Goal: Use online tool/utility: Utilize a website feature to perform a specific function

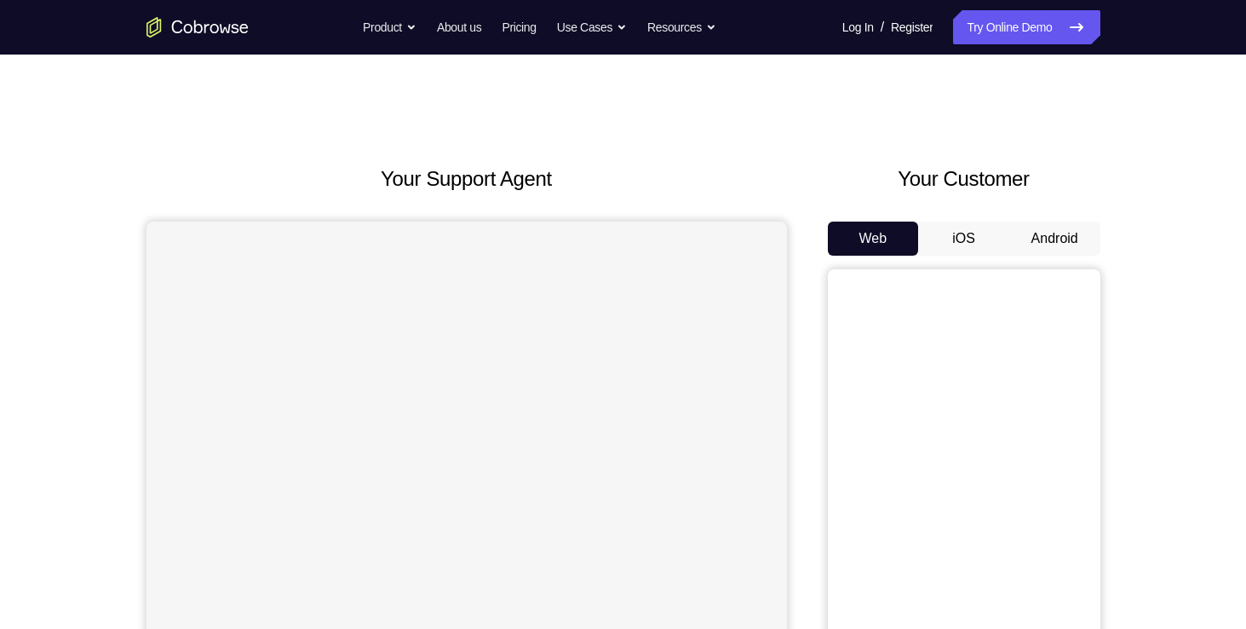
click at [1071, 237] on button "Android" at bounding box center [1054, 238] width 91 height 34
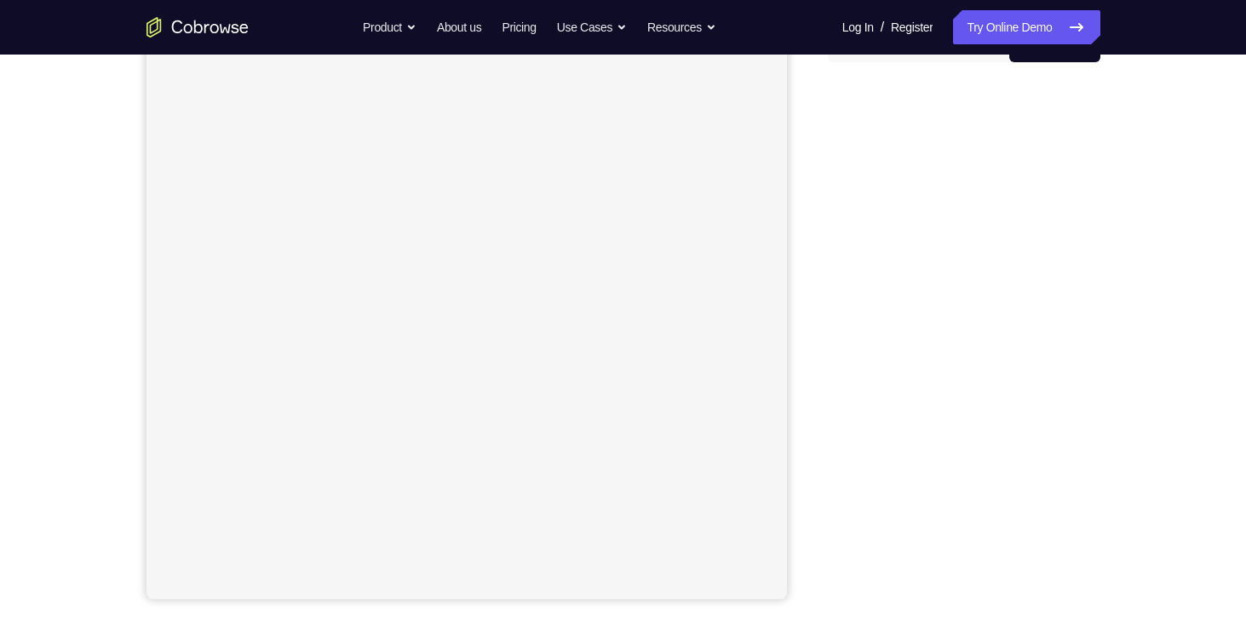
scroll to position [60, 0]
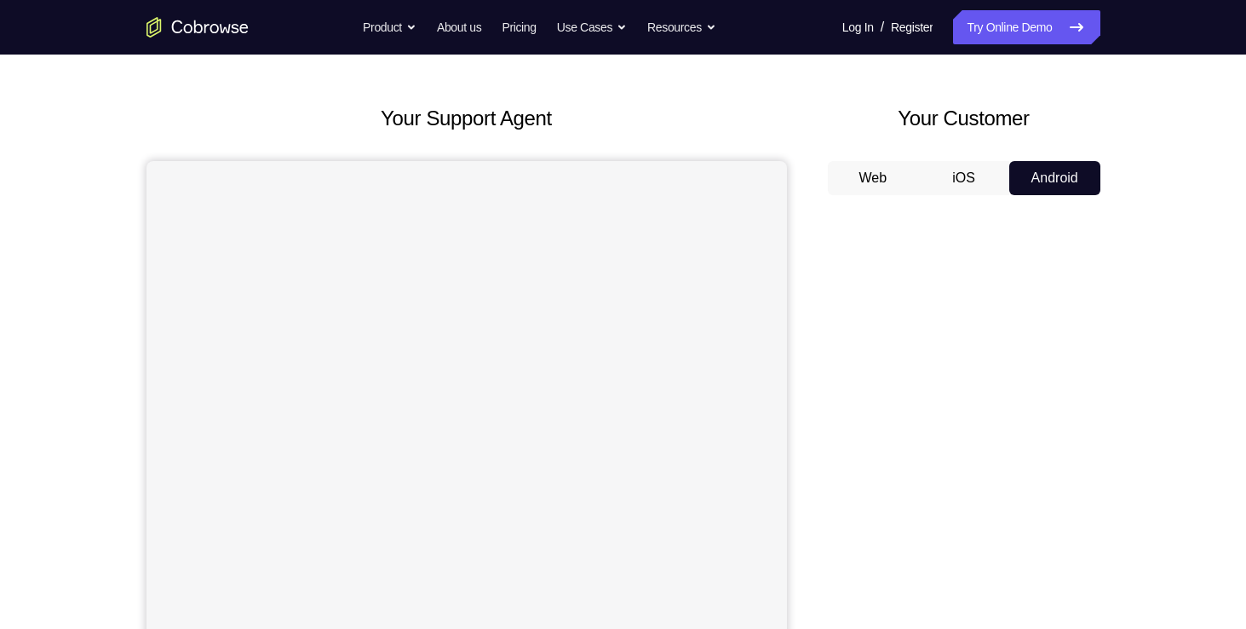
click at [1036, 164] on button "Android" at bounding box center [1054, 178] width 91 height 34
click at [1025, 41] on link "Try Online Demo" at bounding box center [1026, 27] width 146 height 34
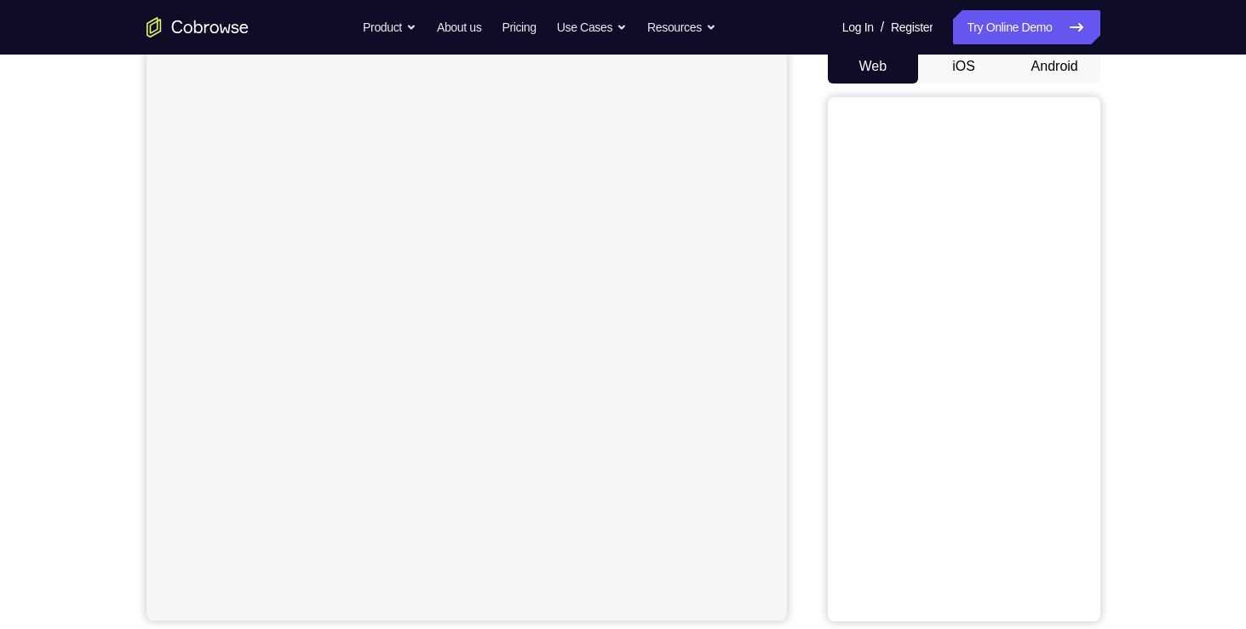
click at [1054, 77] on button "Android" at bounding box center [1054, 66] width 91 height 34
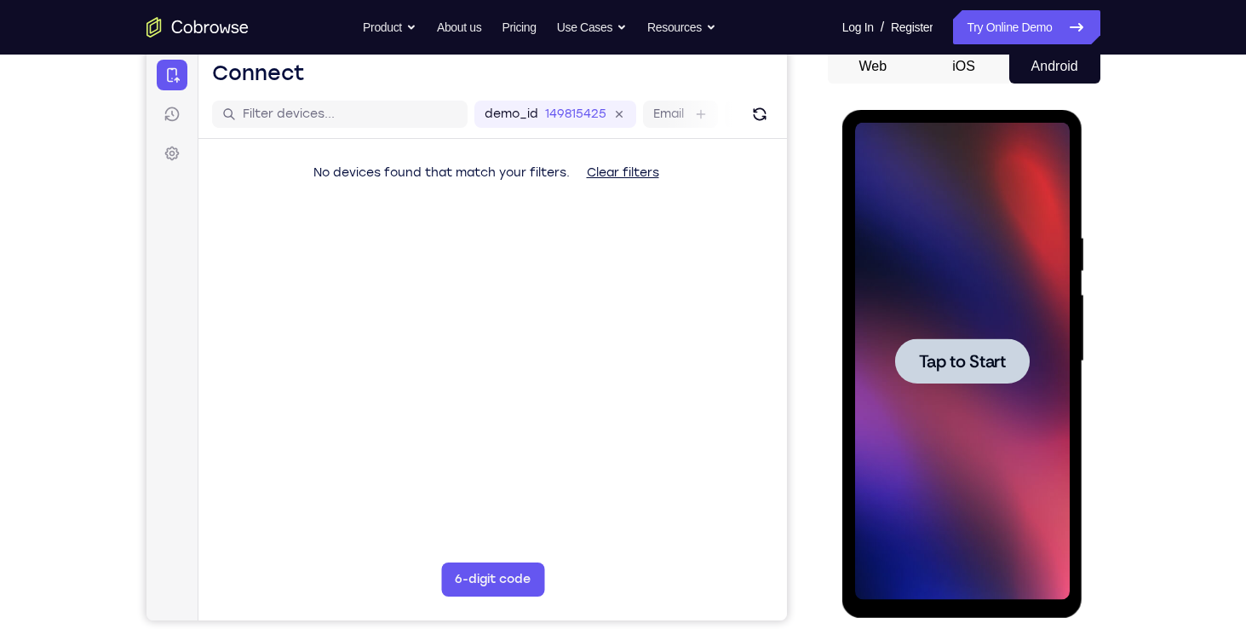
click at [941, 383] on div at bounding box center [962, 361] width 215 height 477
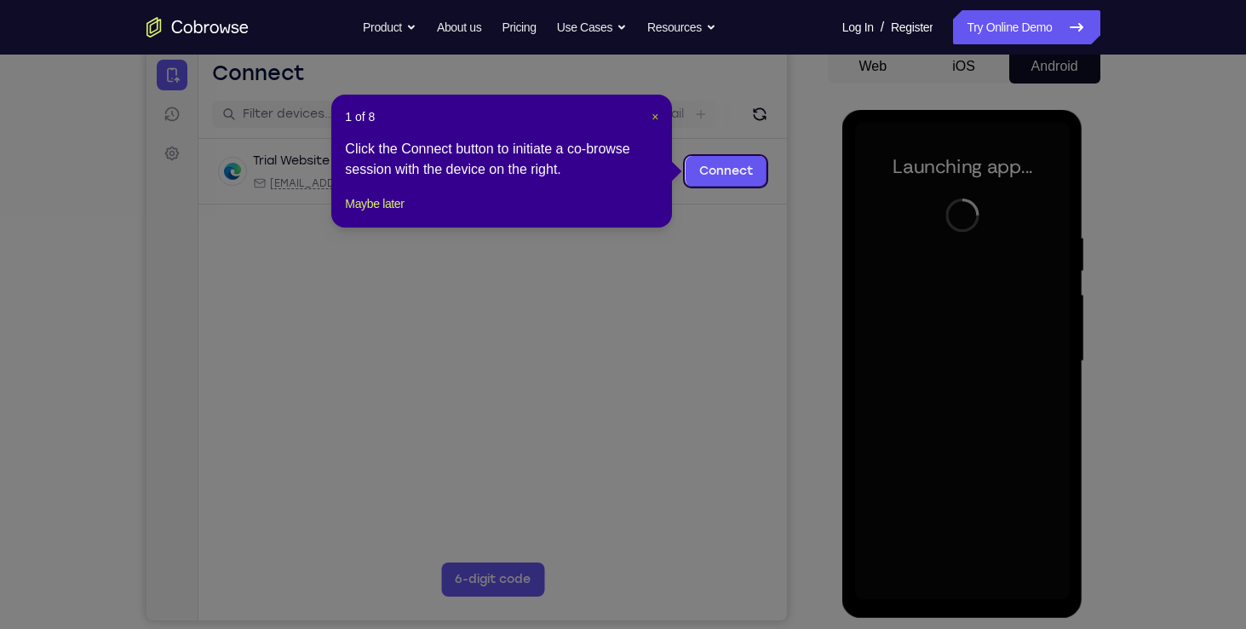
click at [651, 114] on span "×" at bounding box center [654, 117] width 7 height 14
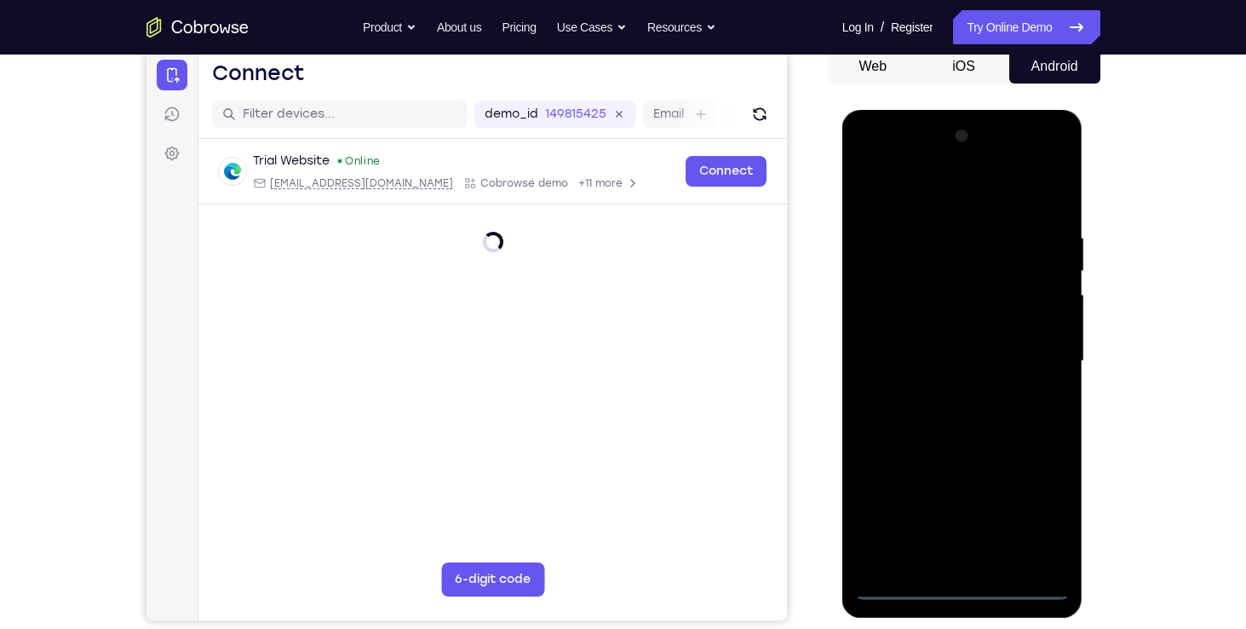
click at [954, 584] on div at bounding box center [962, 361] width 215 height 477
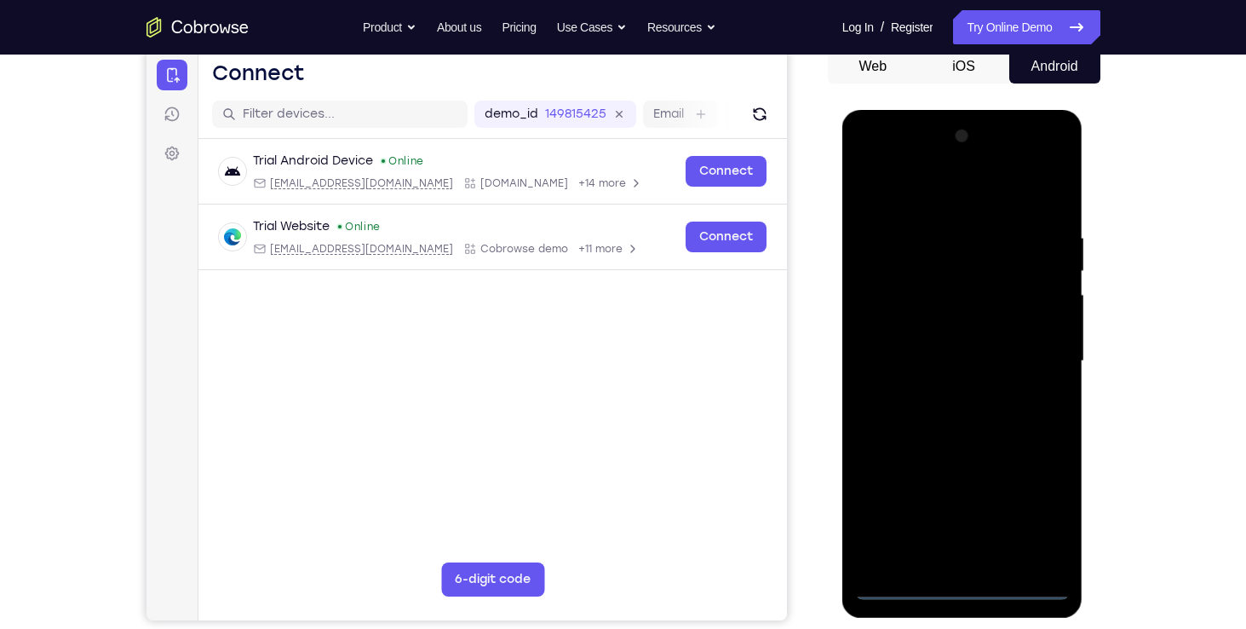
click at [1048, 514] on div at bounding box center [962, 361] width 215 height 477
click at [1040, 513] on div at bounding box center [962, 361] width 215 height 477
click at [961, 593] on div at bounding box center [962, 361] width 215 height 477
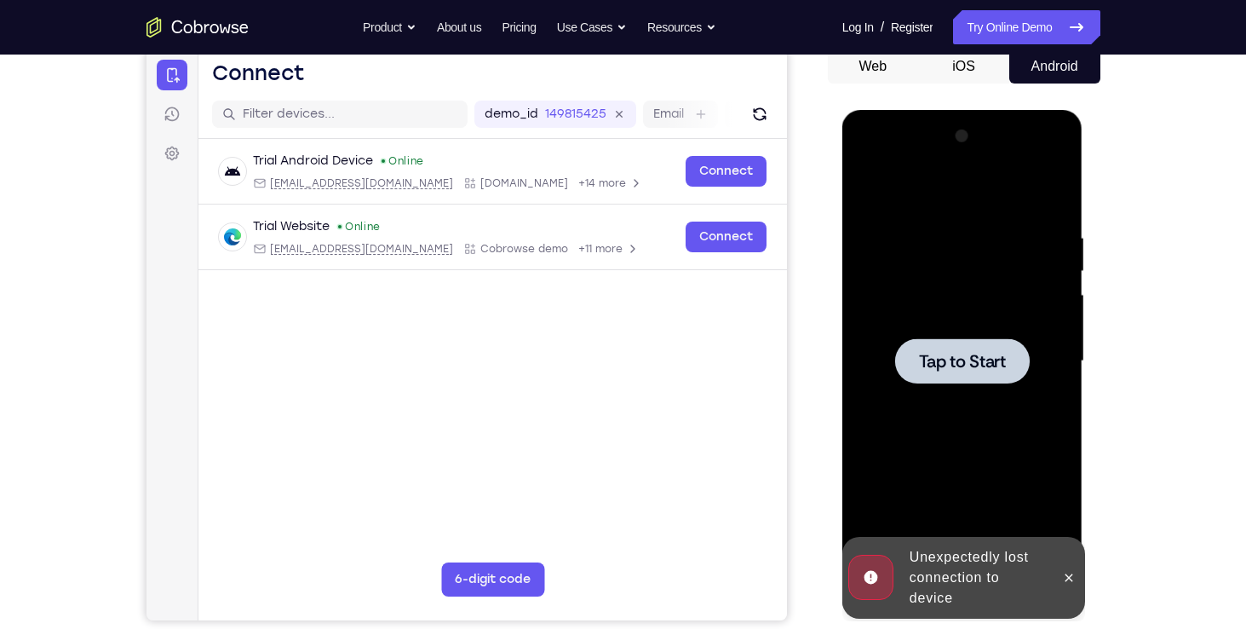
click at [978, 347] on div at bounding box center [962, 360] width 135 height 45
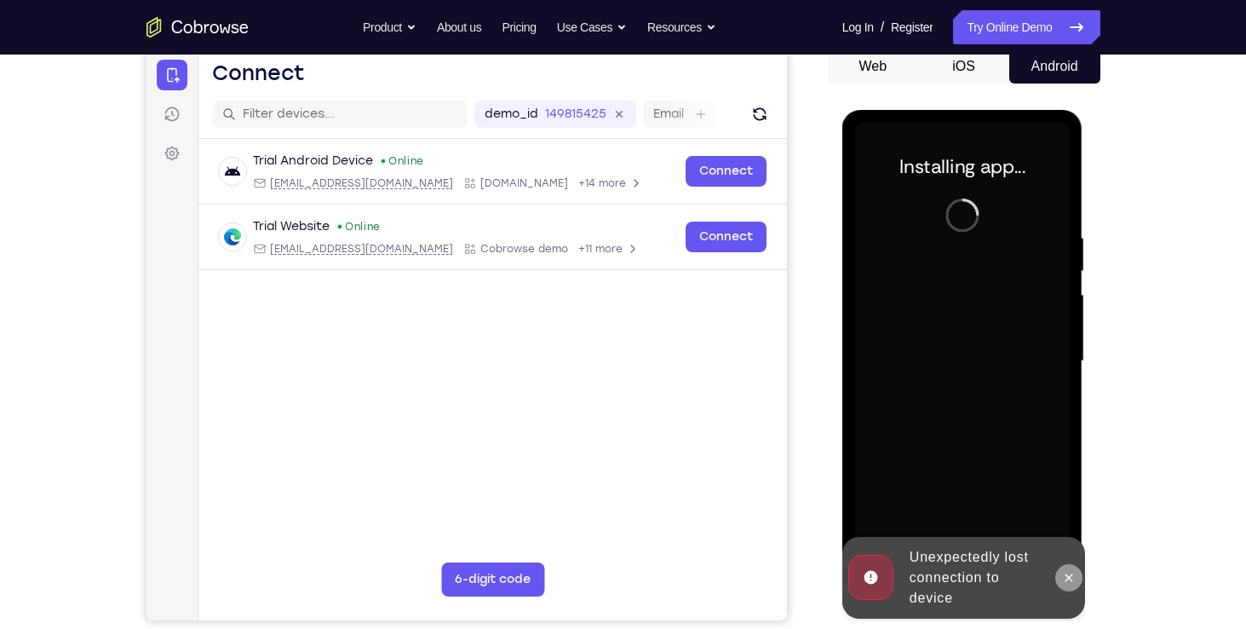
click at [1071, 581] on icon at bounding box center [1069, 577] width 8 height 8
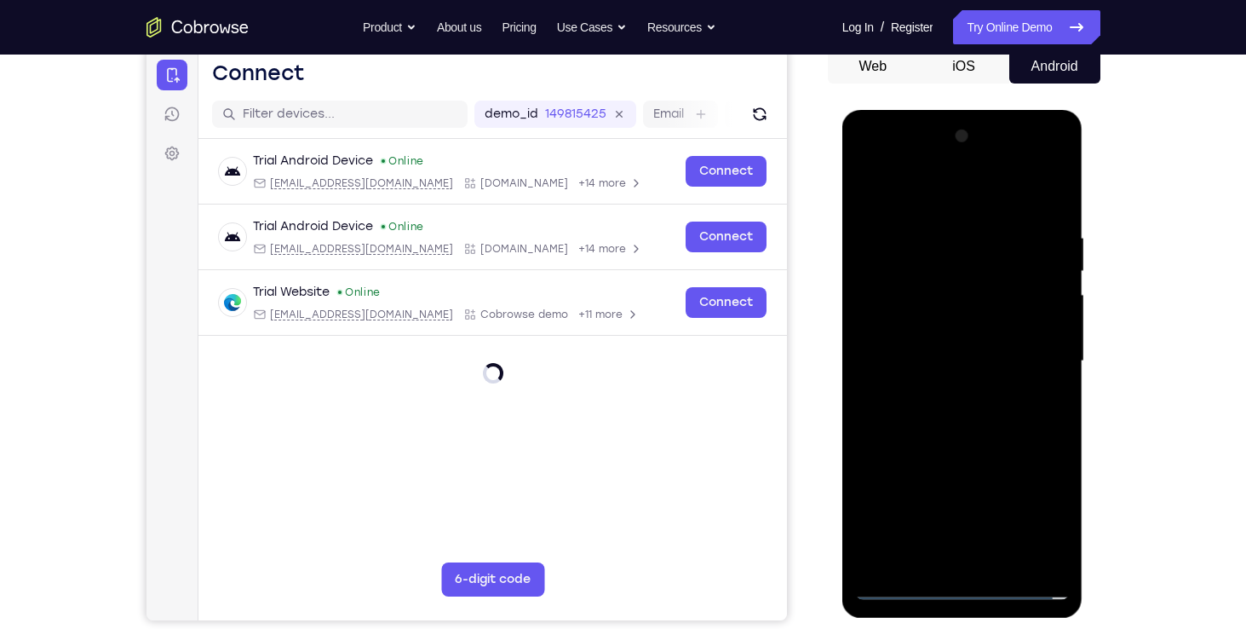
click at [963, 591] on div at bounding box center [962, 361] width 215 height 477
click at [958, 595] on div at bounding box center [962, 361] width 215 height 477
click at [1030, 504] on div at bounding box center [962, 361] width 215 height 477
click at [1040, 504] on div at bounding box center [962, 361] width 215 height 477
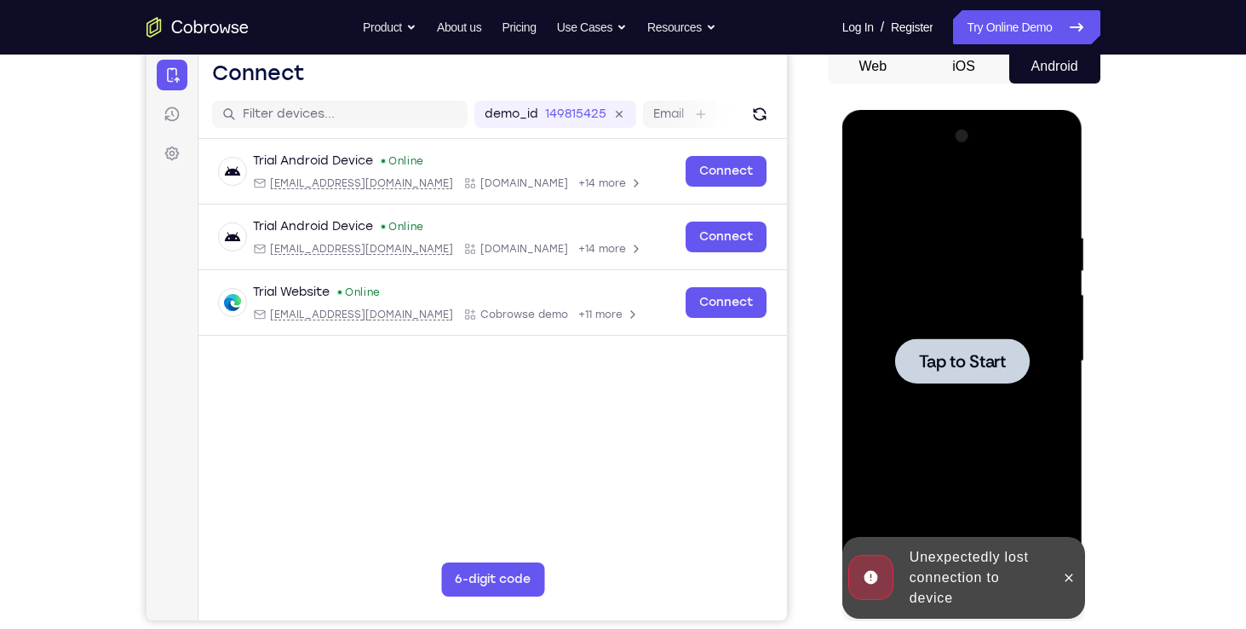
click at [966, 357] on span "Tap to Start" at bounding box center [962, 361] width 87 height 17
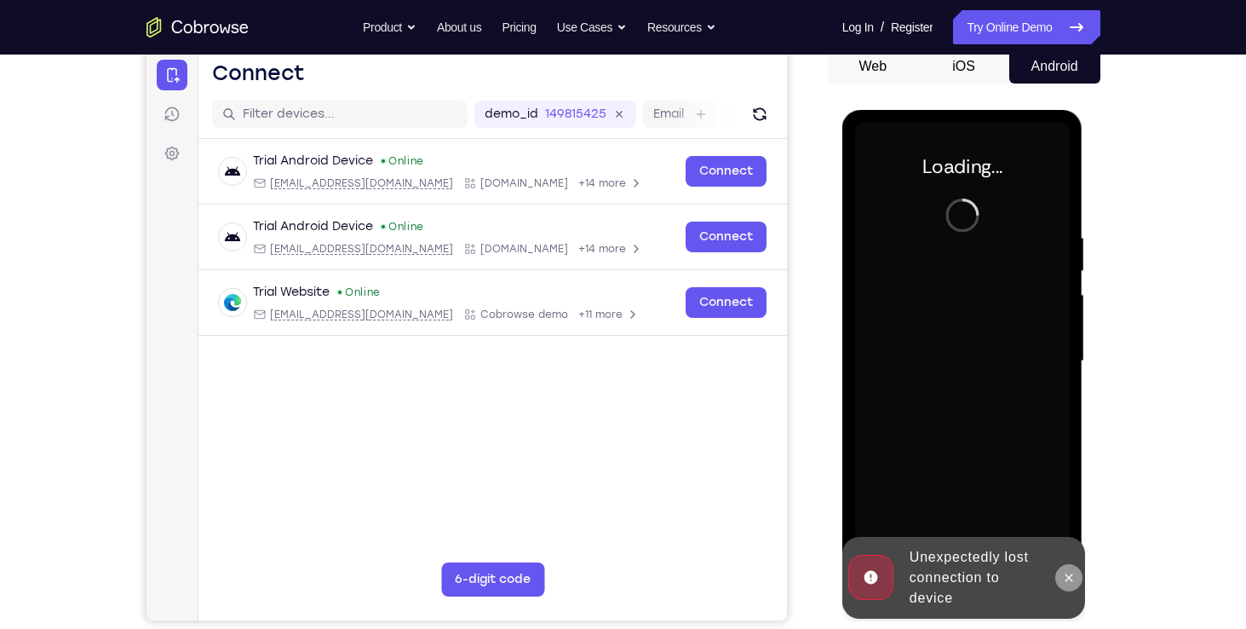
click at [1075, 577] on icon at bounding box center [1069, 578] width 14 height 14
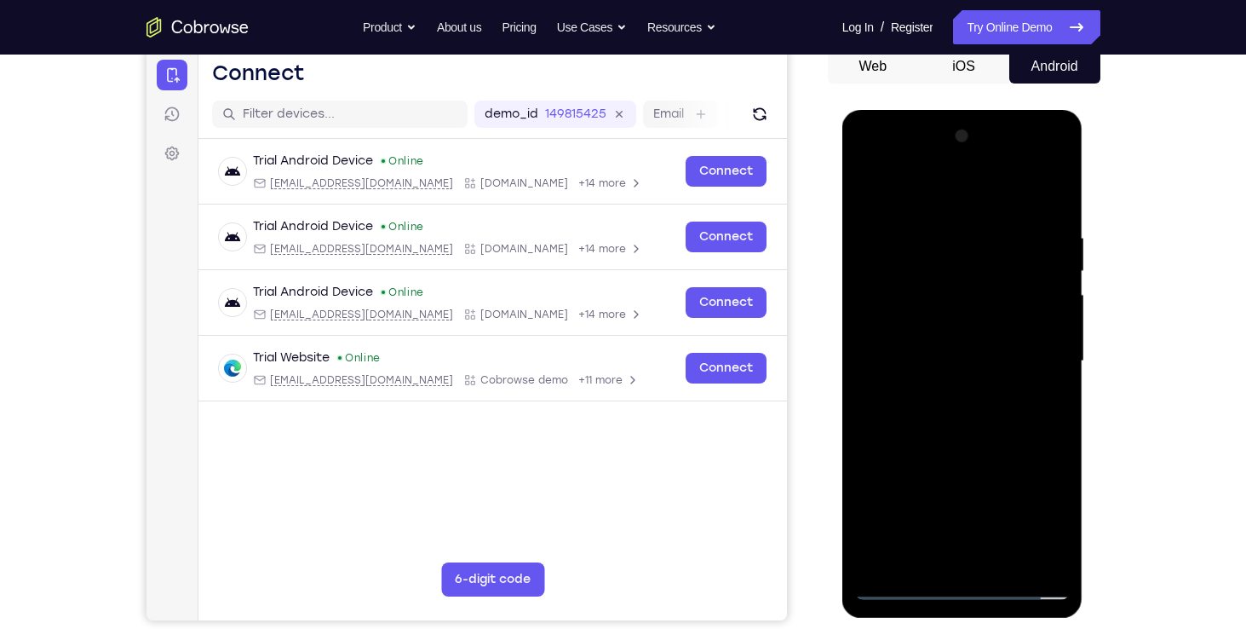
click at [953, 588] on div at bounding box center [962, 361] width 215 height 477
click at [1027, 521] on div at bounding box center [962, 361] width 215 height 477
click at [866, 164] on div at bounding box center [962, 361] width 215 height 477
click at [1042, 361] on div at bounding box center [962, 361] width 215 height 477
click at [945, 392] on div at bounding box center [962, 361] width 215 height 477
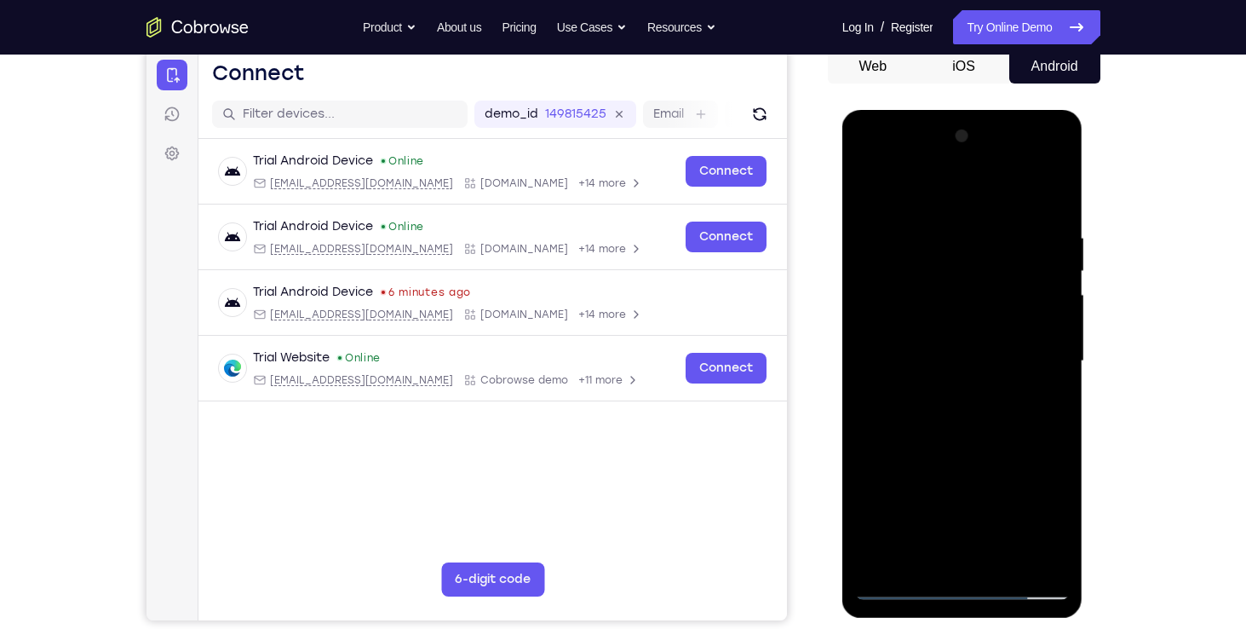
click at [960, 340] on div at bounding box center [962, 361] width 215 height 477
click at [957, 320] on div at bounding box center [962, 361] width 215 height 477
click at [932, 351] on div at bounding box center [962, 361] width 215 height 477
click at [942, 416] on div at bounding box center [962, 361] width 215 height 477
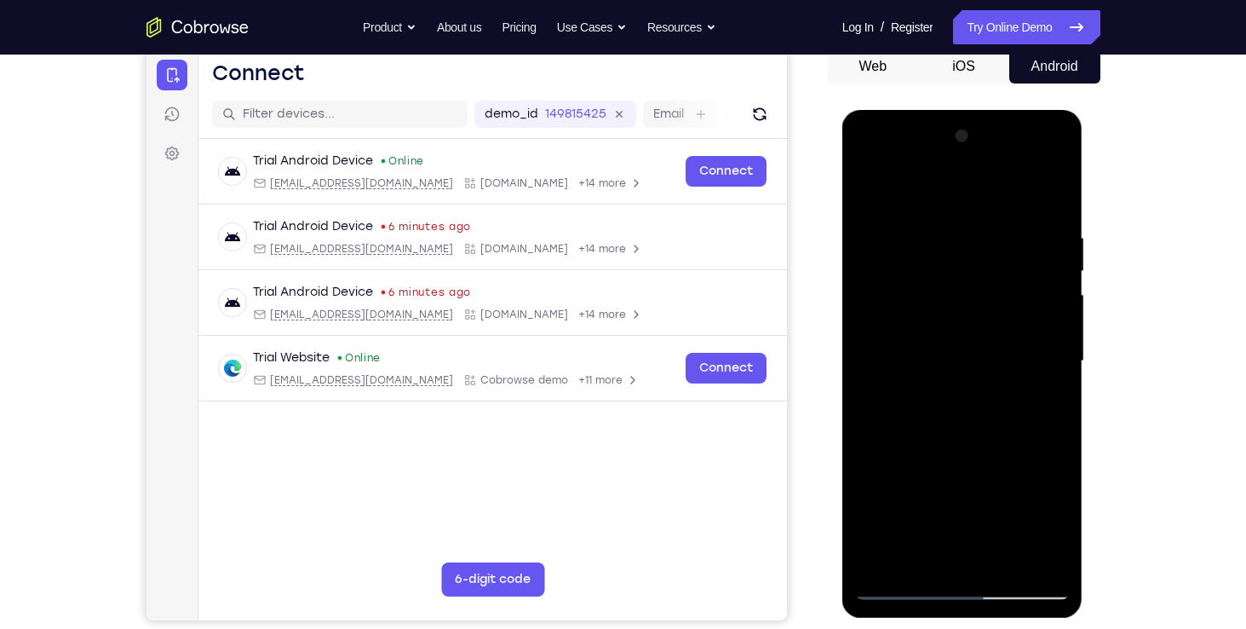
click at [957, 412] on div at bounding box center [962, 361] width 215 height 477
click at [962, 399] on div at bounding box center [962, 361] width 215 height 477
click at [964, 411] on div at bounding box center [962, 361] width 215 height 477
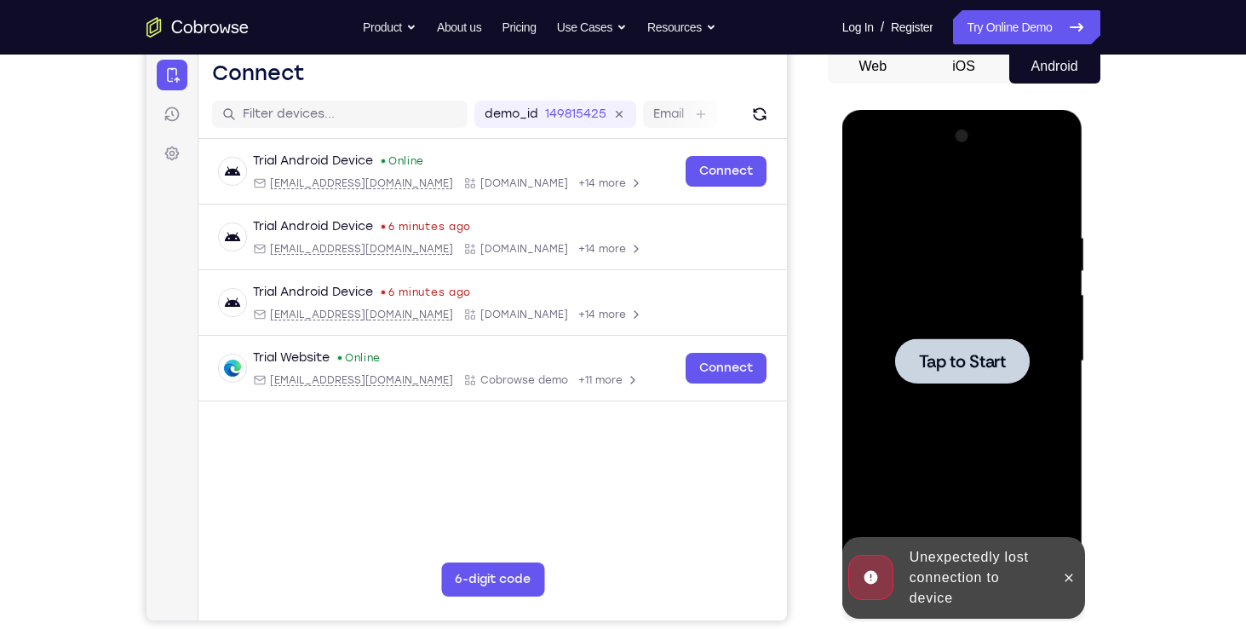
click at [958, 369] on span "Tap to Start" at bounding box center [962, 361] width 87 height 17
click at [1072, 579] on icon at bounding box center [1069, 578] width 14 height 14
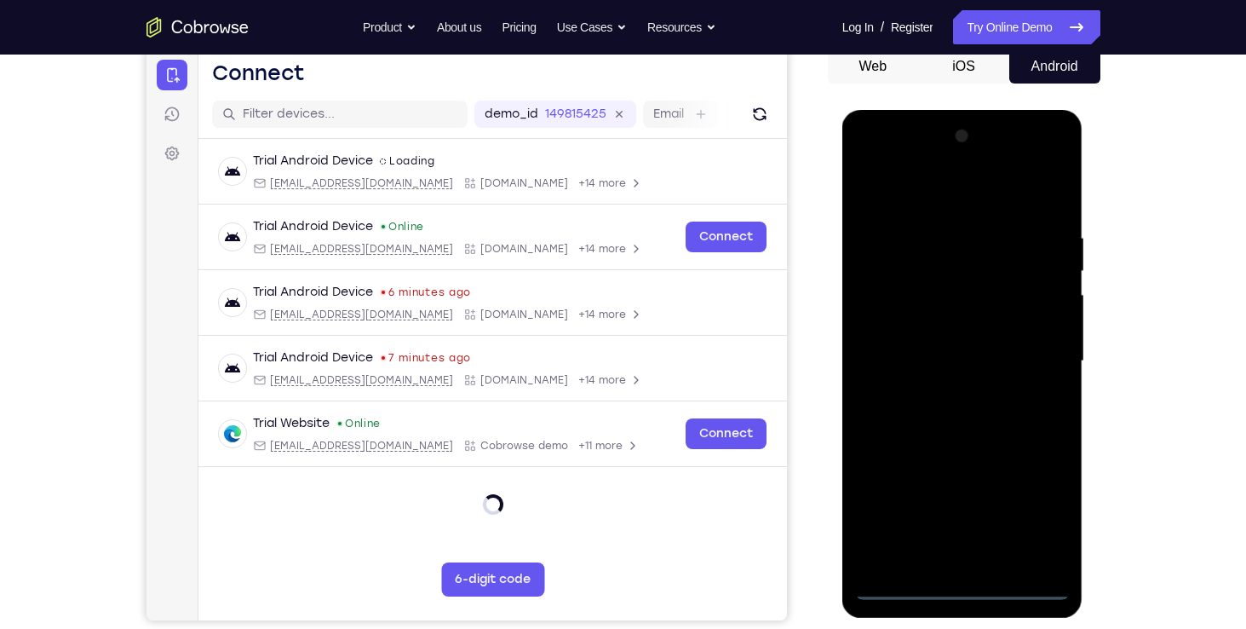
click at [978, 579] on div at bounding box center [962, 361] width 215 height 477
click at [967, 590] on div at bounding box center [962, 361] width 215 height 477
click at [1030, 517] on div at bounding box center [962, 361] width 215 height 477
click at [865, 161] on div at bounding box center [962, 361] width 215 height 477
click at [1028, 353] on div at bounding box center [962, 361] width 215 height 477
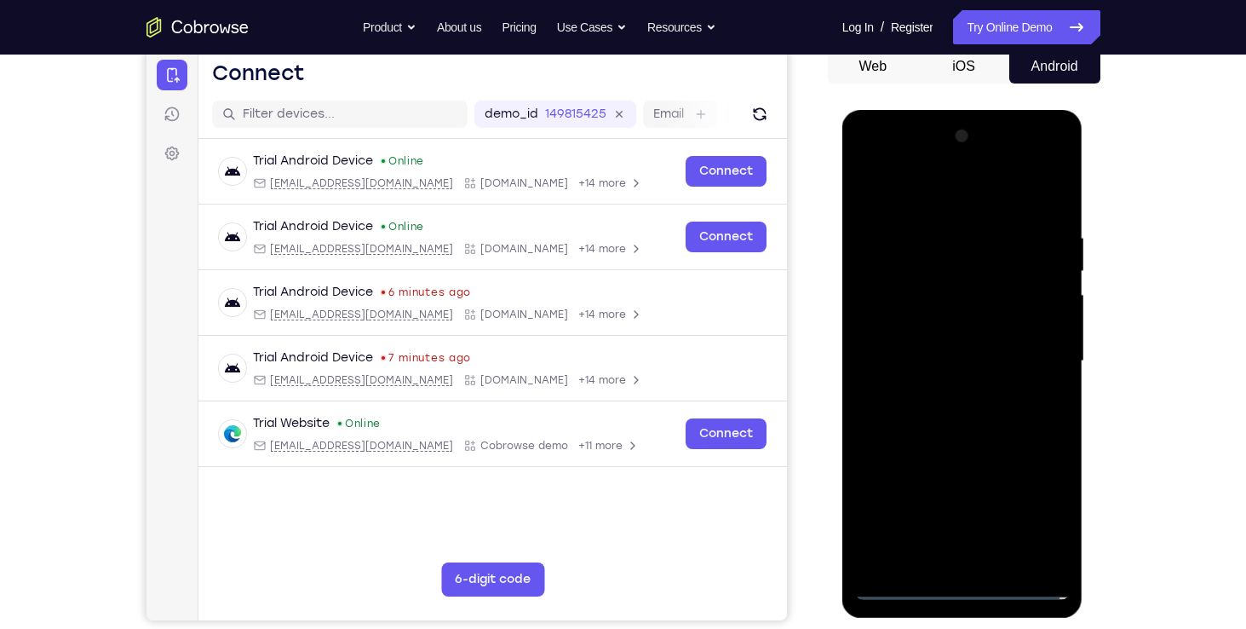
click at [942, 392] on div at bounding box center [962, 361] width 215 height 477
click at [952, 344] on div at bounding box center [962, 361] width 215 height 477
click at [935, 322] on div at bounding box center [962, 361] width 215 height 477
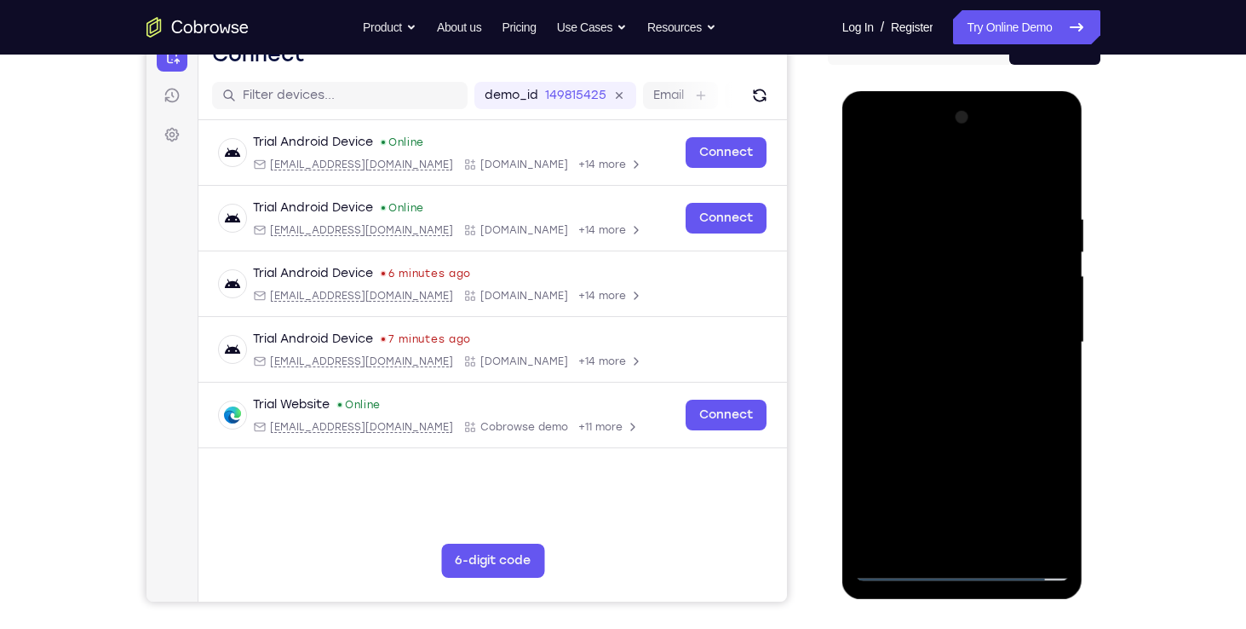
scroll to position [190, 0]
click at [967, 343] on div at bounding box center [962, 343] width 215 height 477
click at [962, 431] on div at bounding box center [962, 343] width 215 height 477
click at [888, 447] on div at bounding box center [962, 343] width 215 height 477
click at [870, 399] on div at bounding box center [962, 343] width 215 height 477
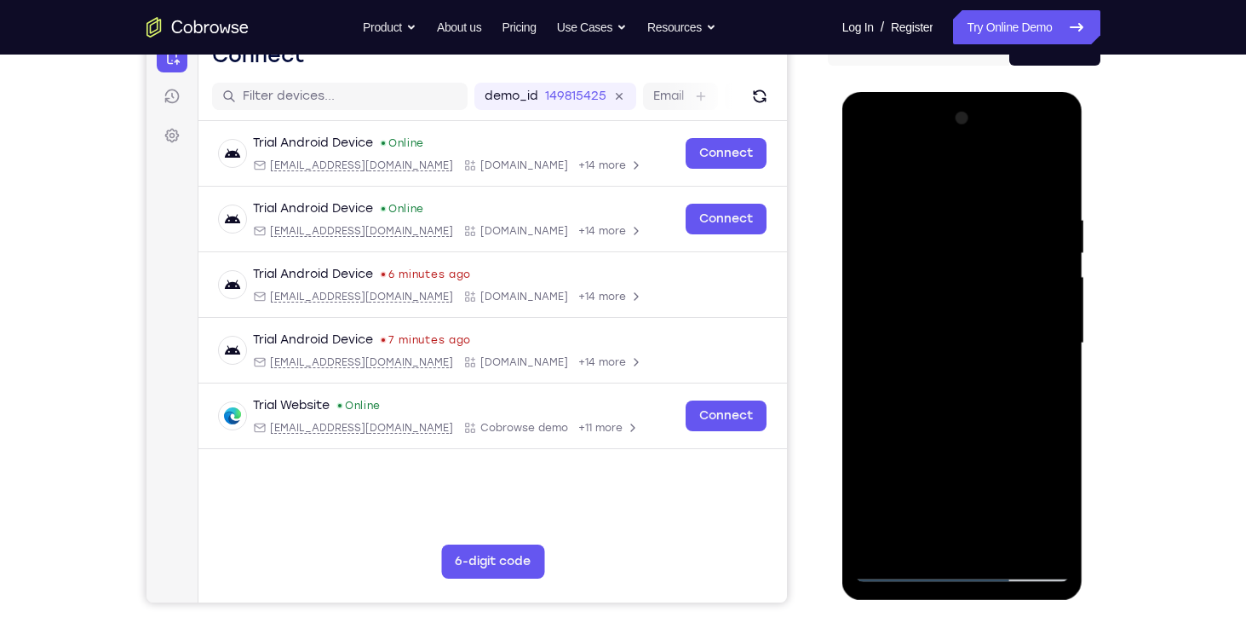
click at [1004, 540] on div at bounding box center [962, 343] width 215 height 477
click at [964, 438] on div at bounding box center [962, 343] width 215 height 477
click at [961, 339] on div at bounding box center [962, 343] width 215 height 477
click at [917, 541] on div at bounding box center [962, 343] width 215 height 477
click at [1044, 385] on div at bounding box center [962, 343] width 215 height 477
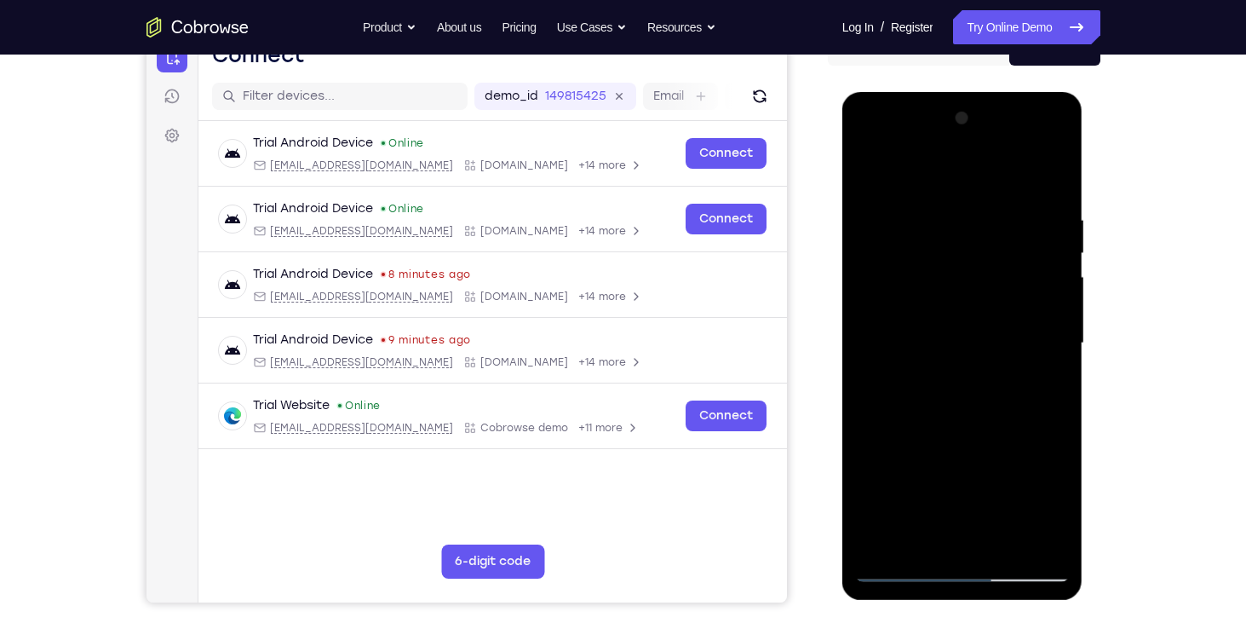
click at [870, 173] on div at bounding box center [962, 343] width 215 height 477
click at [876, 166] on div at bounding box center [962, 343] width 215 height 477
click at [984, 189] on div at bounding box center [962, 343] width 215 height 477
click at [1012, 177] on div at bounding box center [962, 343] width 215 height 477
click at [1050, 335] on div at bounding box center [962, 343] width 215 height 477
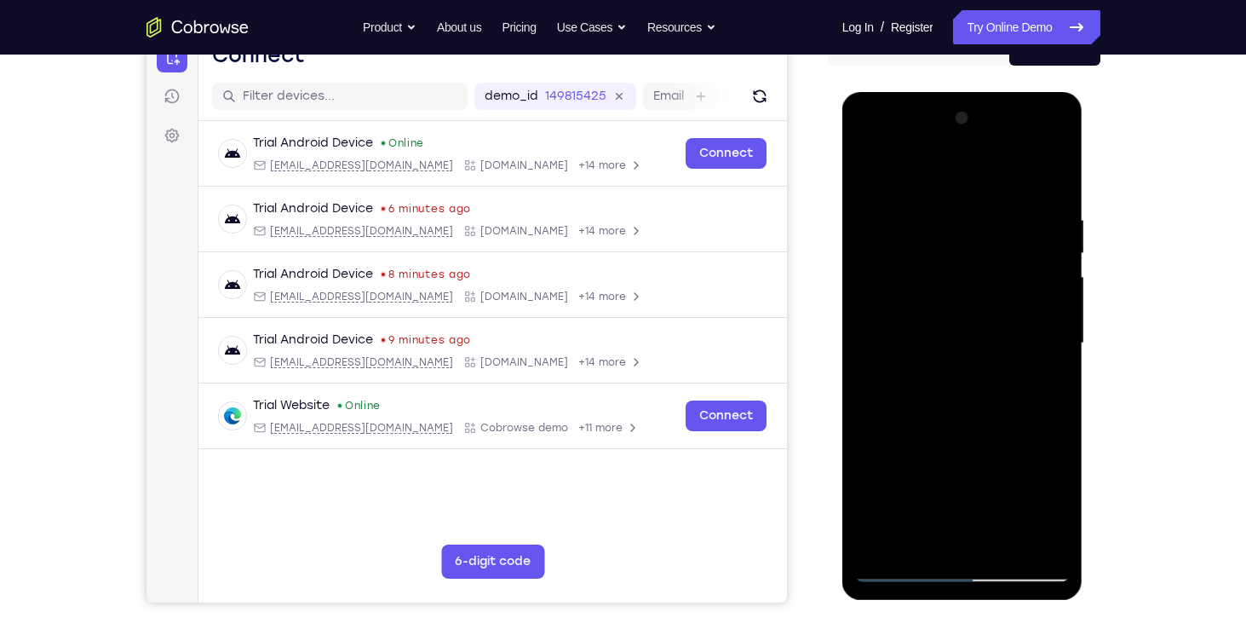
click at [1047, 370] on div at bounding box center [962, 343] width 215 height 477
click at [1038, 326] on div at bounding box center [962, 343] width 215 height 477
click at [1027, 539] on div at bounding box center [962, 343] width 215 height 477
click at [1027, 309] on div at bounding box center [962, 343] width 215 height 477
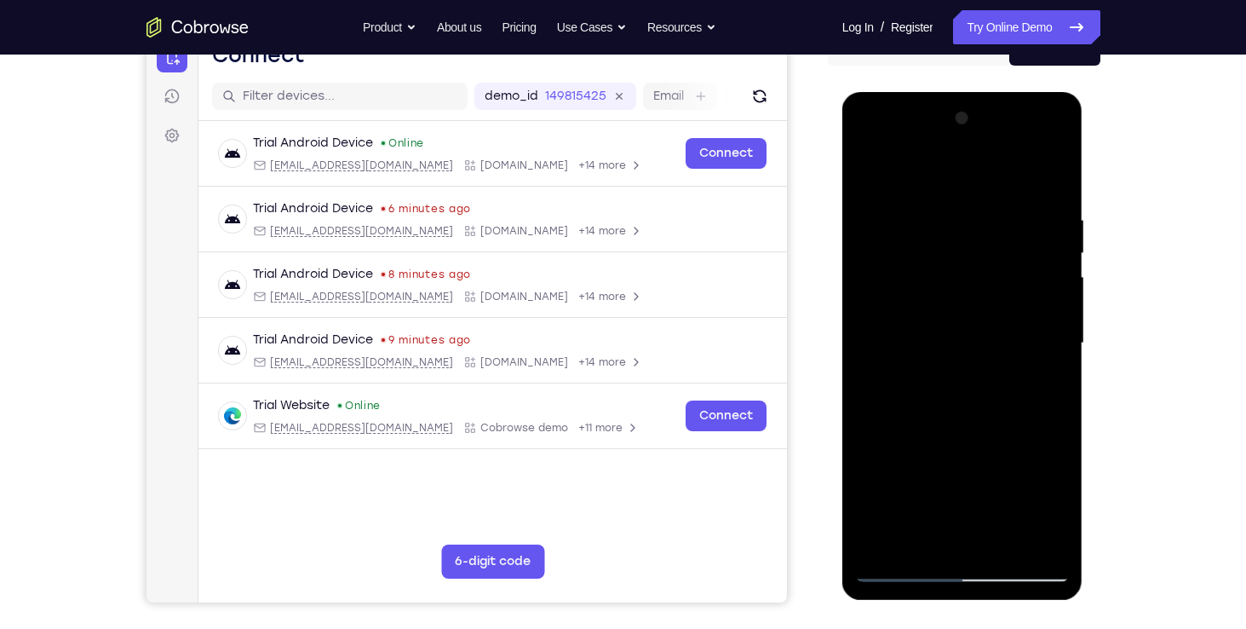
click at [1041, 342] on div at bounding box center [962, 343] width 215 height 477
click at [889, 387] on div at bounding box center [962, 343] width 215 height 477
click at [865, 328] on div at bounding box center [962, 343] width 215 height 477
click at [1065, 298] on div at bounding box center [962, 343] width 215 height 477
click at [1042, 328] on div at bounding box center [962, 343] width 215 height 477
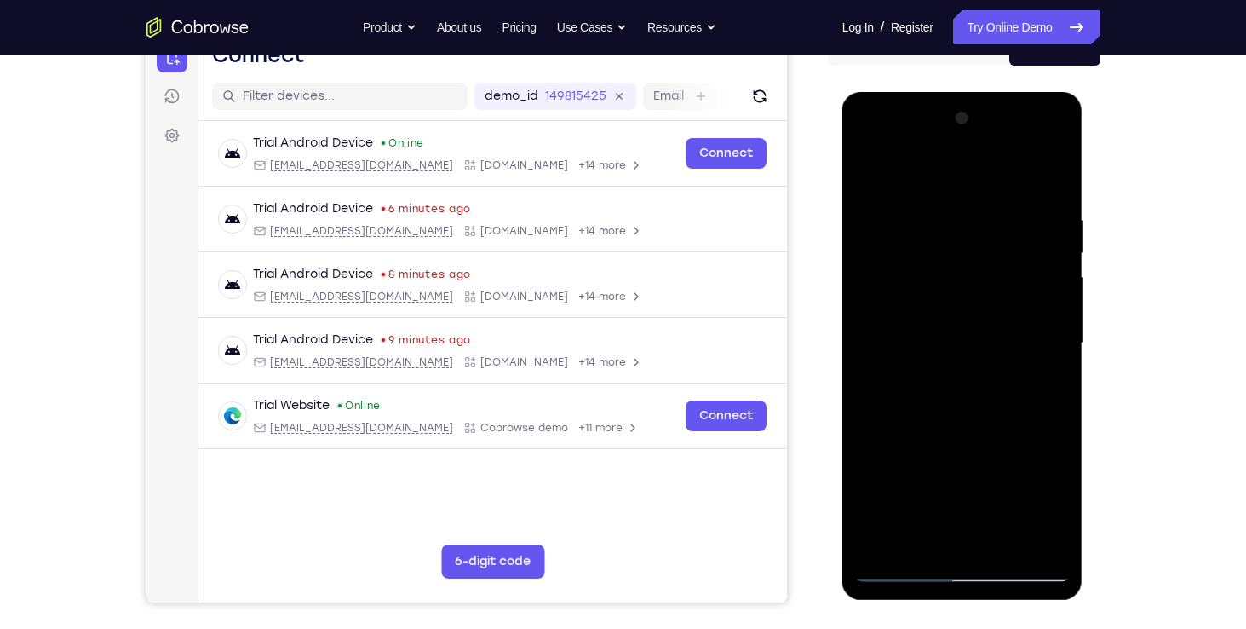
click at [1042, 328] on div at bounding box center [962, 343] width 215 height 477
click at [1028, 537] on div at bounding box center [962, 343] width 215 height 477
click at [1036, 451] on div at bounding box center [962, 343] width 215 height 477
click at [1044, 425] on div at bounding box center [962, 343] width 215 height 477
click at [1047, 402] on div at bounding box center [962, 343] width 215 height 477
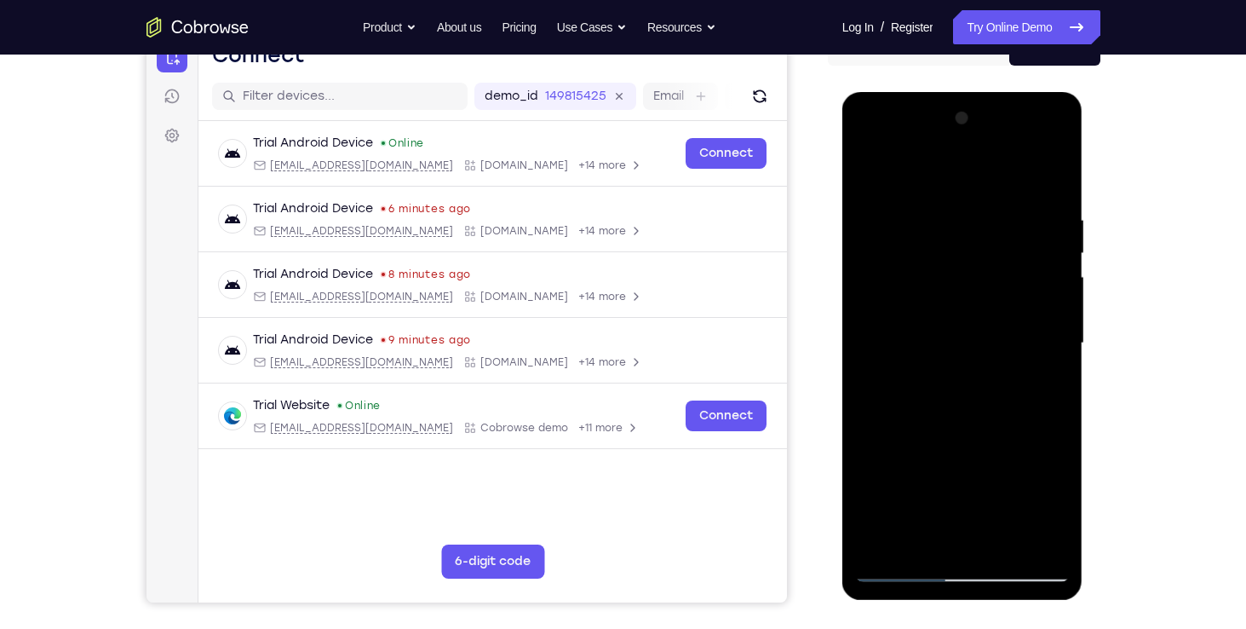
click at [1047, 403] on div at bounding box center [962, 343] width 215 height 477
click at [1053, 421] on div at bounding box center [962, 343] width 215 height 477
click at [1052, 421] on div at bounding box center [962, 343] width 215 height 477
click at [1030, 545] on div at bounding box center [962, 343] width 215 height 477
click at [1045, 452] on div at bounding box center [962, 343] width 215 height 477
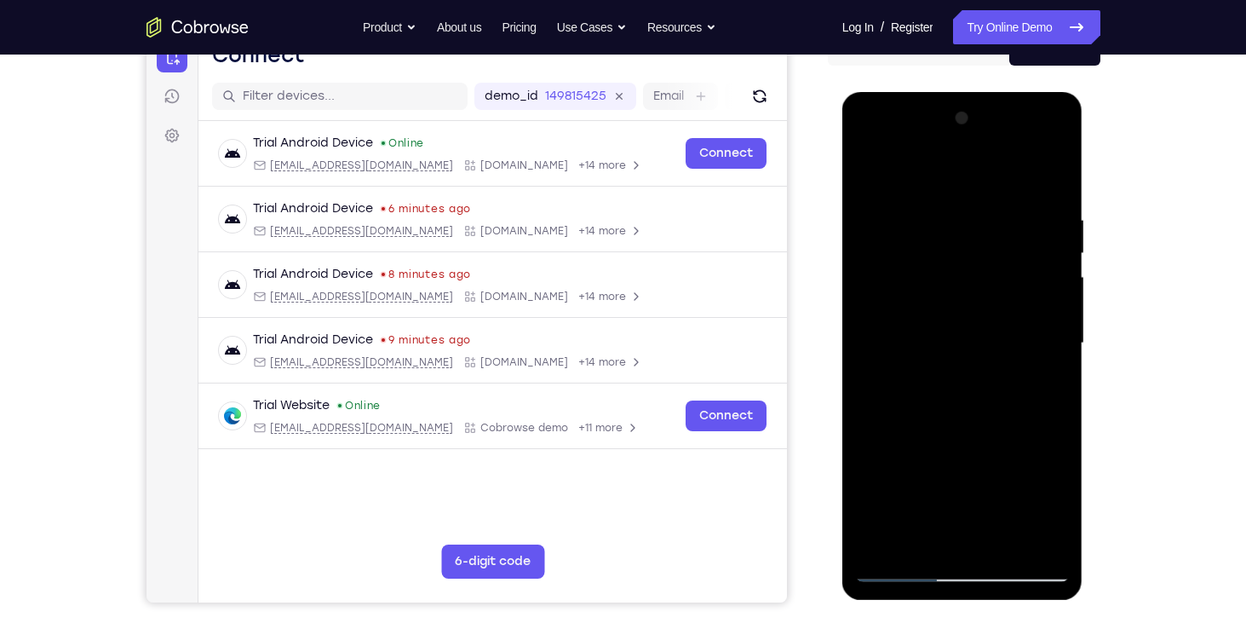
click at [1050, 366] on div at bounding box center [962, 343] width 215 height 477
click at [1050, 363] on div at bounding box center [962, 343] width 215 height 477
click at [1048, 366] on div at bounding box center [962, 343] width 215 height 477
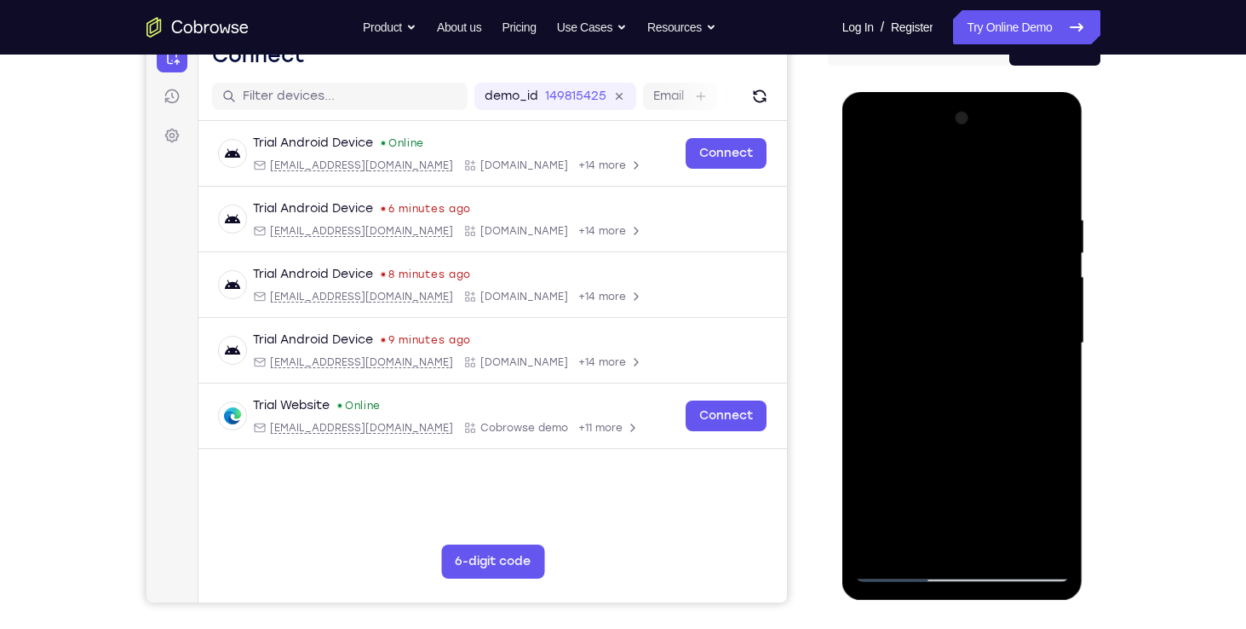
click at [1066, 377] on div at bounding box center [962, 343] width 215 height 477
click at [1057, 384] on div at bounding box center [962, 343] width 215 height 477
click at [1044, 365] on div at bounding box center [962, 343] width 215 height 477
click at [1044, 368] on div at bounding box center [962, 343] width 215 height 477
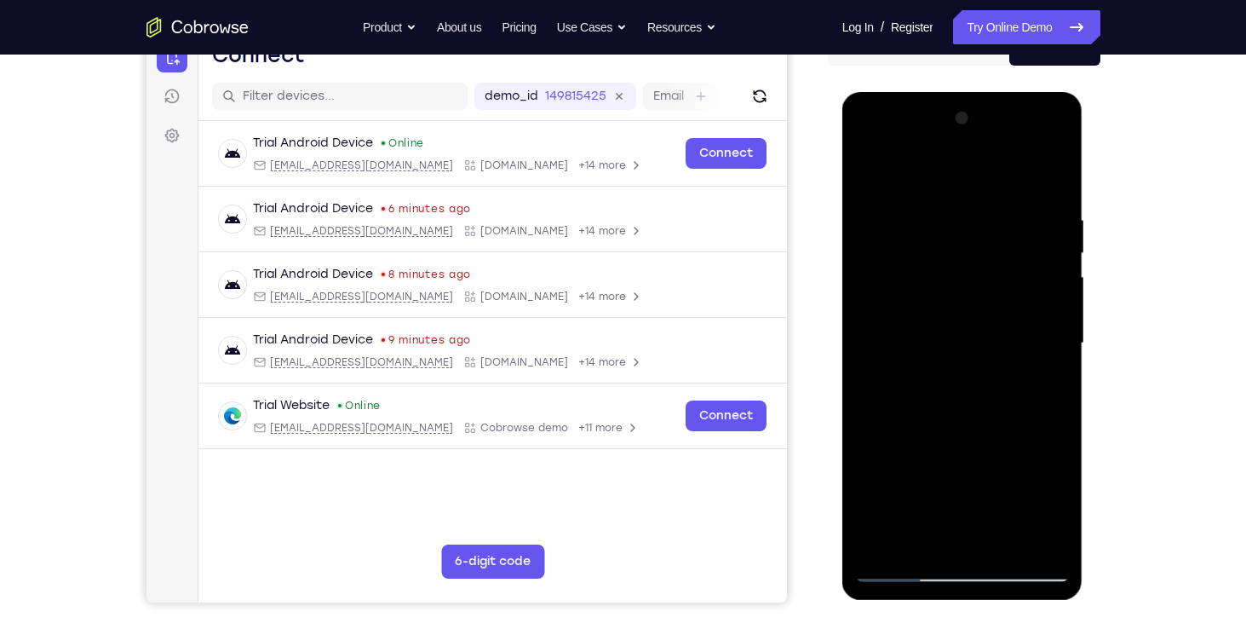
click at [1043, 369] on div at bounding box center [962, 343] width 215 height 477
click at [1045, 374] on div at bounding box center [962, 343] width 215 height 477
click at [1030, 543] on div at bounding box center [962, 343] width 215 height 477
click at [1033, 398] on div at bounding box center [962, 343] width 215 height 477
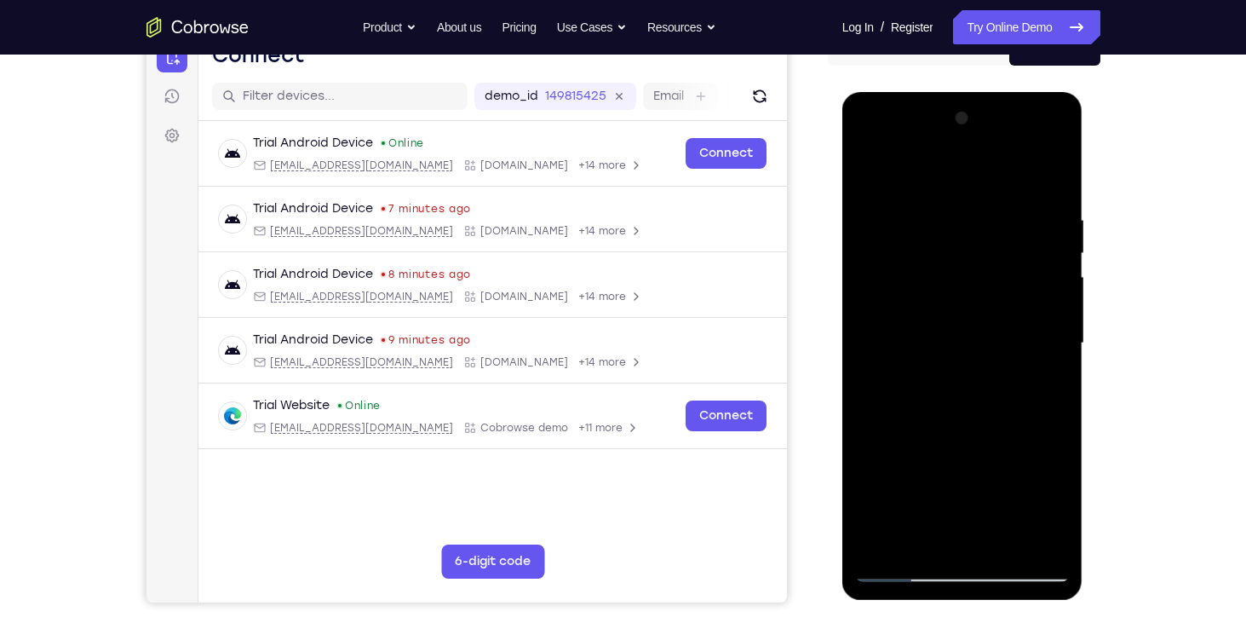
click at [1033, 399] on div at bounding box center [962, 343] width 215 height 477
click at [1050, 394] on div at bounding box center [962, 343] width 215 height 477
click at [1049, 394] on div at bounding box center [962, 343] width 215 height 477
click at [1051, 388] on div at bounding box center [962, 343] width 215 height 477
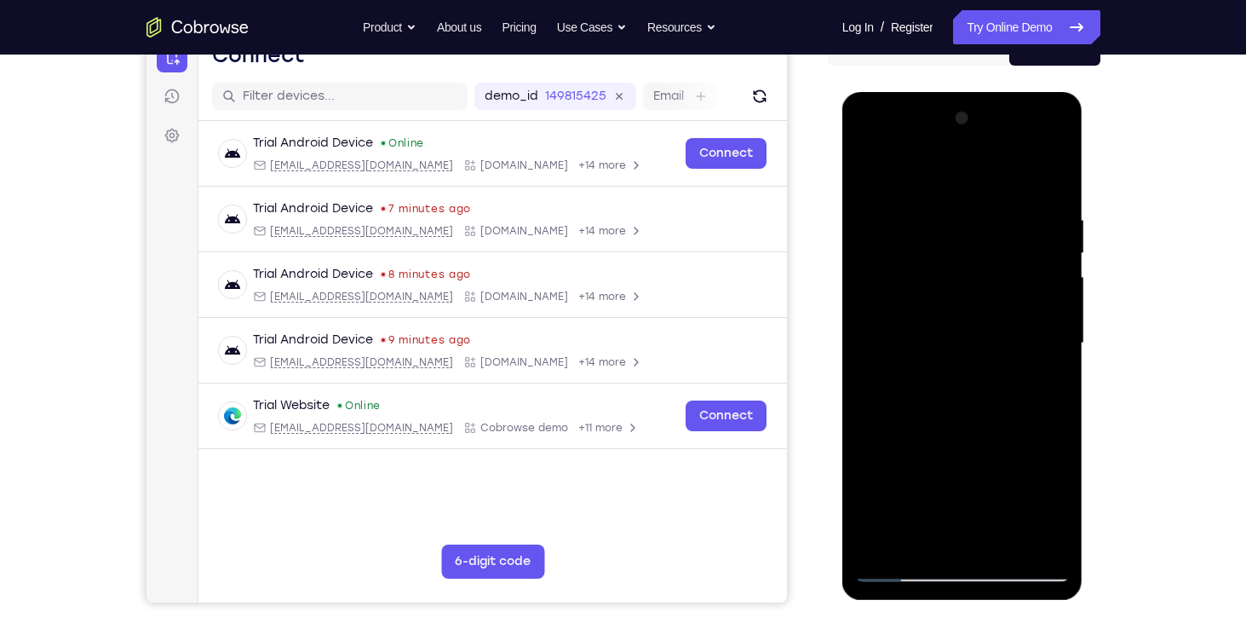
click at [1051, 178] on div at bounding box center [962, 343] width 215 height 477
click at [1003, 541] on div at bounding box center [962, 343] width 215 height 477
click at [881, 248] on div at bounding box center [962, 343] width 215 height 477
click at [869, 178] on div at bounding box center [962, 343] width 215 height 477
click at [870, 180] on div at bounding box center [962, 343] width 215 height 477
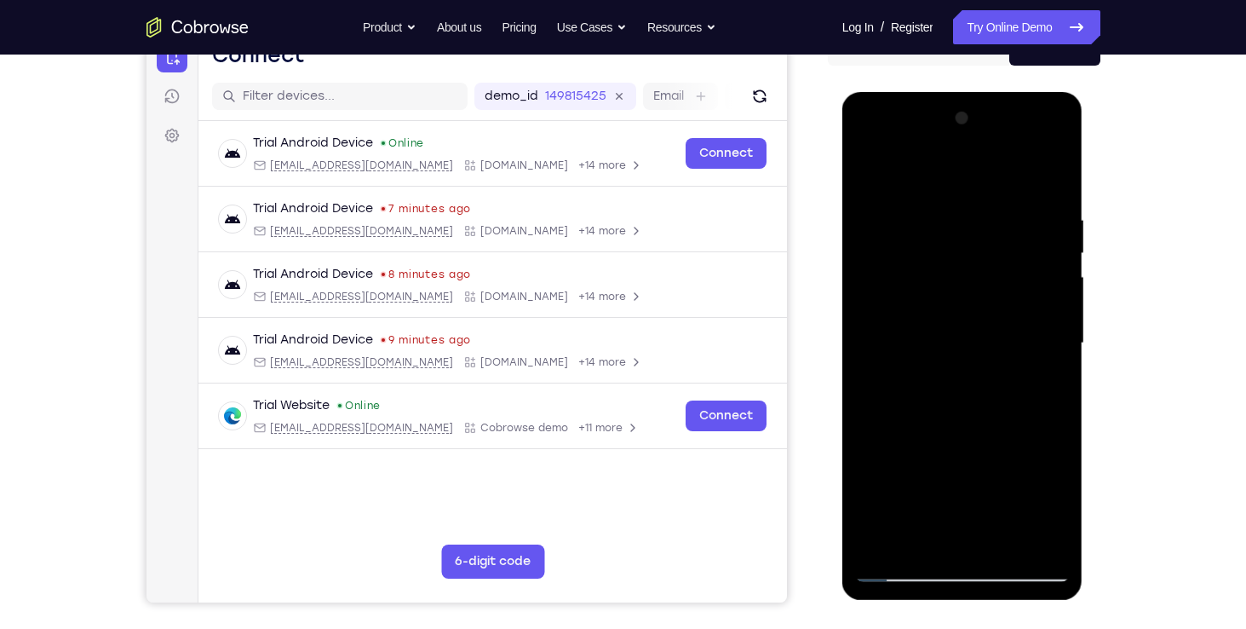
click at [892, 200] on div at bounding box center [962, 343] width 215 height 477
click at [955, 350] on div at bounding box center [962, 343] width 215 height 477
click at [951, 206] on div at bounding box center [962, 343] width 215 height 477
click at [907, 571] on div at bounding box center [962, 343] width 215 height 477
click at [884, 539] on div at bounding box center [962, 343] width 215 height 477
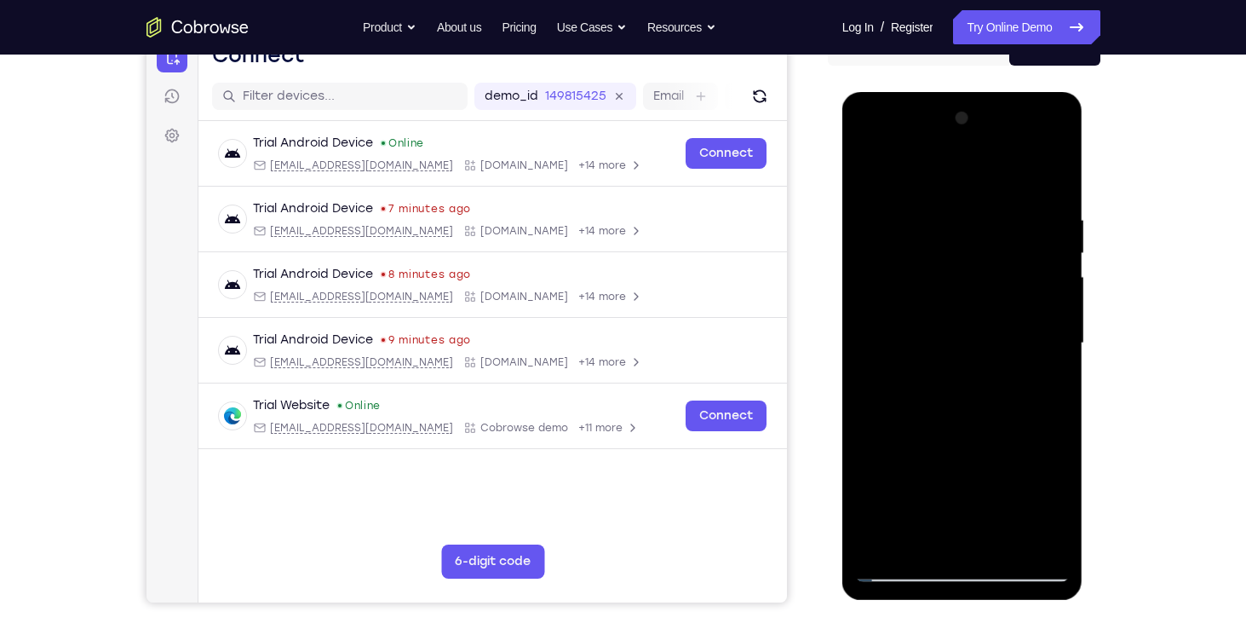
click at [884, 539] on div at bounding box center [962, 343] width 215 height 477
click at [965, 252] on div at bounding box center [962, 343] width 215 height 477
click at [1027, 379] on div at bounding box center [962, 343] width 215 height 477
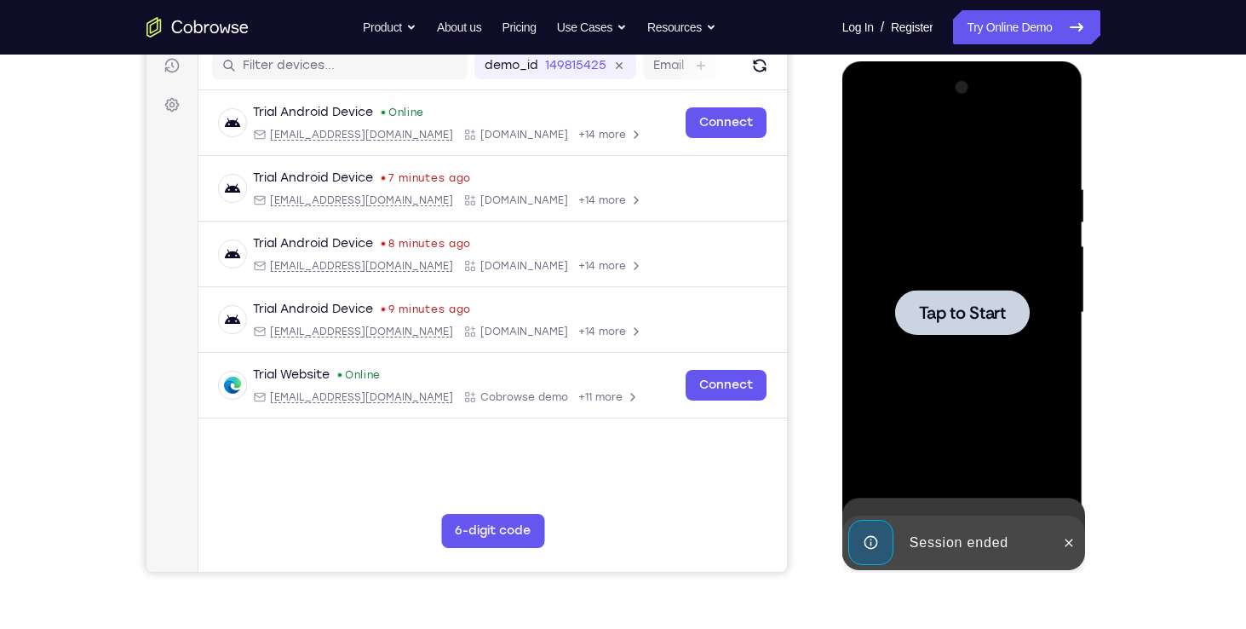
scroll to position [224, 0]
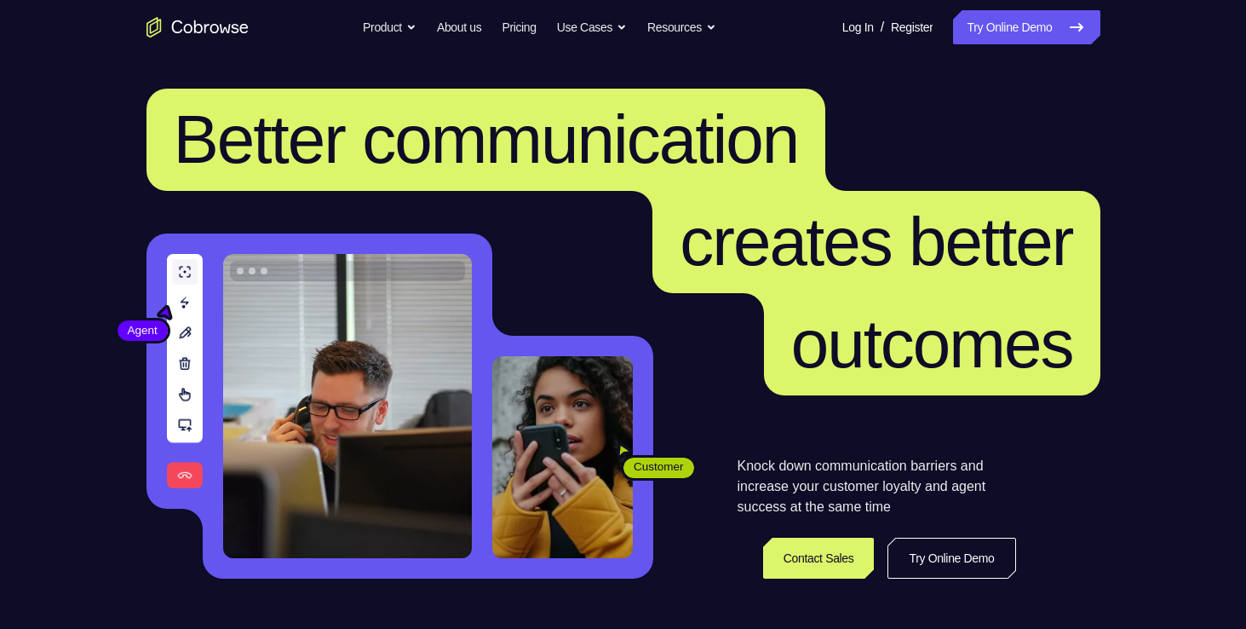
click at [972, 22] on link "Try Online Demo" at bounding box center [1026, 27] width 146 height 34
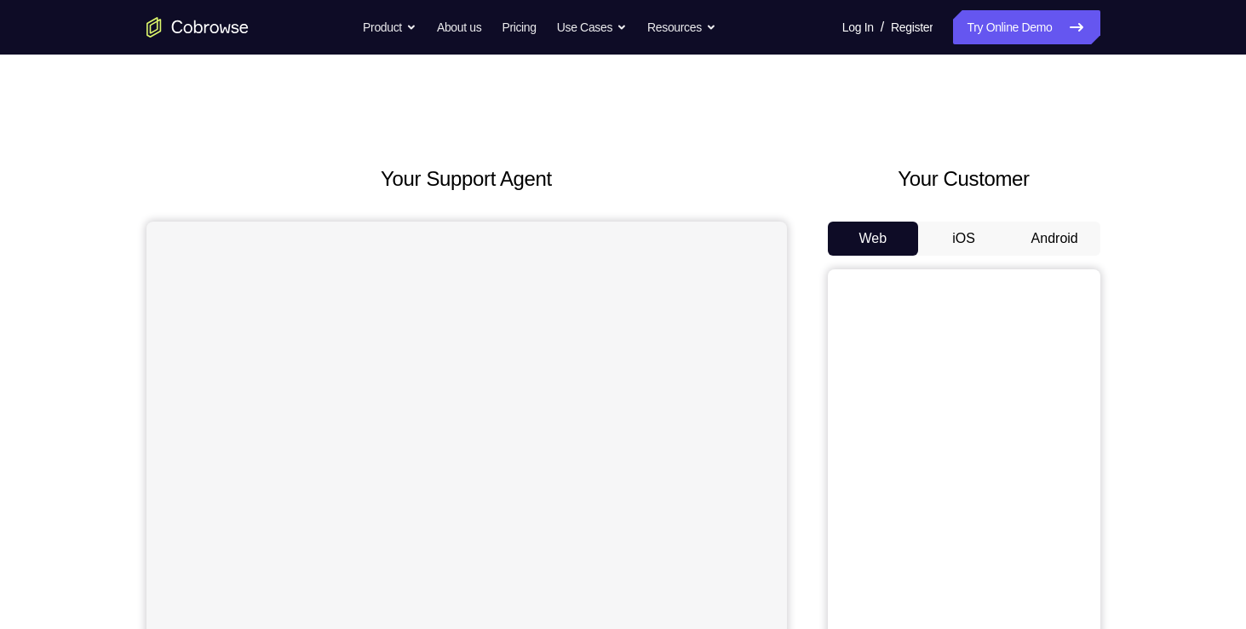
click at [1037, 235] on button "Android" at bounding box center [1054, 238] width 91 height 34
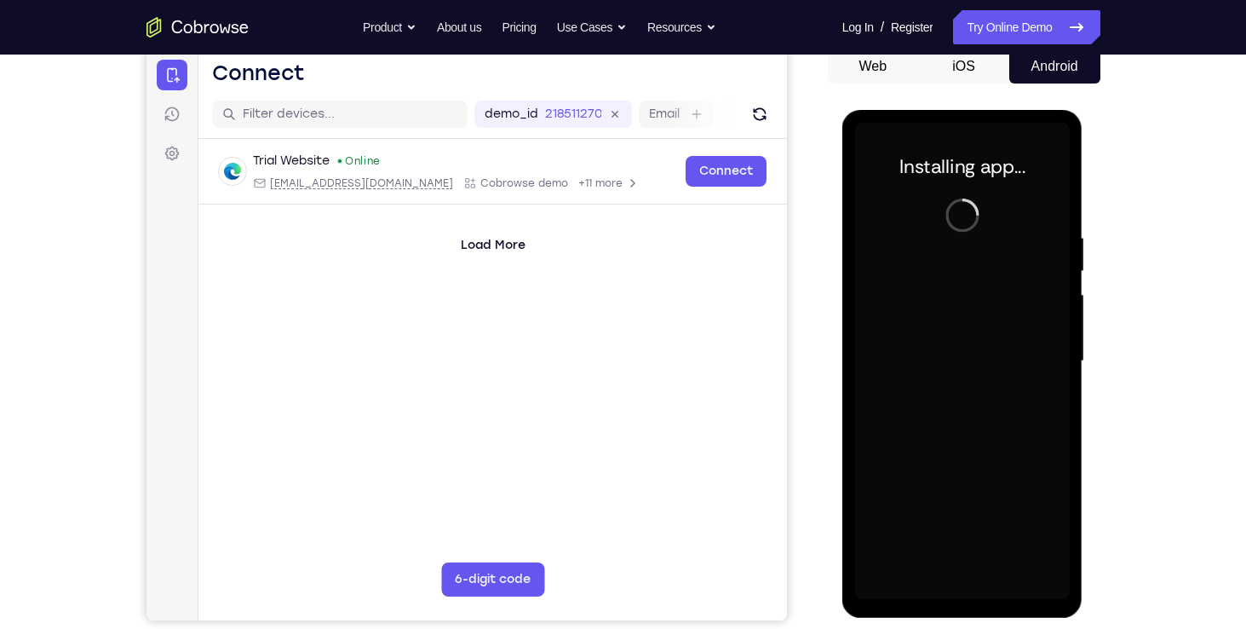
scroll to position [235, 0]
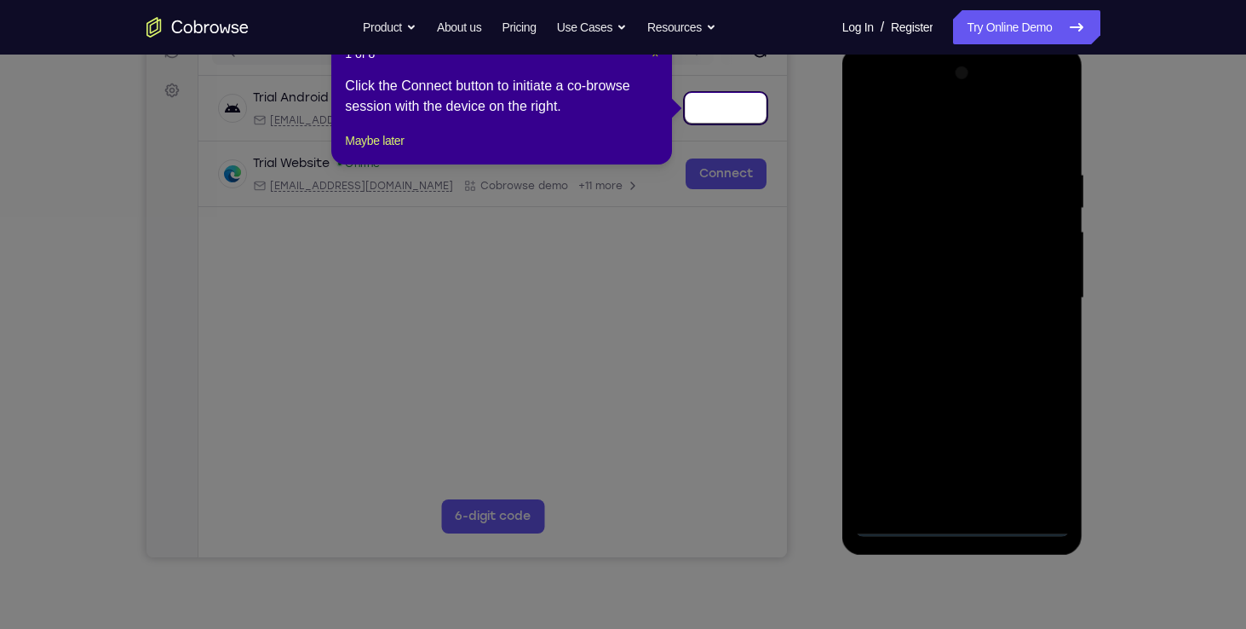
click at [654, 56] on span "×" at bounding box center [654, 54] width 7 height 14
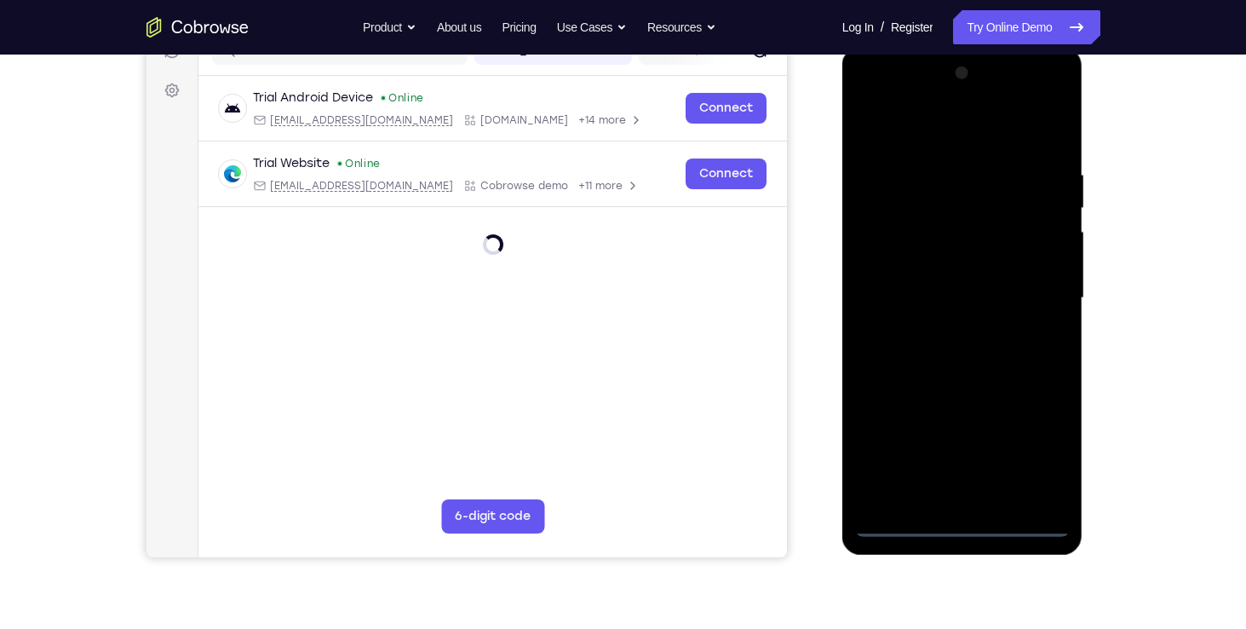
click at [959, 522] on div at bounding box center [962, 298] width 215 height 477
click at [1040, 449] on div at bounding box center [962, 298] width 215 height 477
click at [870, 100] on div at bounding box center [962, 298] width 215 height 477
click at [1041, 286] on div at bounding box center [962, 298] width 215 height 477
click at [950, 330] on div at bounding box center [962, 298] width 215 height 477
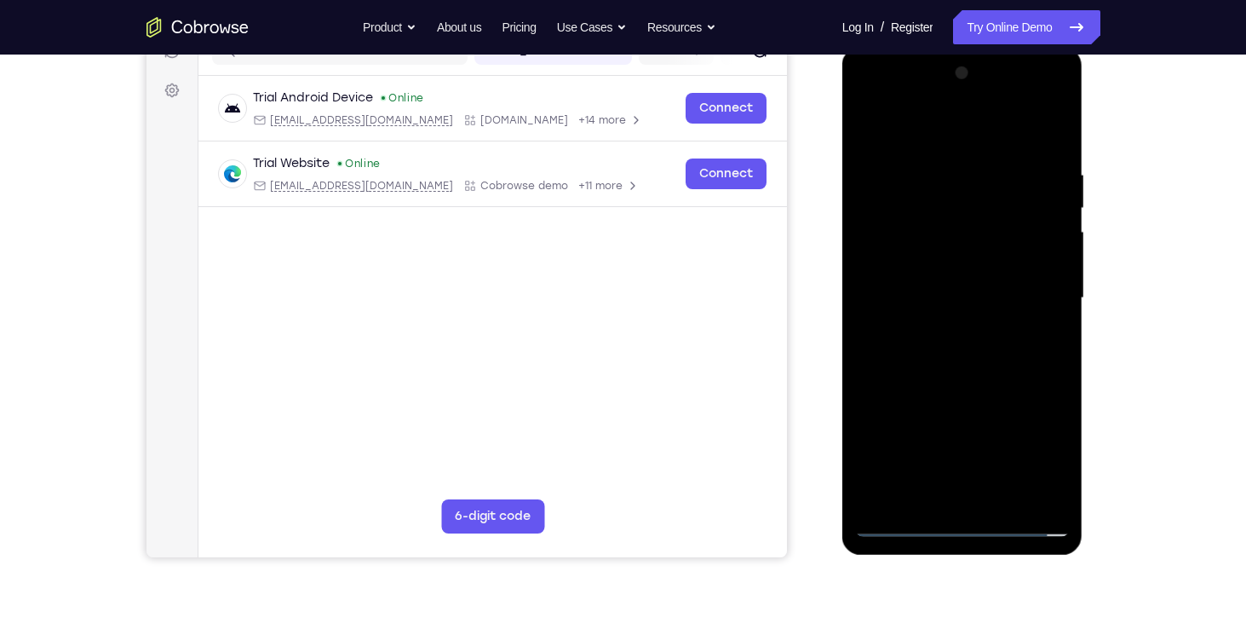
click at [956, 289] on div at bounding box center [962, 298] width 215 height 477
click at [938, 259] on div at bounding box center [962, 298] width 215 height 477
click at [1047, 258] on div at bounding box center [962, 298] width 215 height 477
click at [918, 293] on div at bounding box center [962, 298] width 215 height 477
click at [950, 347] on div at bounding box center [962, 298] width 215 height 477
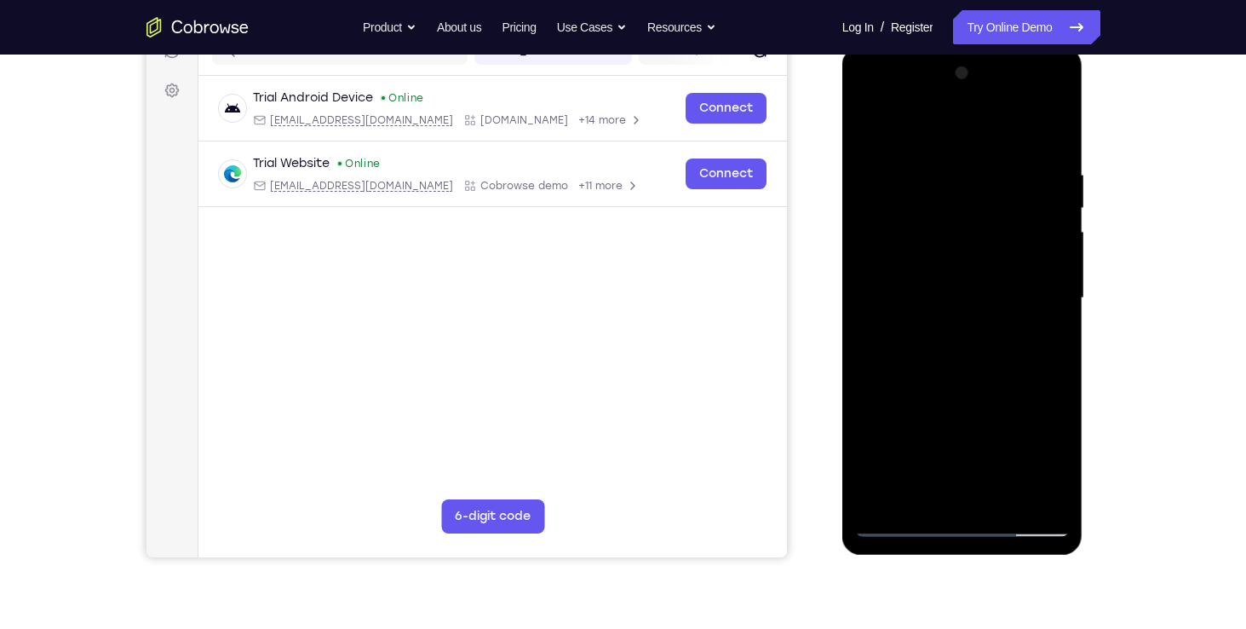
click at [961, 332] on div at bounding box center [962, 298] width 215 height 477
click at [971, 301] on div at bounding box center [962, 298] width 215 height 477
click at [960, 342] on div at bounding box center [962, 298] width 215 height 477
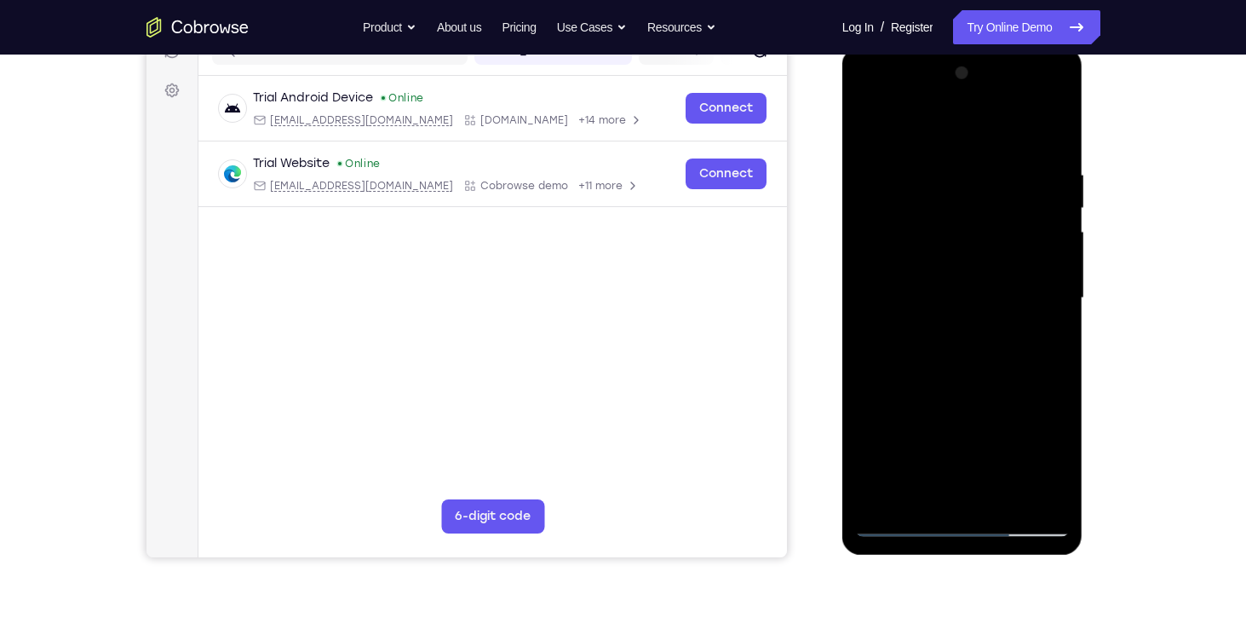
click at [973, 343] on div at bounding box center [962, 298] width 215 height 477
click at [966, 348] on div at bounding box center [962, 298] width 215 height 477
click at [979, 314] on div at bounding box center [962, 298] width 215 height 477
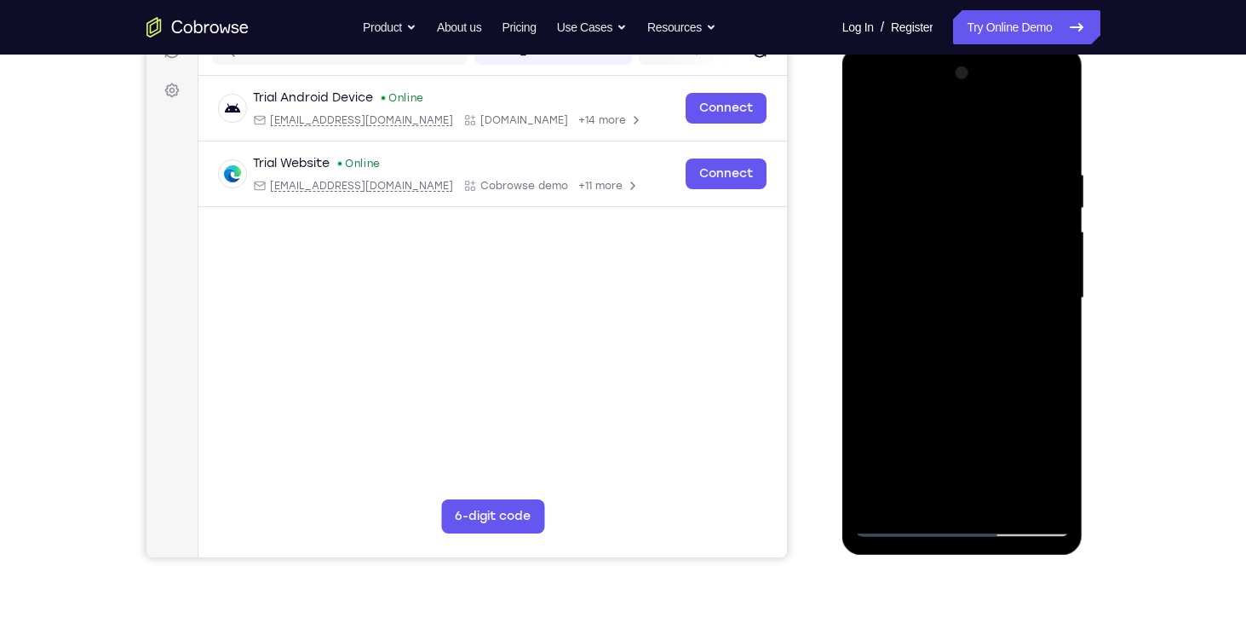
click at [938, 266] on div at bounding box center [962, 298] width 215 height 477
drag, startPoint x: 938, startPoint y: 266, endPoint x: 927, endPoint y: 267, distance: 11.2
click at [927, 267] on div at bounding box center [962, 298] width 215 height 477
click at [940, 267] on div at bounding box center [962, 298] width 215 height 477
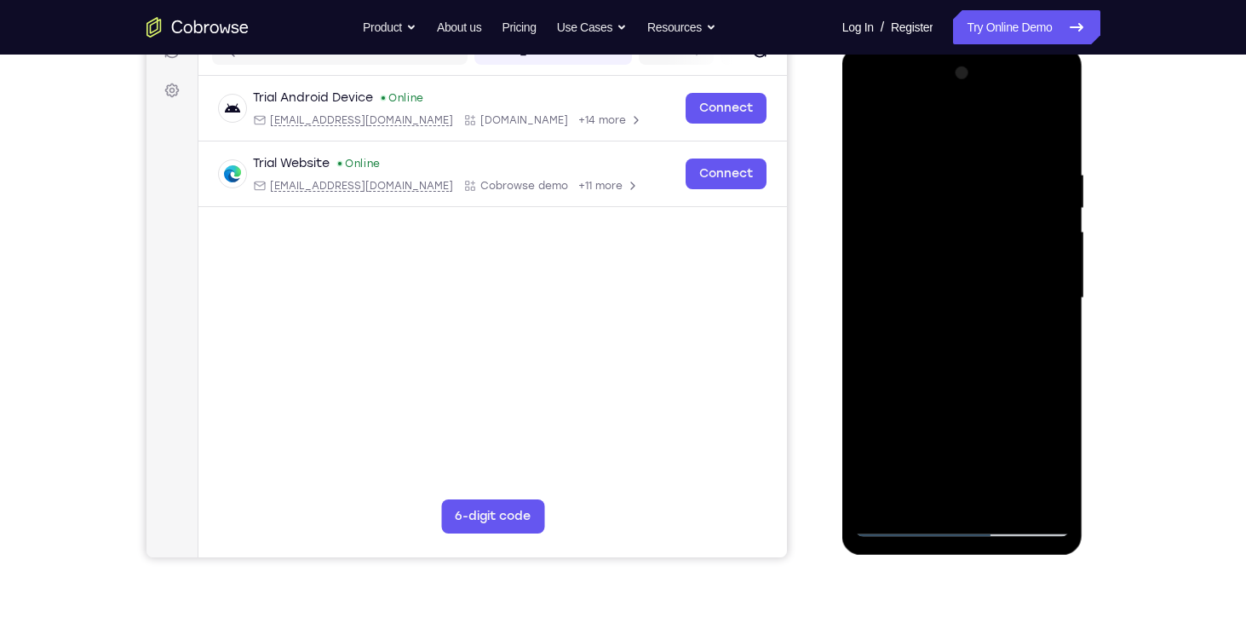
click at [936, 296] on div at bounding box center [962, 298] width 215 height 477
drag, startPoint x: 936, startPoint y: 296, endPoint x: 887, endPoint y: 296, distance: 48.6
click at [887, 296] on div at bounding box center [962, 298] width 215 height 477
click at [928, 353] on div at bounding box center [962, 298] width 215 height 477
click at [922, 346] on div at bounding box center [962, 298] width 215 height 477
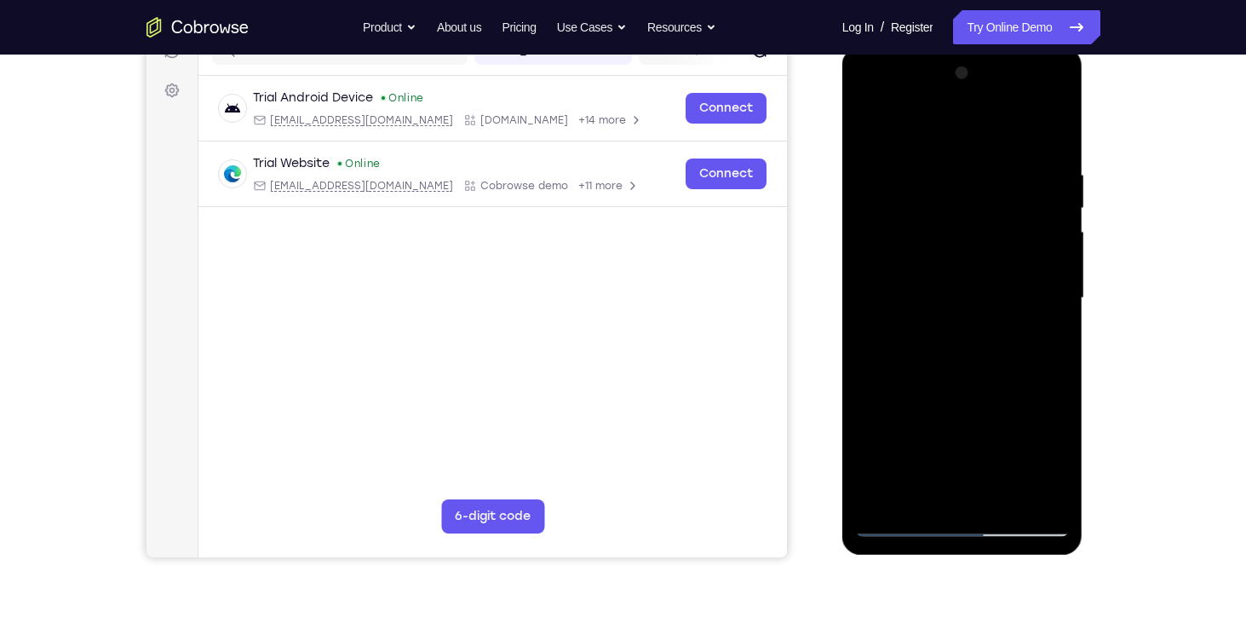
click at [922, 346] on div at bounding box center [962, 298] width 215 height 477
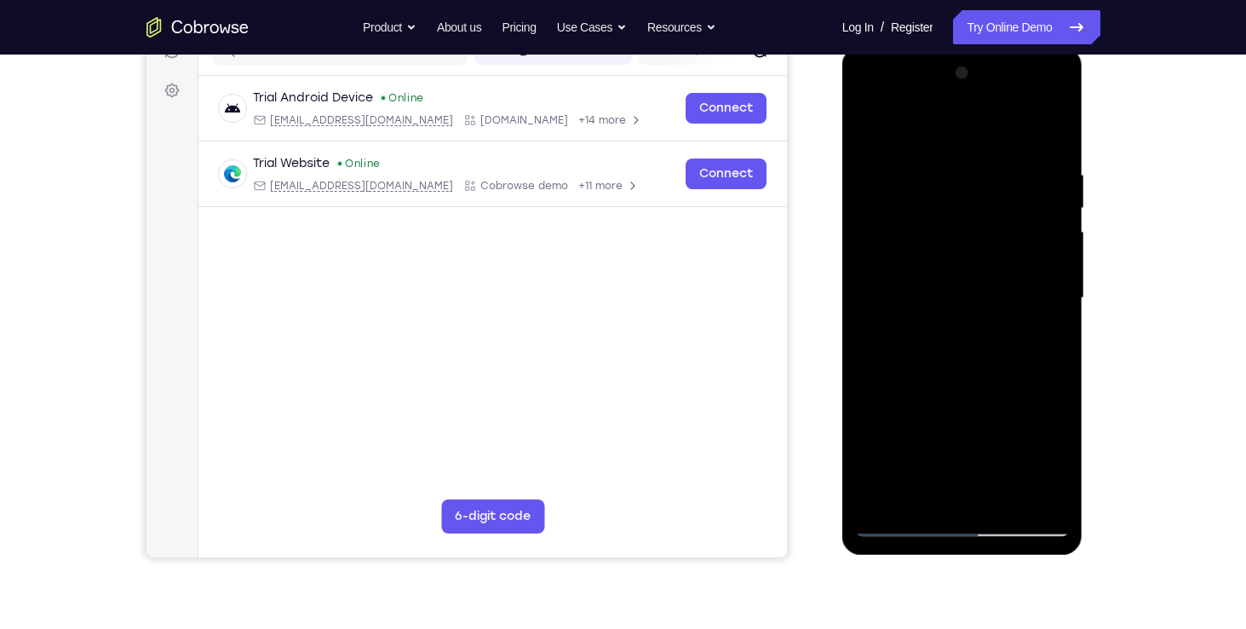
click at [990, 315] on div at bounding box center [962, 298] width 215 height 477
click at [877, 265] on div at bounding box center [962, 298] width 215 height 477
click at [945, 267] on div at bounding box center [962, 298] width 215 height 477
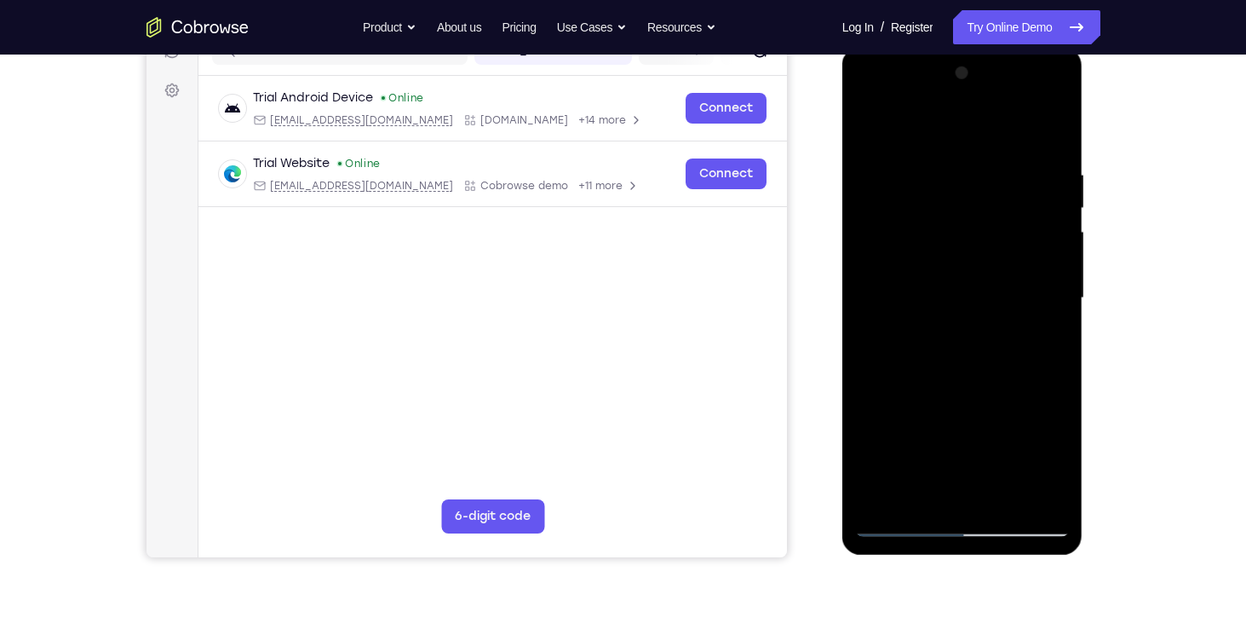
click at [947, 267] on div at bounding box center [962, 298] width 215 height 477
click at [935, 293] on div at bounding box center [962, 298] width 215 height 477
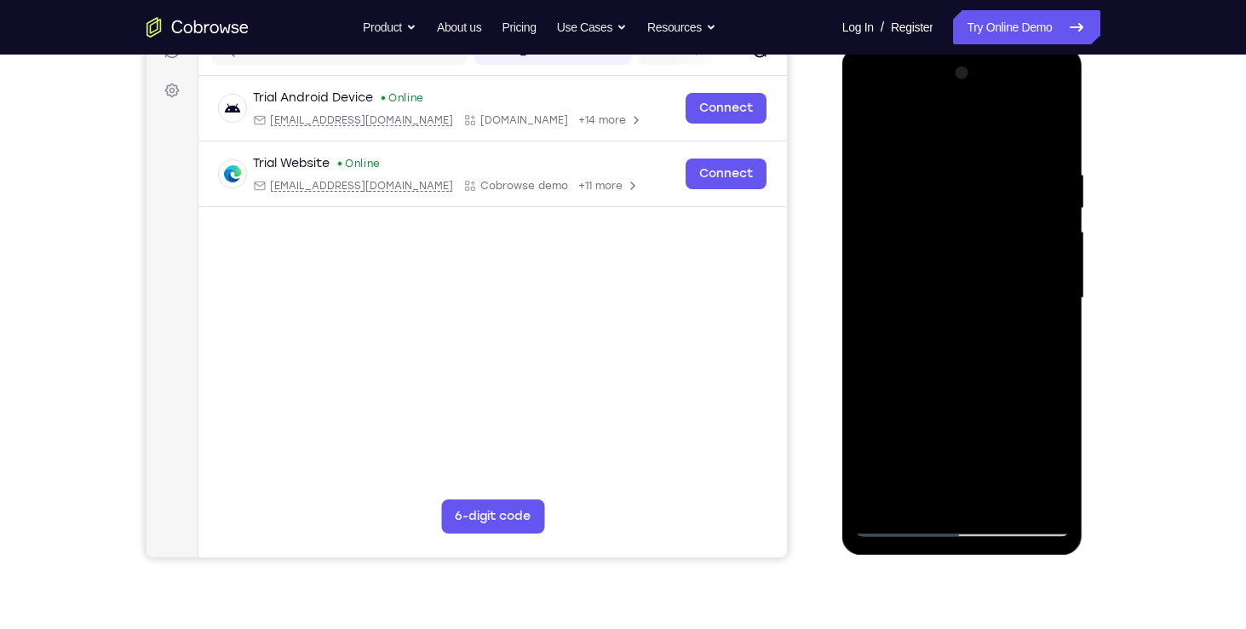
click at [959, 341] on div at bounding box center [962, 298] width 215 height 477
click at [956, 347] on div at bounding box center [962, 298] width 215 height 477
click at [950, 352] on div at bounding box center [962, 298] width 215 height 477
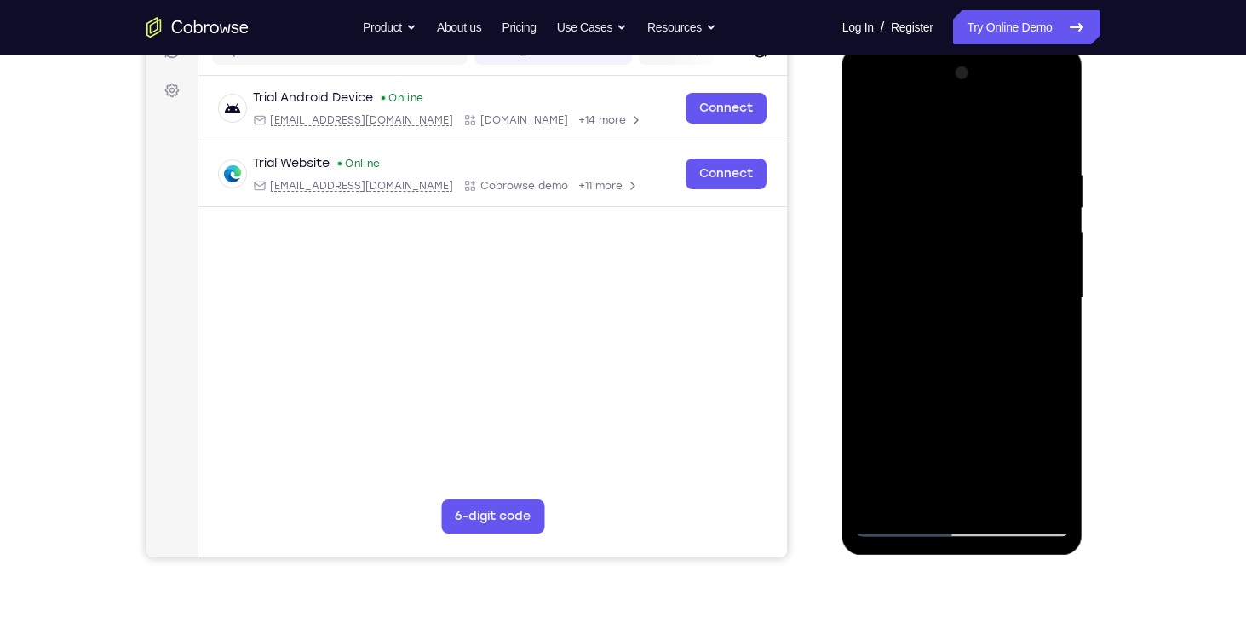
click at [930, 324] on div at bounding box center [962, 298] width 215 height 477
click at [938, 290] on div at bounding box center [962, 298] width 215 height 477
click at [929, 340] on div at bounding box center [962, 298] width 215 height 477
click at [926, 355] on div at bounding box center [962, 298] width 215 height 477
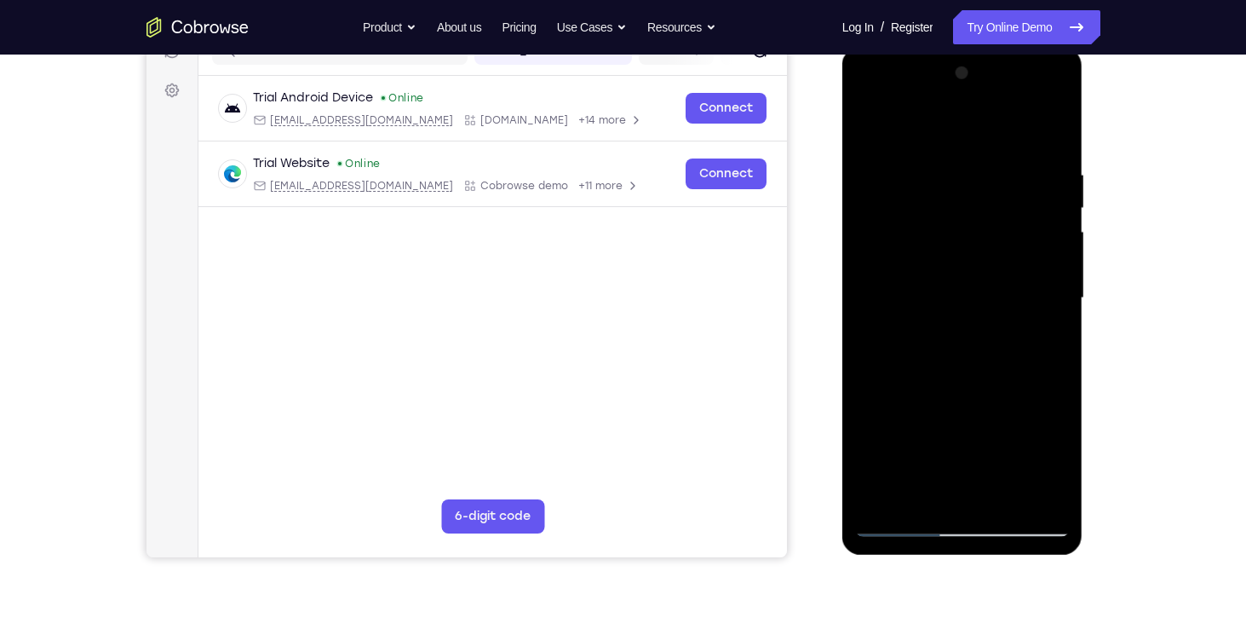
click at [926, 355] on div at bounding box center [962, 298] width 215 height 477
click at [933, 340] on div at bounding box center [962, 298] width 215 height 477
click at [922, 348] on div at bounding box center [962, 298] width 215 height 477
click at [956, 348] on div at bounding box center [962, 298] width 215 height 477
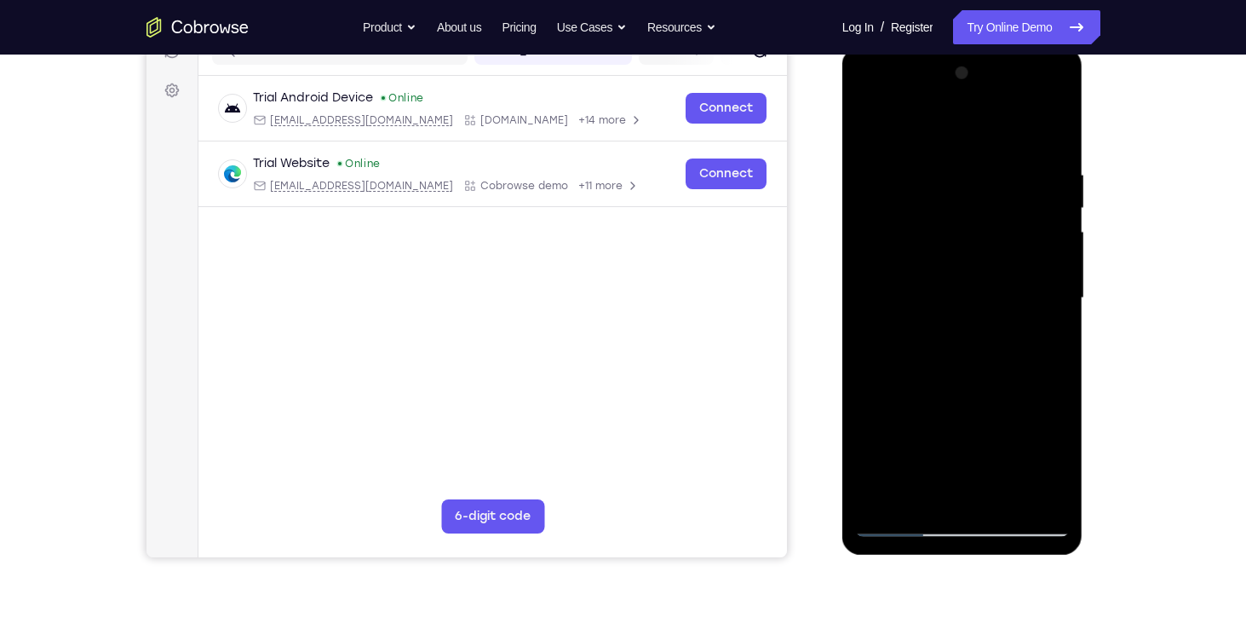
click at [956, 348] on div at bounding box center [962, 298] width 215 height 477
click at [975, 326] on div at bounding box center [962, 298] width 215 height 477
click at [866, 123] on div at bounding box center [962, 298] width 215 height 477
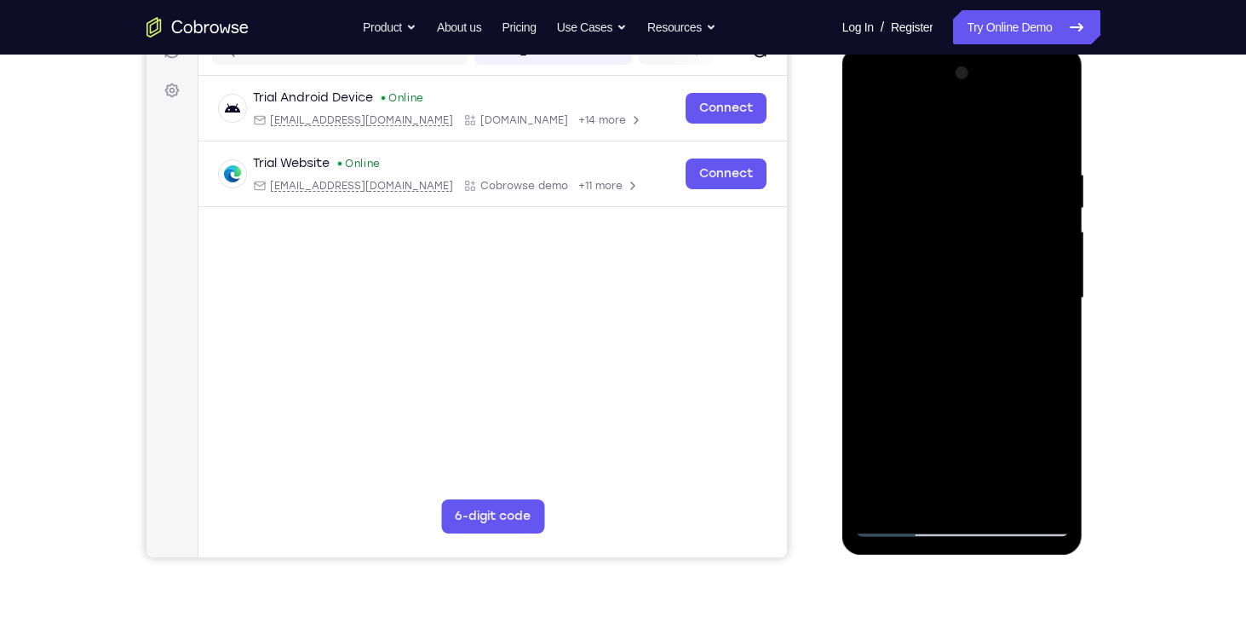
click at [980, 318] on div at bounding box center [962, 298] width 215 height 477
click at [967, 295] on div at bounding box center [962, 298] width 215 height 477
click at [945, 354] on div at bounding box center [962, 298] width 215 height 477
click at [941, 348] on div at bounding box center [962, 298] width 215 height 477
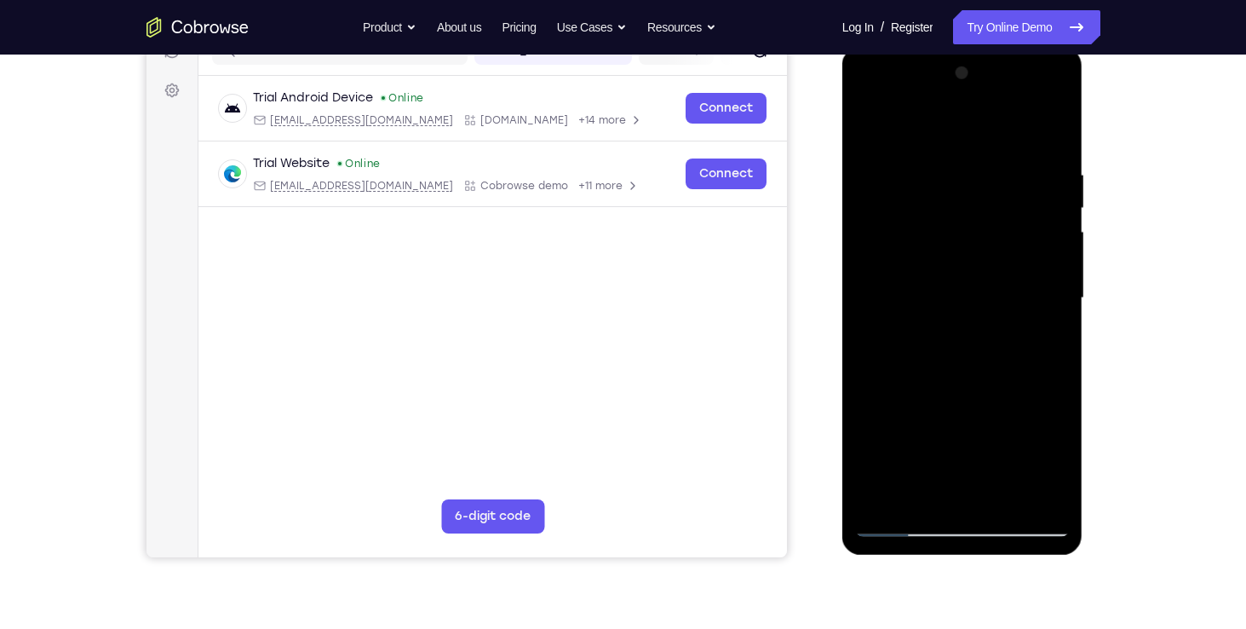
click at [941, 348] on div at bounding box center [962, 298] width 215 height 477
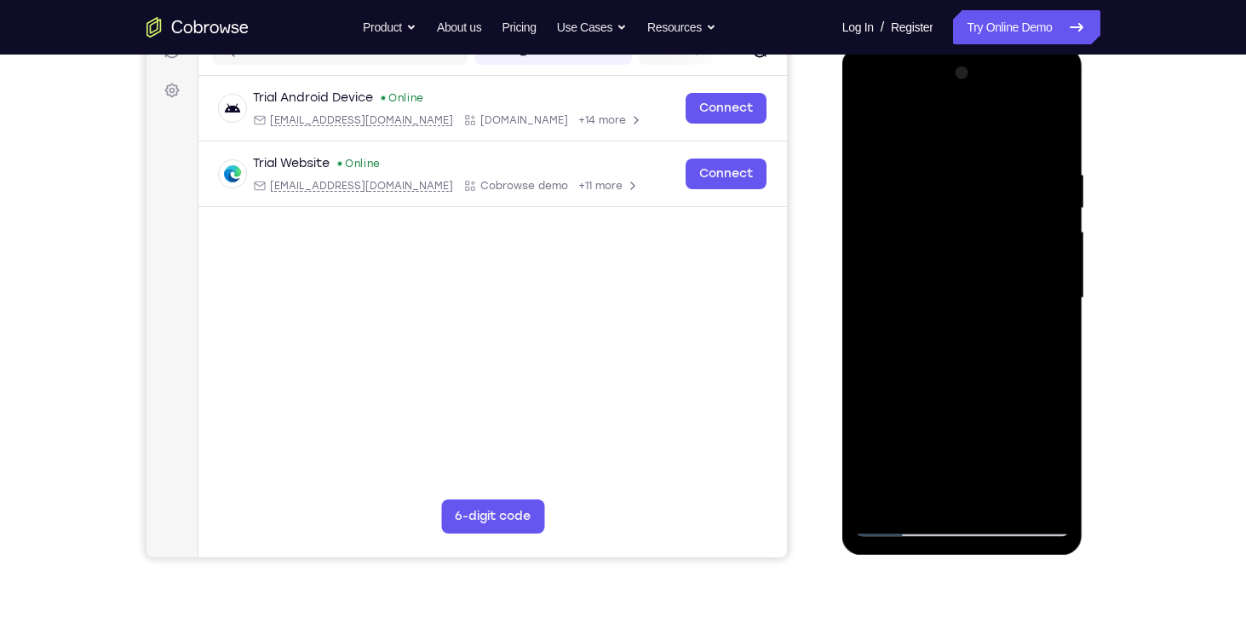
click at [941, 348] on div at bounding box center [962, 298] width 215 height 477
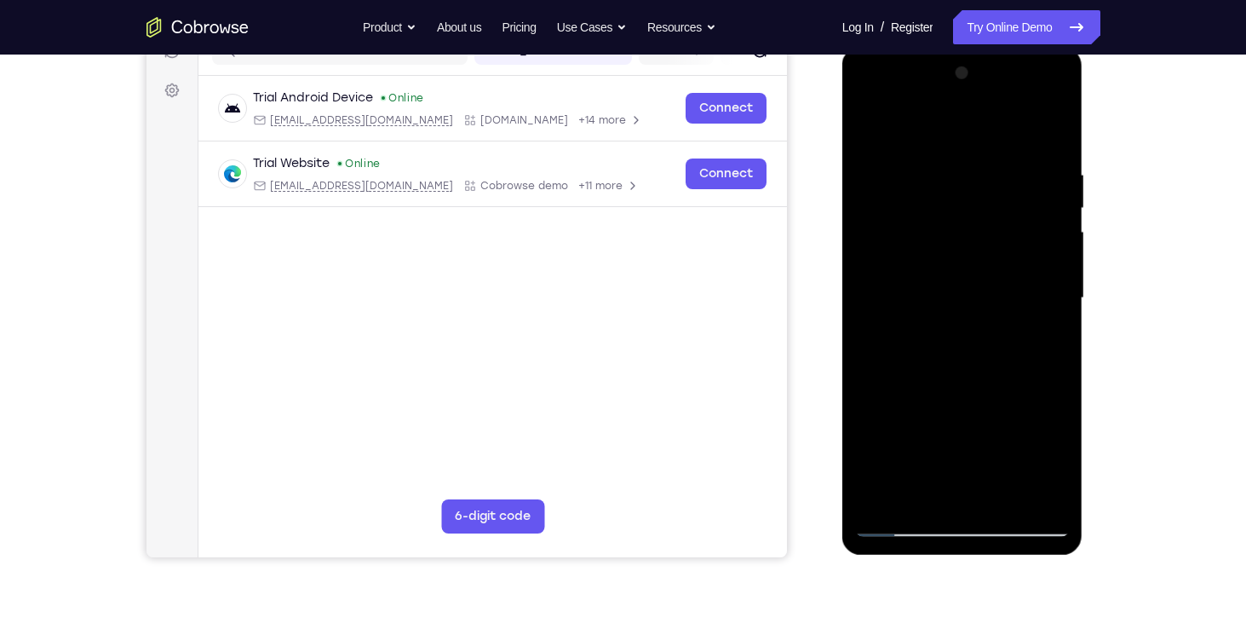
click at [941, 348] on div at bounding box center [962, 298] width 215 height 477
click at [937, 358] on div at bounding box center [962, 298] width 215 height 477
click at [943, 350] on div at bounding box center [962, 298] width 215 height 477
click at [940, 324] on div at bounding box center [962, 298] width 215 height 477
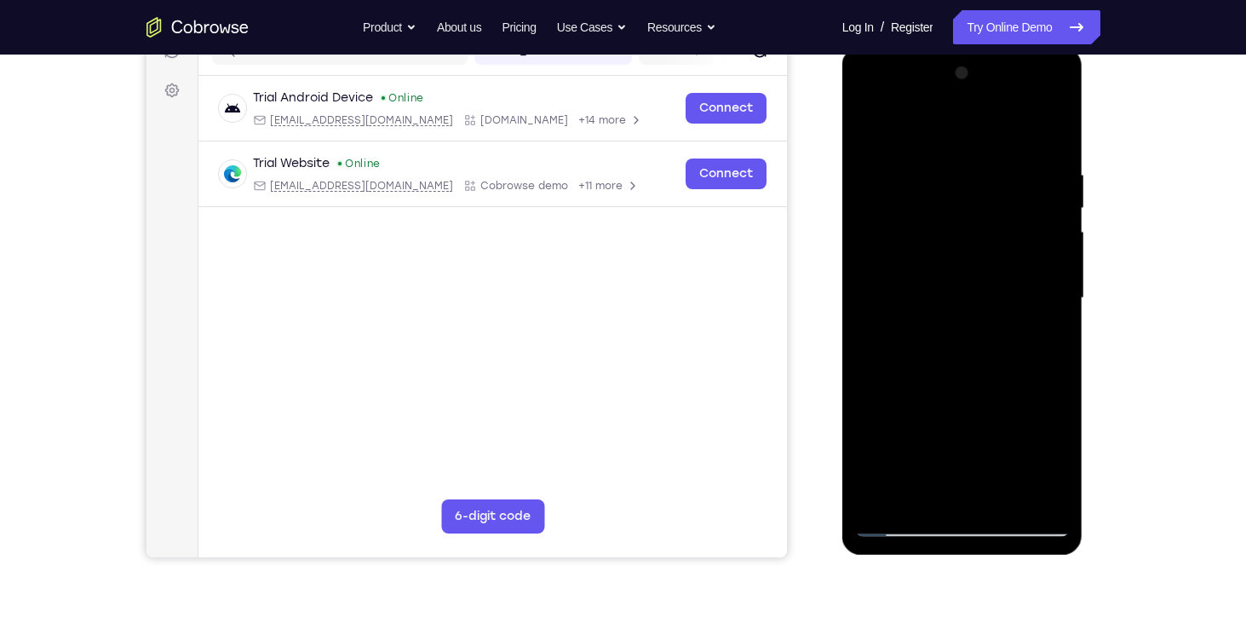
click at [943, 268] on div at bounding box center [962, 298] width 215 height 477
click at [947, 263] on div at bounding box center [962, 298] width 215 height 477
click at [933, 296] on div at bounding box center [962, 298] width 215 height 477
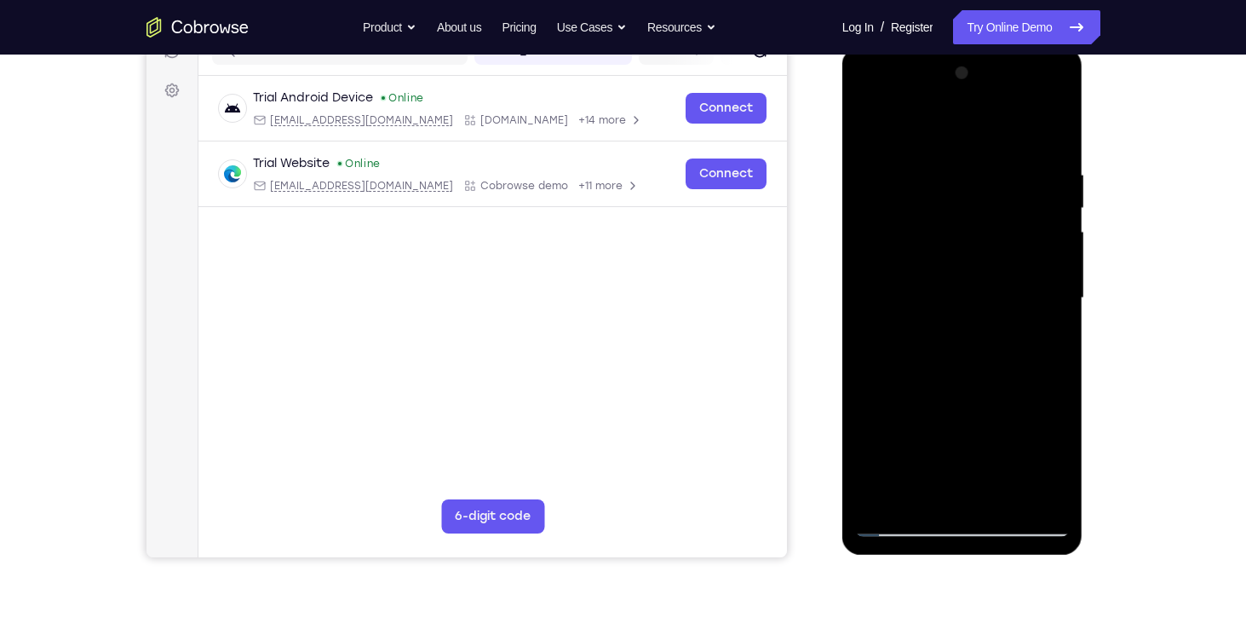
click at [933, 296] on div at bounding box center [962, 298] width 215 height 477
click at [962, 346] on div at bounding box center [962, 298] width 215 height 477
click at [947, 347] on div at bounding box center [962, 298] width 215 height 477
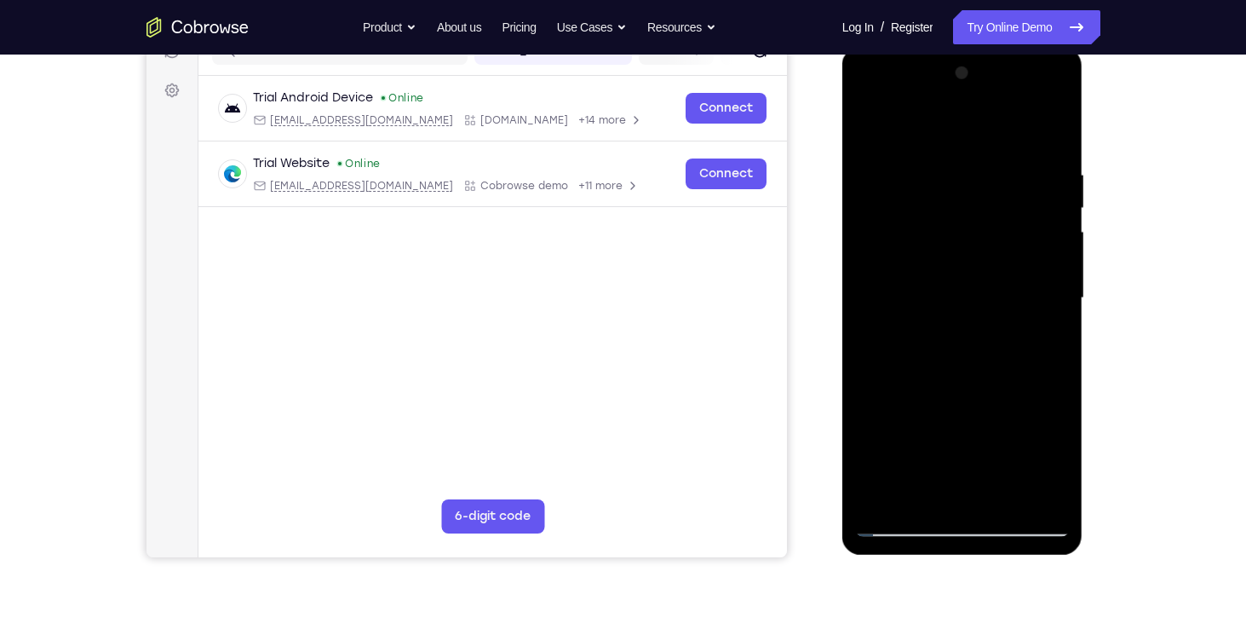
click at [947, 347] on div at bounding box center [962, 298] width 215 height 477
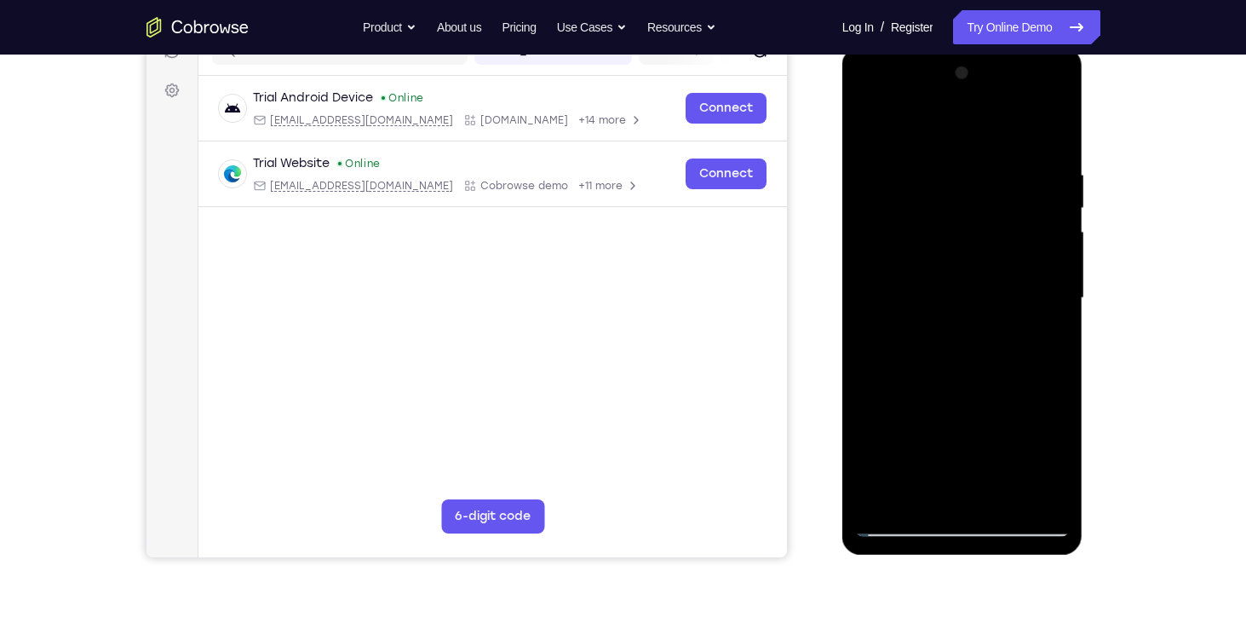
click at [947, 347] on div at bounding box center [962, 298] width 215 height 477
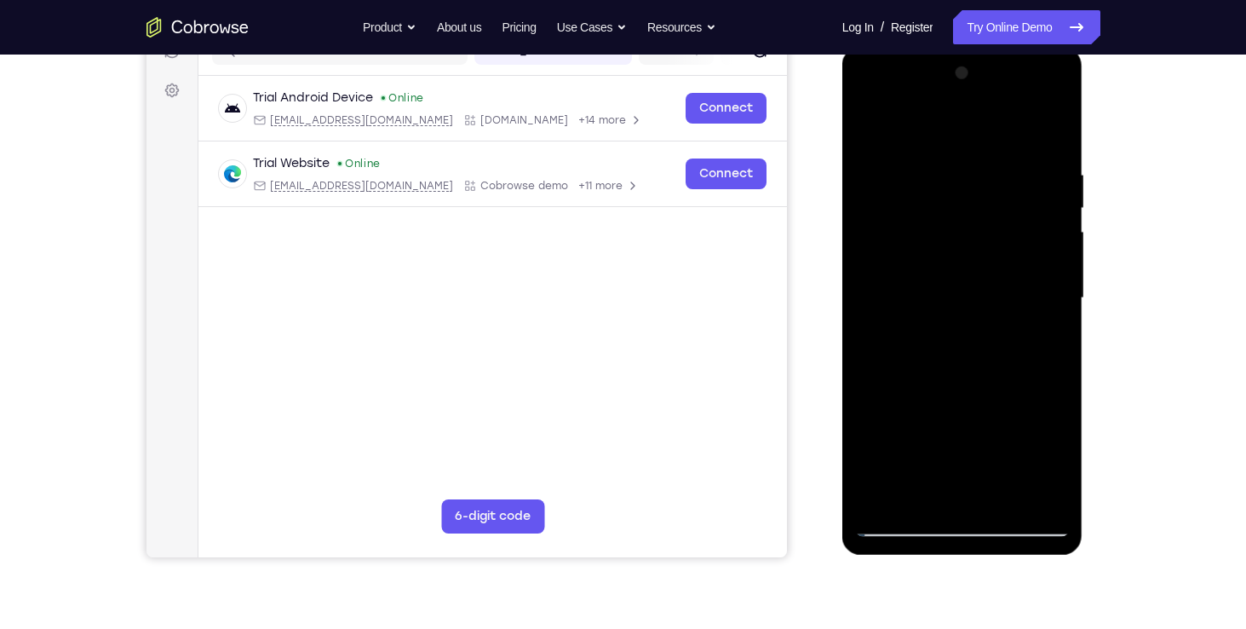
click at [947, 347] on div at bounding box center [962, 298] width 215 height 477
click at [979, 323] on div at bounding box center [962, 298] width 215 height 477
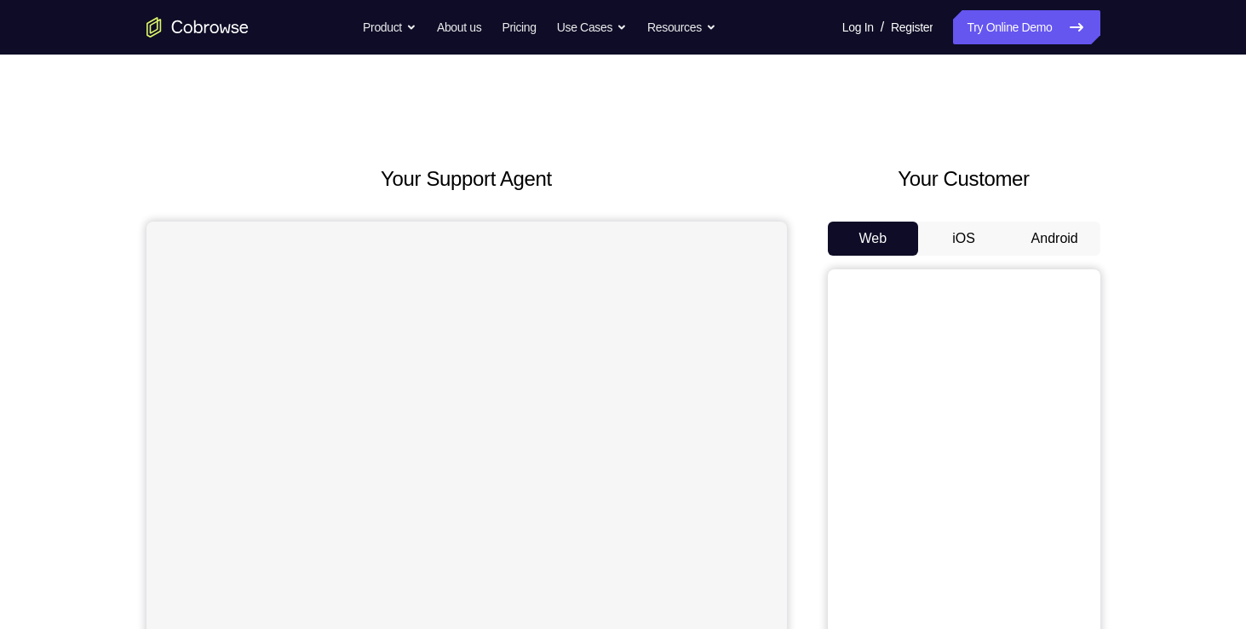
click at [1045, 227] on button "Android" at bounding box center [1054, 238] width 91 height 34
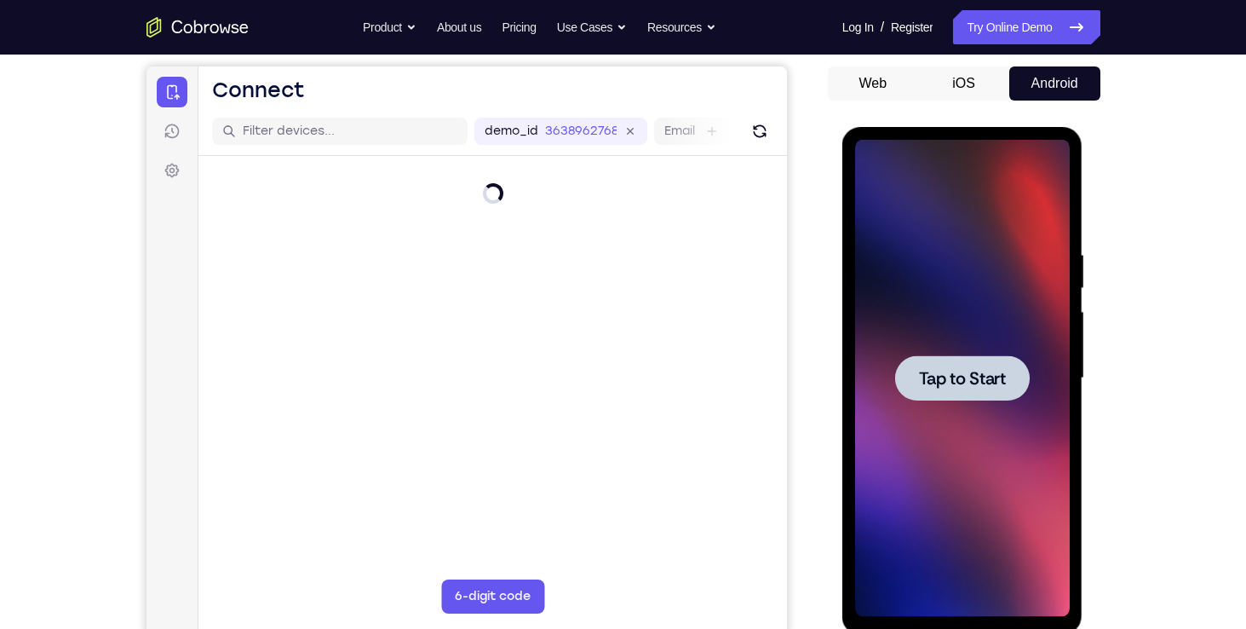
click at [973, 389] on div at bounding box center [962, 377] width 135 height 45
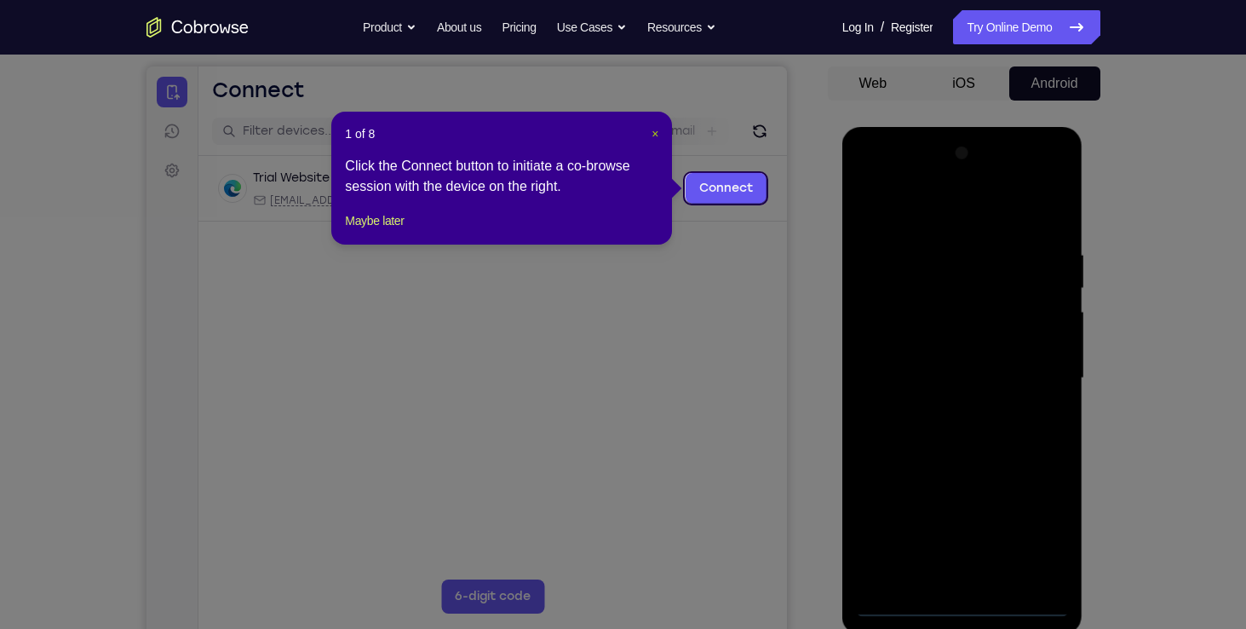
click at [653, 136] on span "×" at bounding box center [654, 134] width 7 height 14
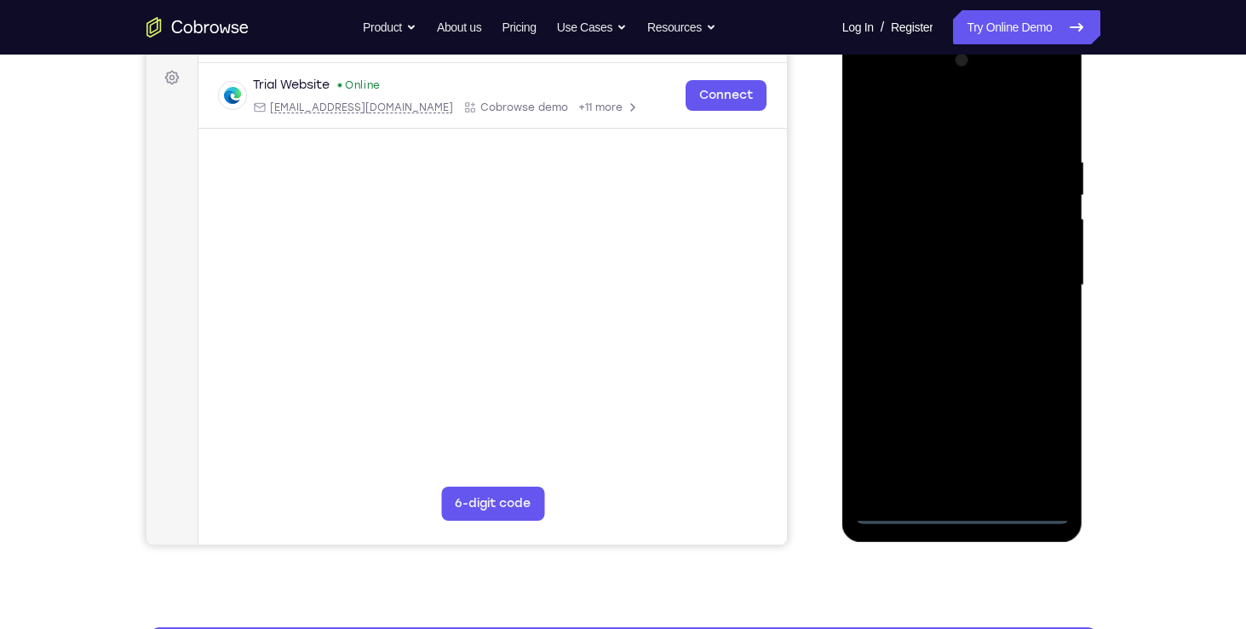
scroll to position [249, 0]
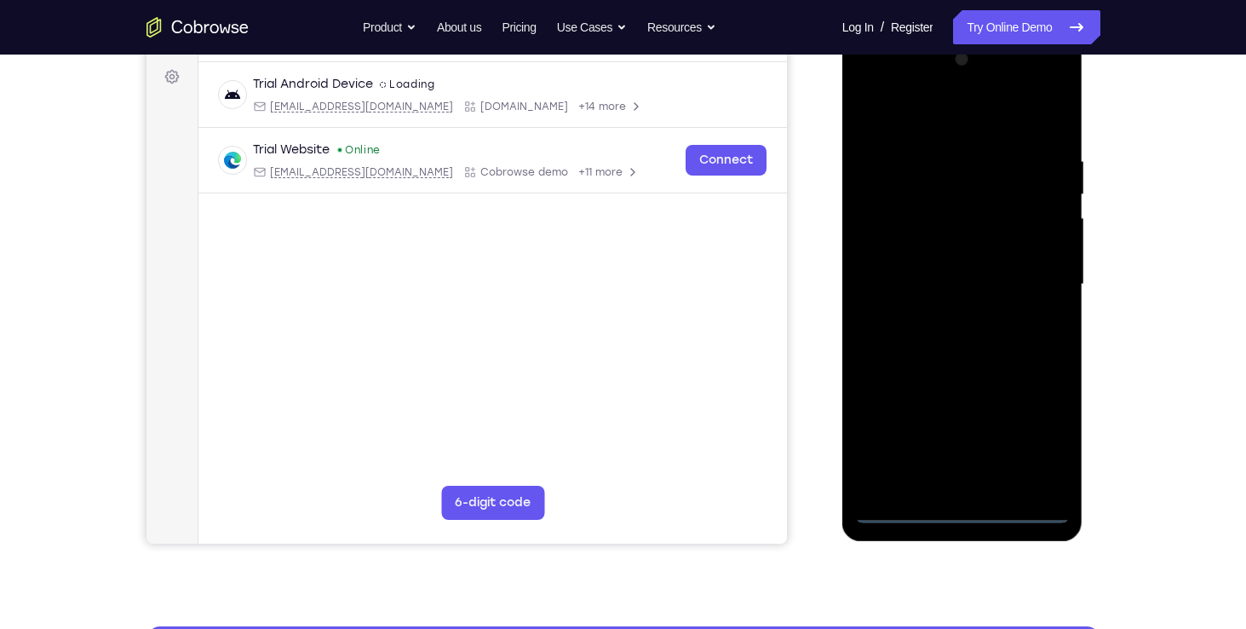
click at [967, 508] on div at bounding box center [962, 284] width 215 height 477
click at [1030, 441] on div at bounding box center [962, 284] width 215 height 477
click at [872, 76] on div at bounding box center [962, 284] width 215 height 477
click at [938, 196] on div at bounding box center [962, 284] width 215 height 477
click at [873, 219] on div at bounding box center [962, 284] width 215 height 477
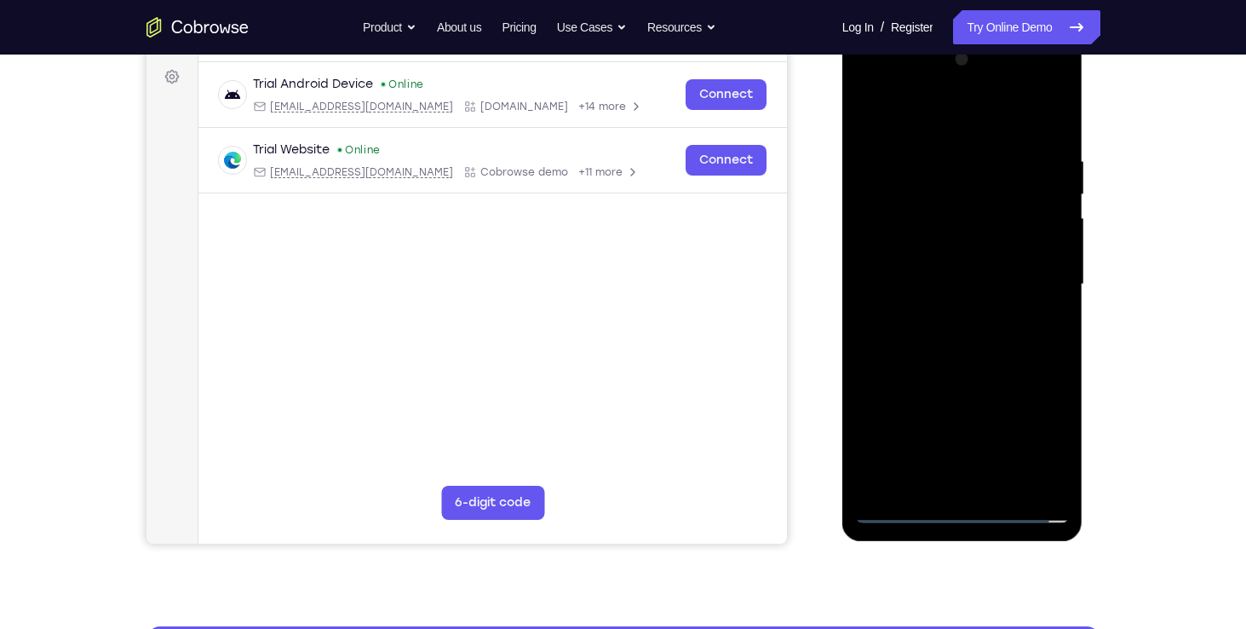
click at [1030, 234] on div at bounding box center [962, 284] width 215 height 477
click at [1042, 484] on div at bounding box center [962, 284] width 215 height 477
click at [968, 339] on div at bounding box center [962, 284] width 215 height 477
click at [981, 249] on div at bounding box center [962, 284] width 215 height 477
click at [944, 293] on div at bounding box center [962, 284] width 215 height 477
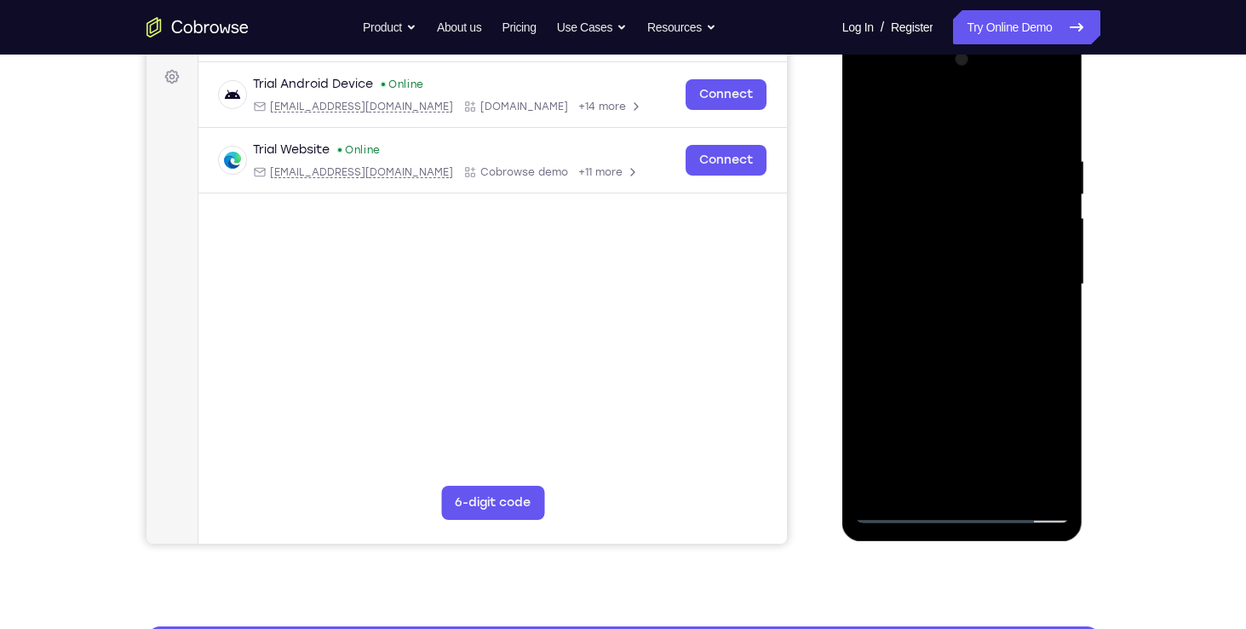
click at [944, 274] on div at bounding box center [962, 284] width 215 height 477
click at [1047, 264] on div at bounding box center [962, 284] width 215 height 477
click at [924, 298] on div at bounding box center [962, 284] width 215 height 477
click at [1021, 314] on div at bounding box center [962, 284] width 215 height 477
click at [914, 271] on div at bounding box center [962, 284] width 215 height 477
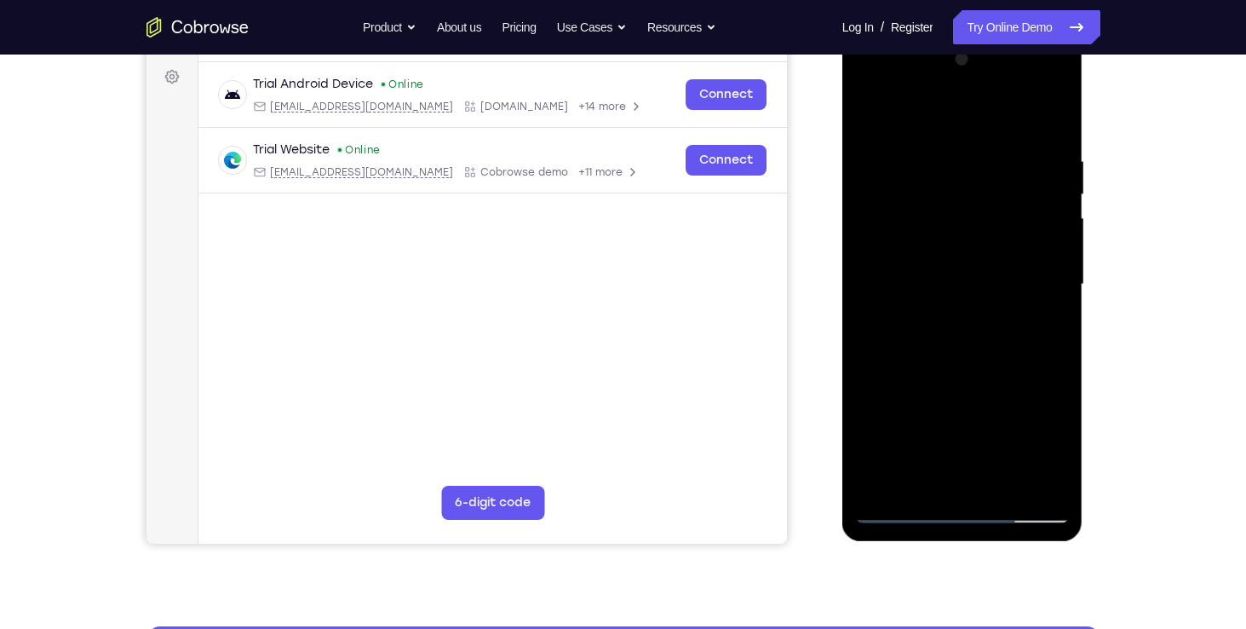
click at [934, 295] on div at bounding box center [962, 284] width 215 height 477
click at [1031, 324] on div at bounding box center [962, 284] width 215 height 477
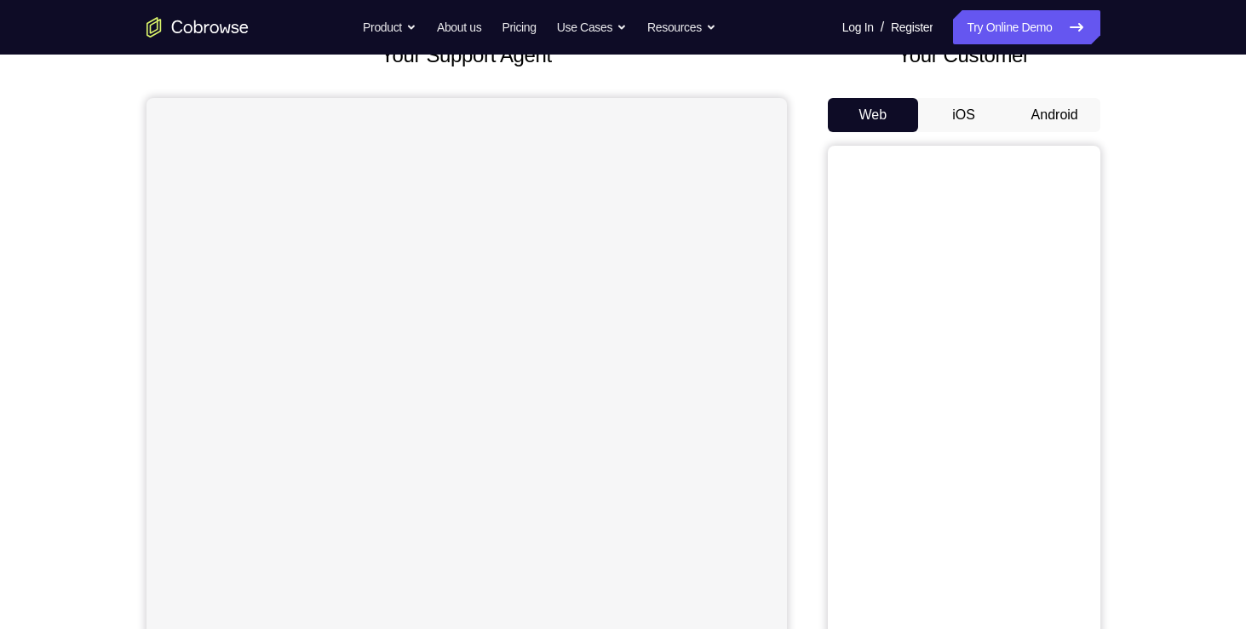
click at [1037, 114] on button "Android" at bounding box center [1054, 115] width 91 height 34
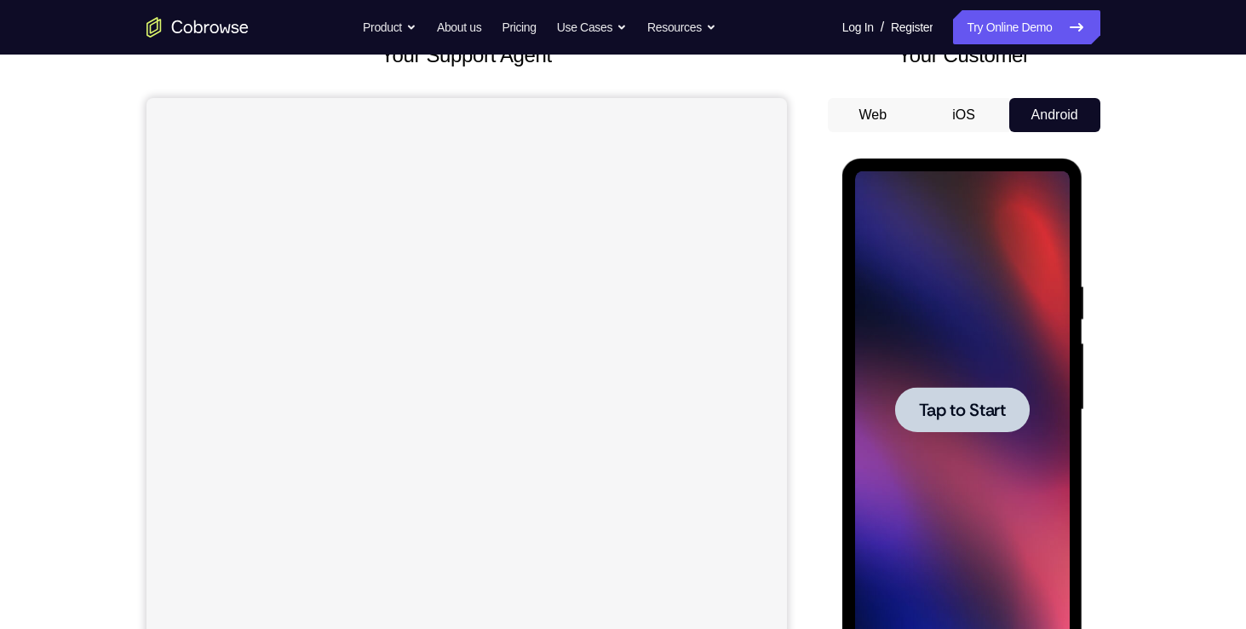
click at [975, 417] on span "Tap to Start" at bounding box center [962, 409] width 87 height 17
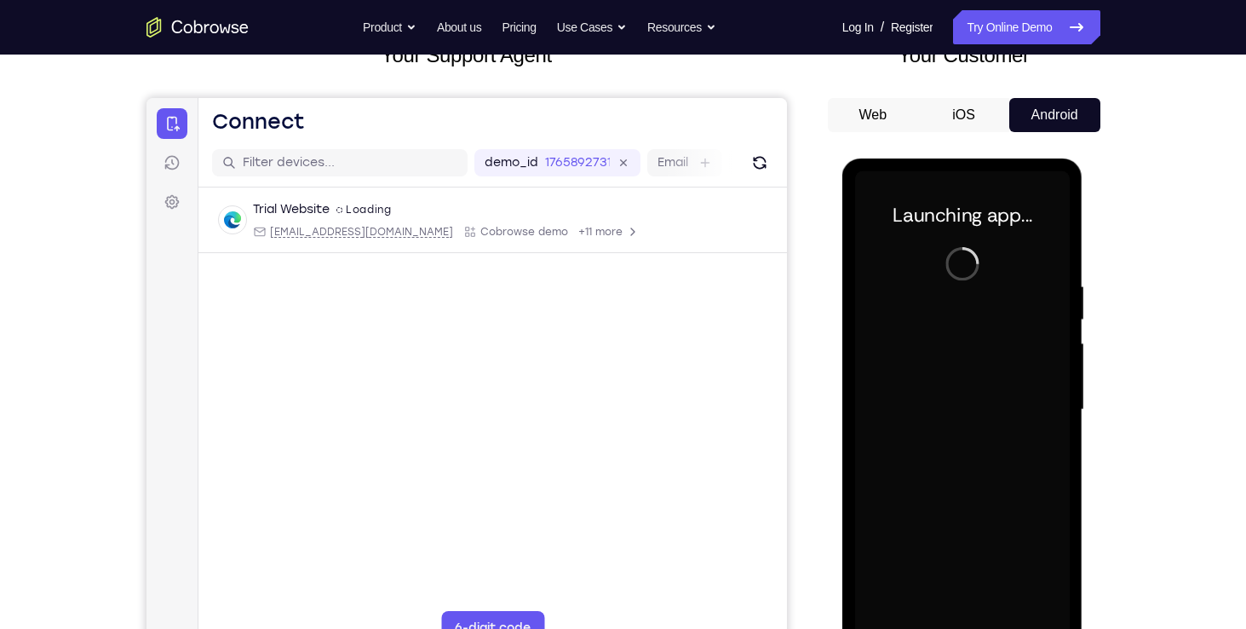
scroll to position [185, 0]
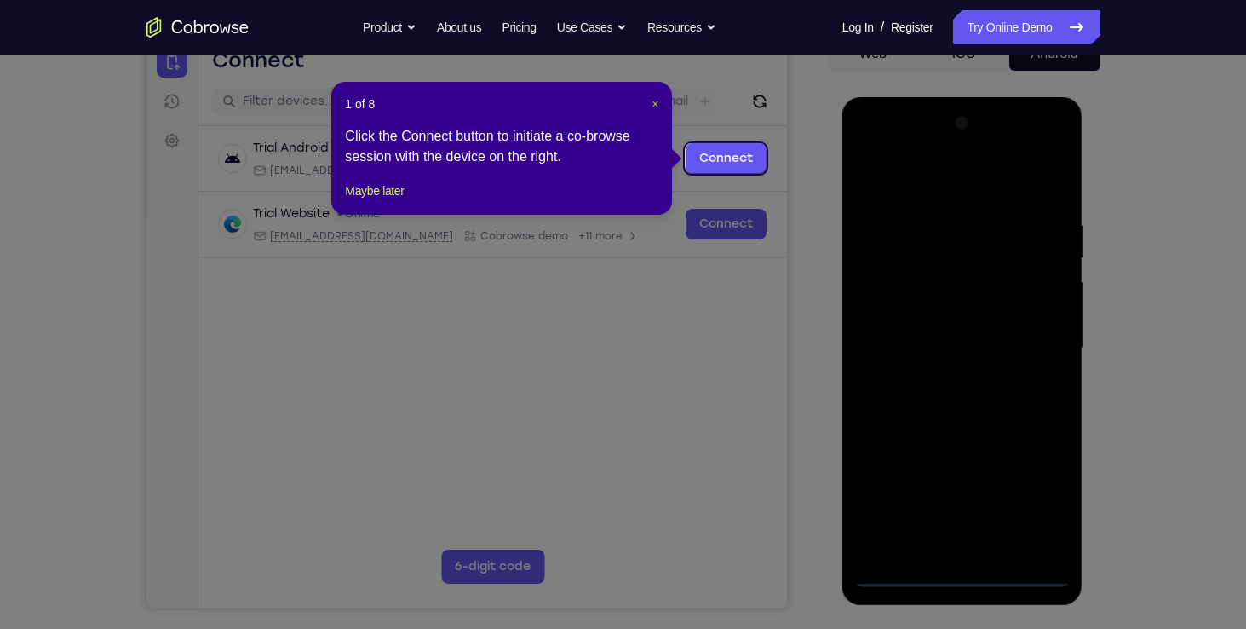
click at [657, 100] on span "×" at bounding box center [654, 104] width 7 height 14
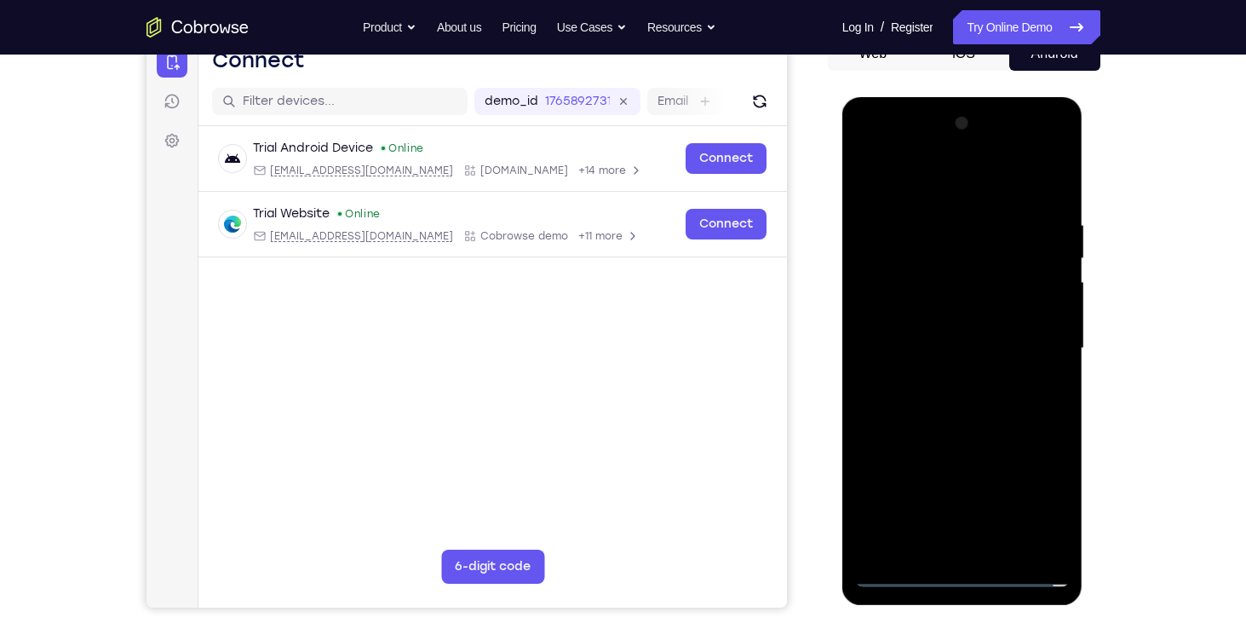
click at [951, 580] on div at bounding box center [962, 348] width 215 height 477
click at [1040, 505] on div at bounding box center [962, 348] width 215 height 477
click at [870, 153] on div at bounding box center [962, 348] width 215 height 477
click at [961, 261] on div at bounding box center [962, 348] width 215 height 477
click at [933, 205] on div at bounding box center [962, 348] width 215 height 477
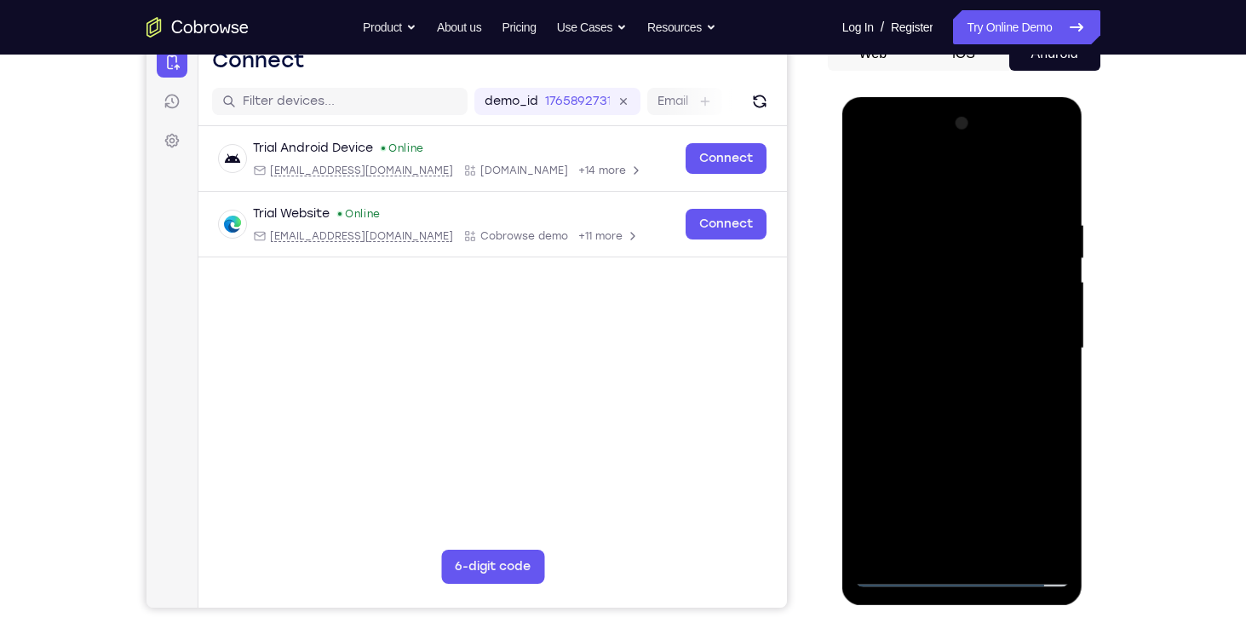
click at [867, 274] on div at bounding box center [962, 348] width 215 height 477
click at [972, 416] on div at bounding box center [962, 348] width 215 height 477
click at [1007, 458] on div at bounding box center [962, 348] width 215 height 477
click at [1047, 552] on div at bounding box center [962, 348] width 215 height 477
click at [995, 387] on div at bounding box center [962, 348] width 215 height 477
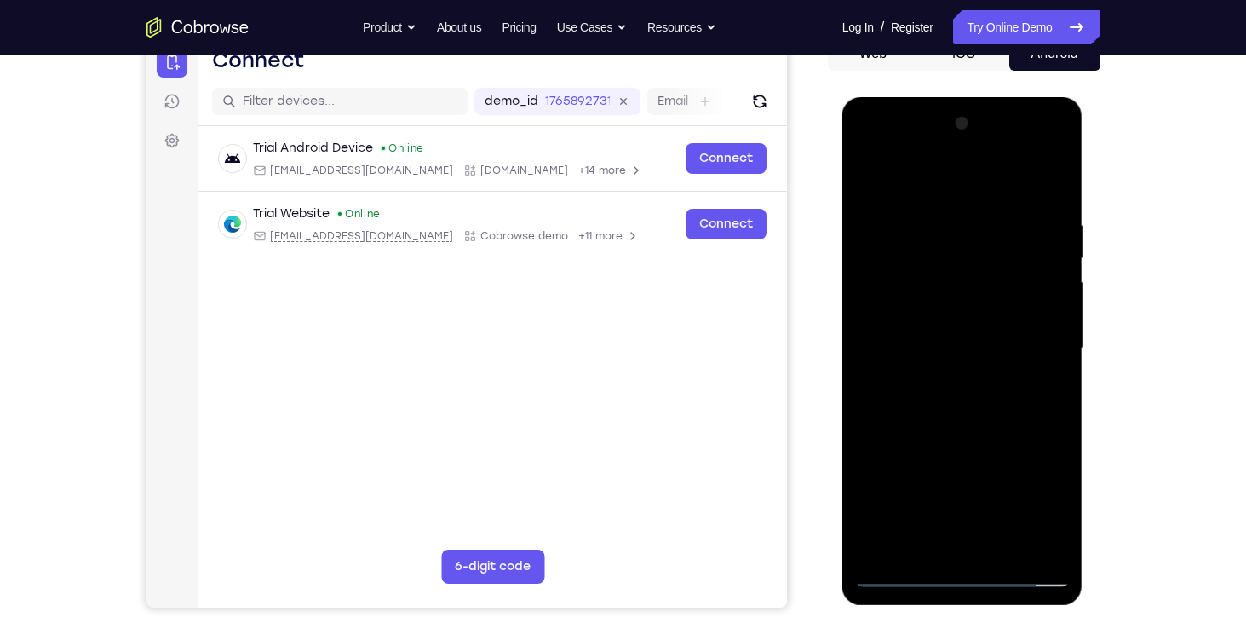
click at [997, 284] on div at bounding box center [962, 348] width 215 height 477
click at [982, 198] on div at bounding box center [962, 348] width 215 height 477
click at [941, 247] on div at bounding box center [962, 348] width 215 height 477
click at [888, 244] on div at bounding box center [962, 348] width 215 height 477
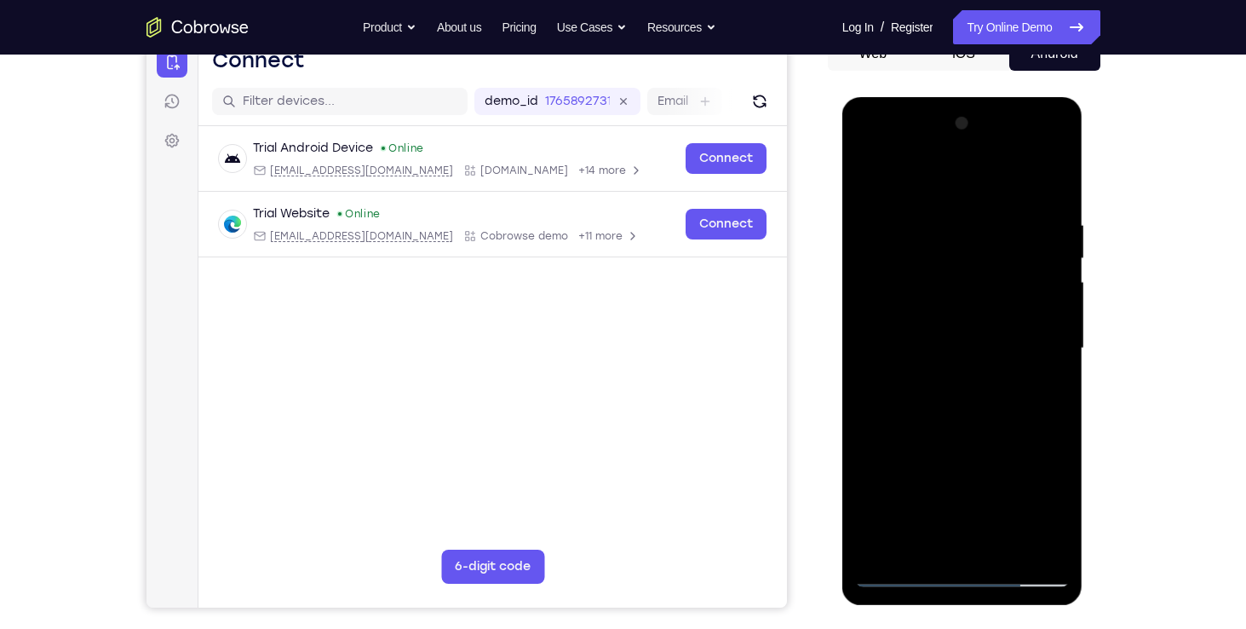
click at [905, 244] on div at bounding box center [962, 348] width 215 height 477
click at [915, 268] on div at bounding box center [962, 348] width 215 height 477
drag, startPoint x: 907, startPoint y: 407, endPoint x: 1024, endPoint y: 416, distance: 117.0
click at [1024, 416] on div at bounding box center [962, 348] width 215 height 477
click at [987, 410] on div at bounding box center [962, 348] width 215 height 477
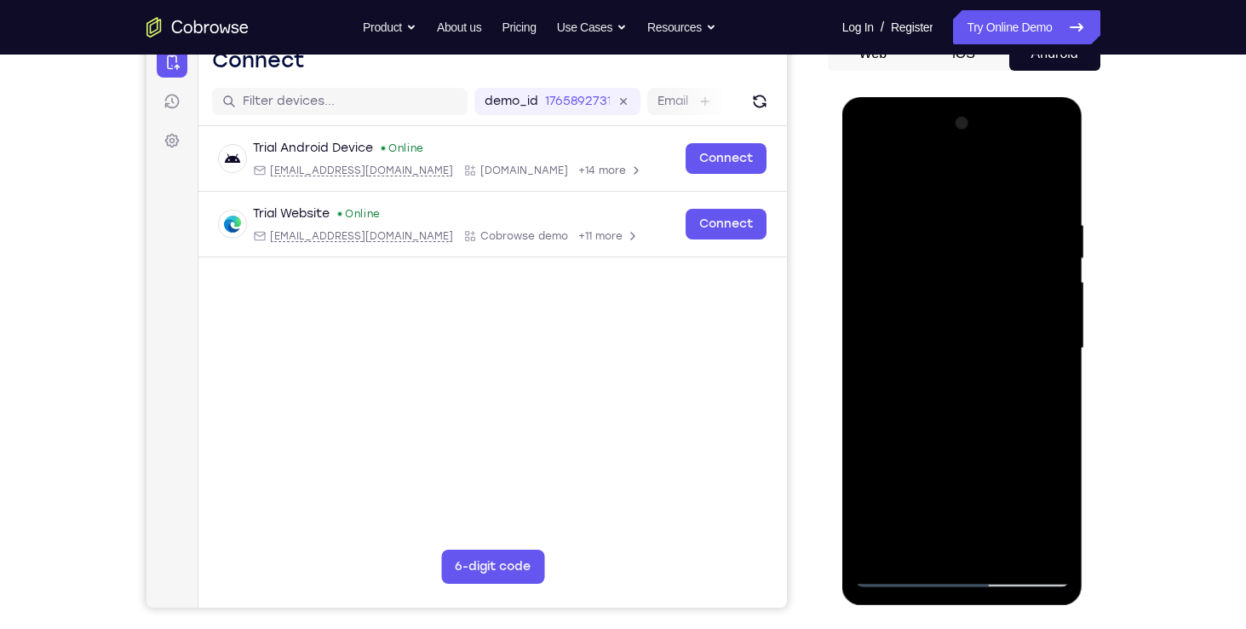
click at [968, 364] on div at bounding box center [962, 348] width 215 height 477
drag, startPoint x: 904, startPoint y: 413, endPoint x: 948, endPoint y: 410, distance: 43.6
click at [948, 410] on div at bounding box center [962, 348] width 215 height 477
click at [968, 276] on div at bounding box center [962, 348] width 215 height 477
click at [927, 314] on div at bounding box center [962, 348] width 215 height 477
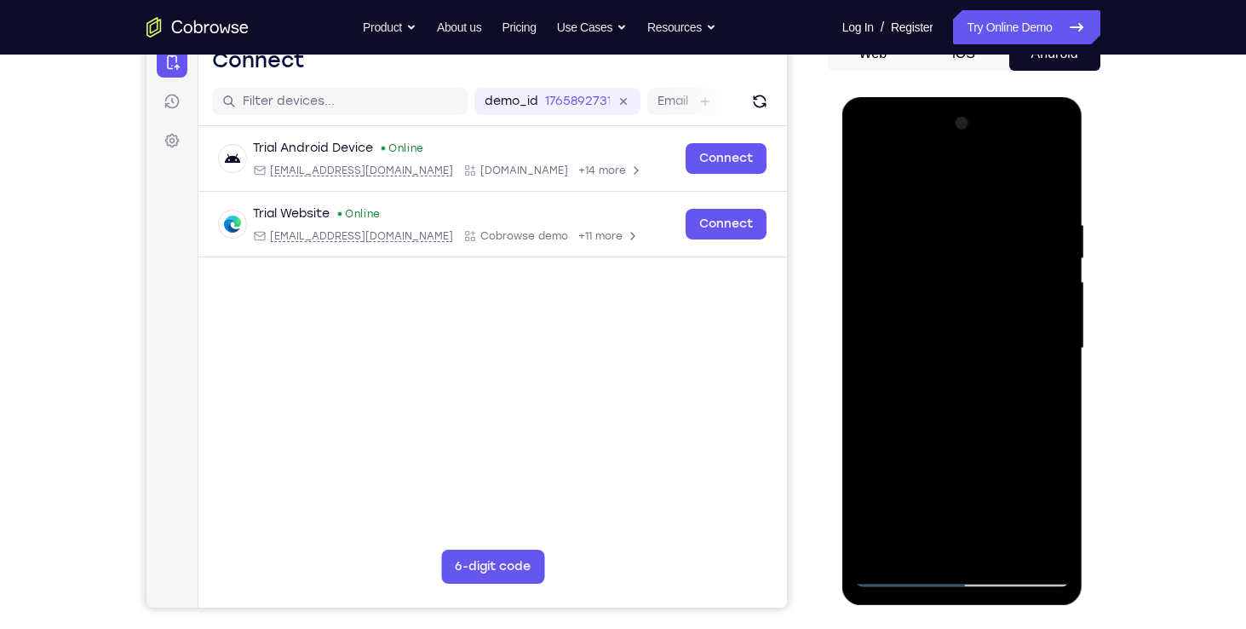
click at [999, 376] on div at bounding box center [962, 348] width 215 height 477
click at [930, 229] on div at bounding box center [962, 348] width 215 height 477
click at [1045, 550] on div at bounding box center [962, 348] width 215 height 477
click at [975, 300] on div at bounding box center [962, 348] width 215 height 477
drag, startPoint x: 905, startPoint y: 410, endPoint x: 959, endPoint y: 405, distance: 54.0
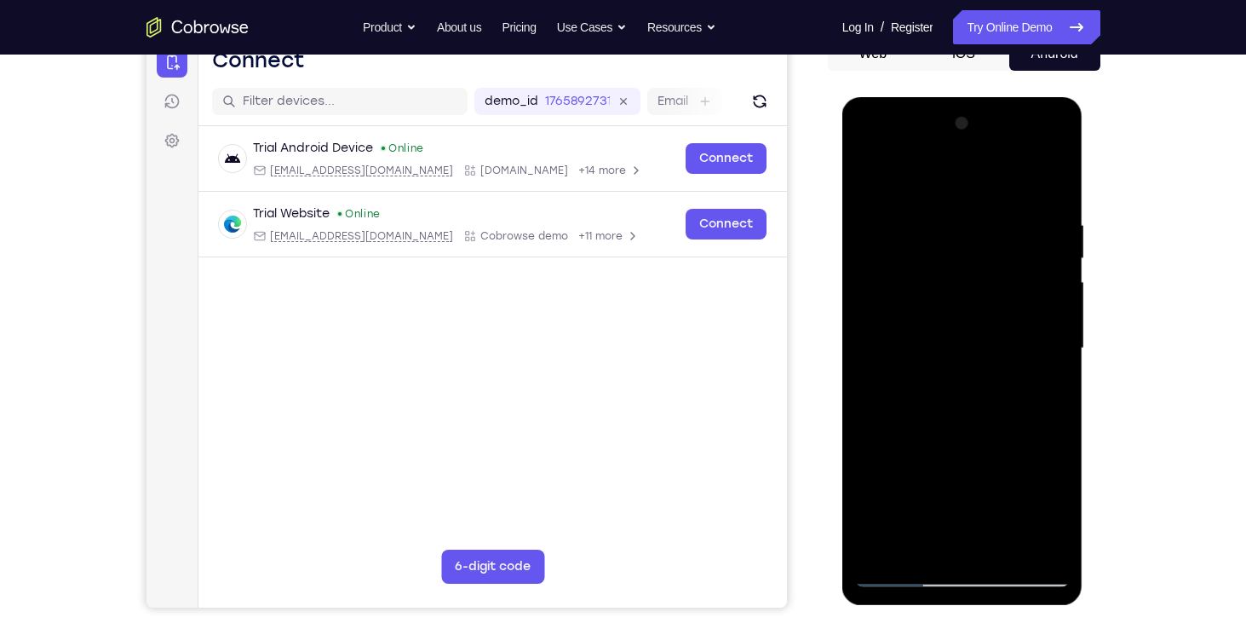
click at [959, 405] on div at bounding box center [962, 348] width 215 height 477
click at [984, 392] on div at bounding box center [962, 348] width 215 height 477
click at [1053, 542] on div at bounding box center [962, 348] width 215 height 477
click at [1044, 552] on div at bounding box center [962, 348] width 215 height 477
click at [1060, 177] on div at bounding box center [962, 348] width 215 height 477
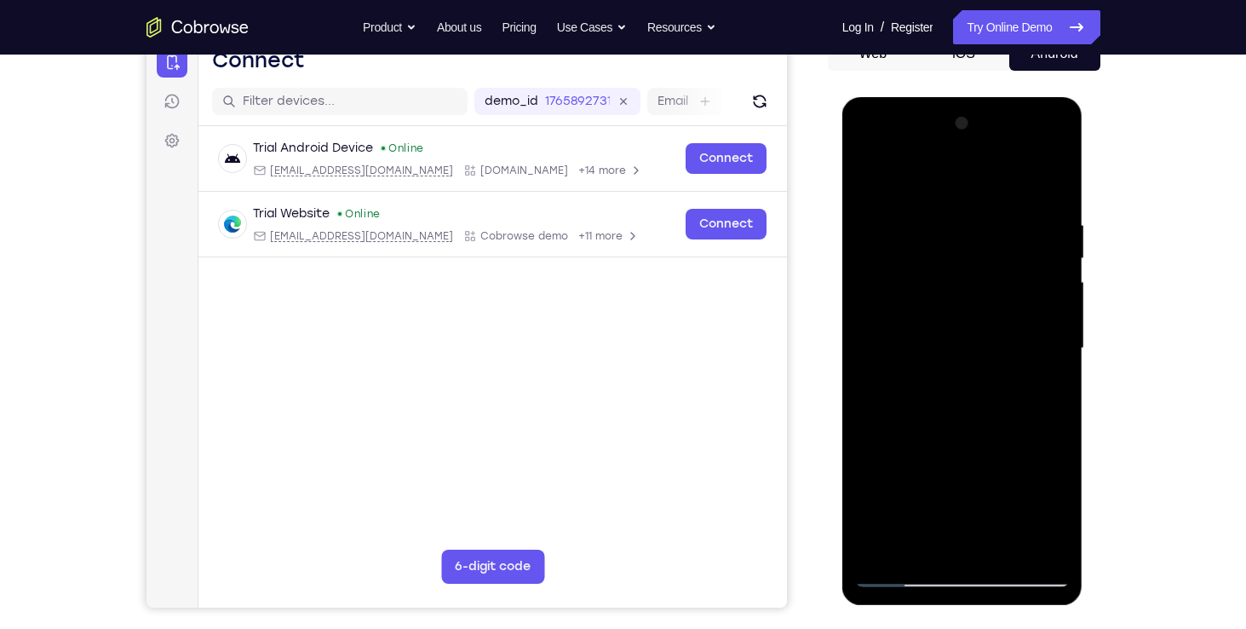
click at [966, 222] on div at bounding box center [962, 348] width 215 height 477
click at [870, 173] on div at bounding box center [962, 348] width 215 height 477
click at [864, 177] on div at bounding box center [962, 348] width 215 height 477
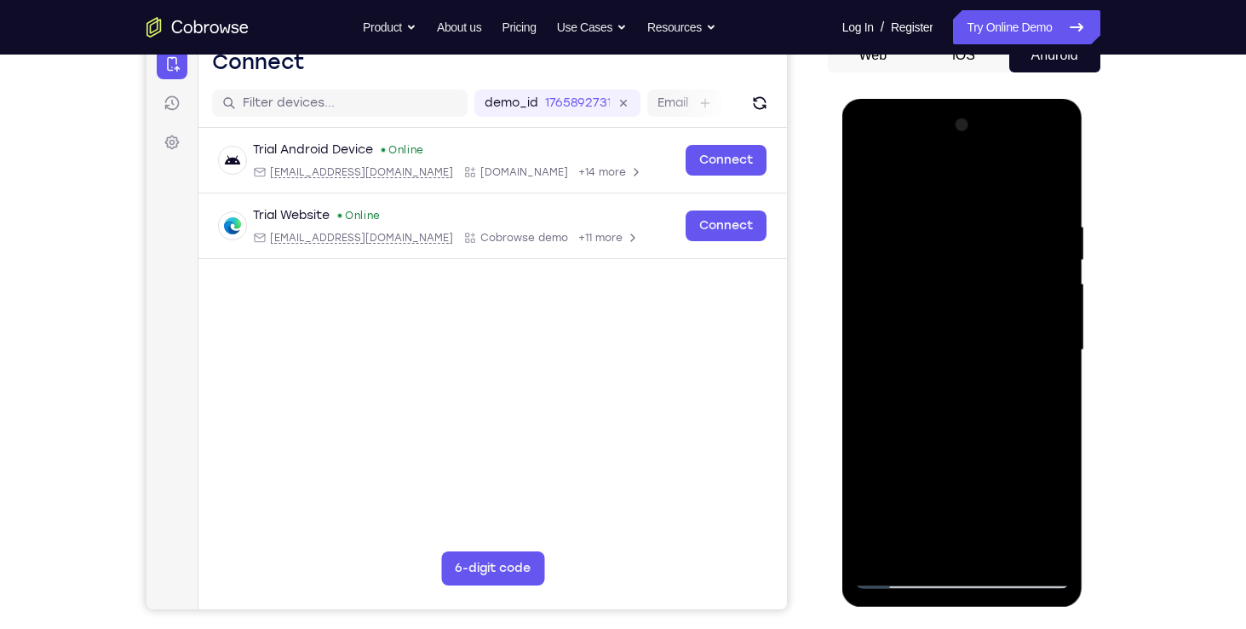
click at [979, 514] on div at bounding box center [962, 350] width 215 height 477
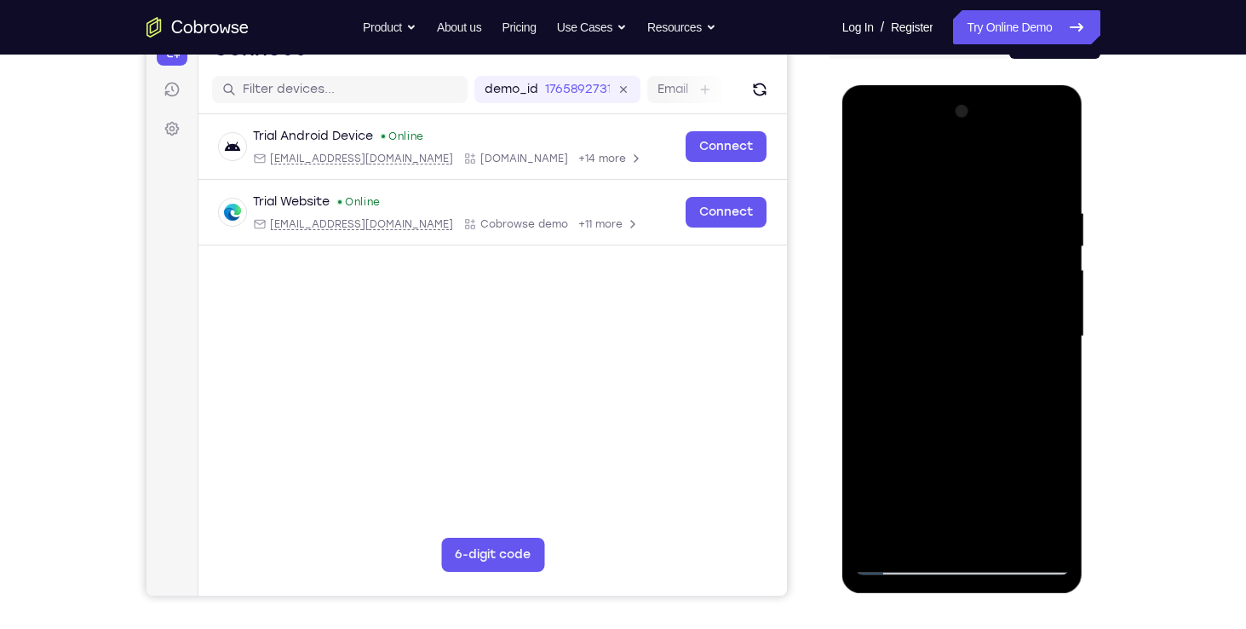
click at [898, 559] on div at bounding box center [962, 336] width 215 height 477
click at [1057, 161] on div at bounding box center [962, 336] width 215 height 477
click at [935, 212] on div at bounding box center [962, 336] width 215 height 477
click at [869, 164] on div at bounding box center [962, 336] width 215 height 477
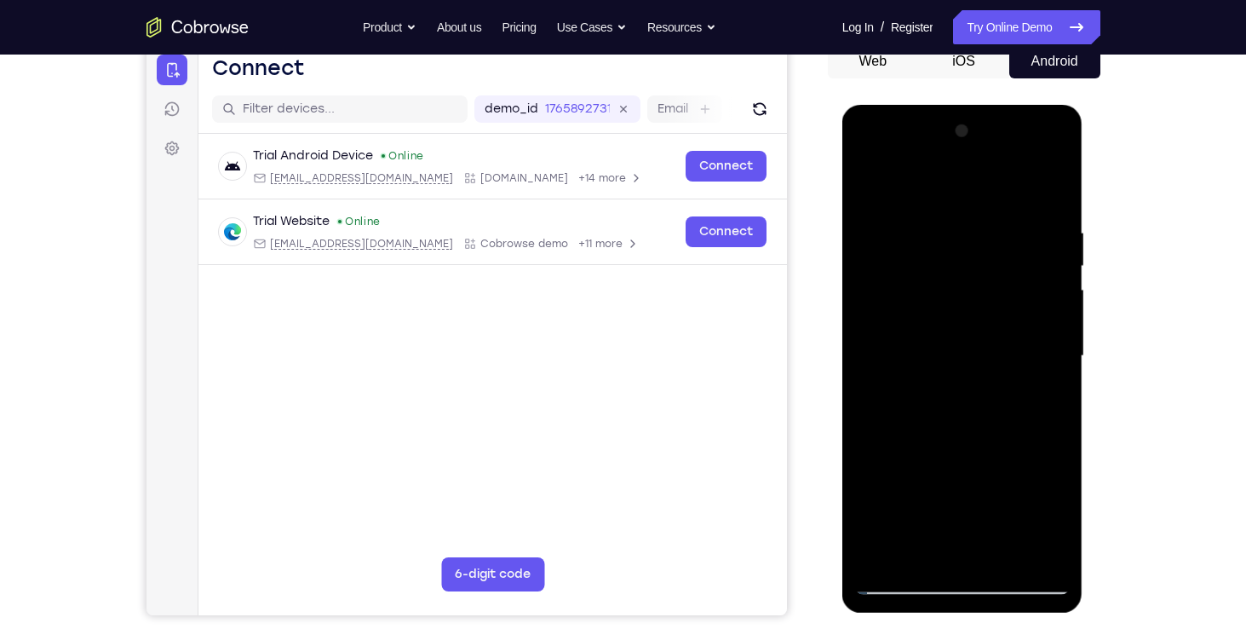
scroll to position [176, 0]
click at [875, 190] on div at bounding box center [962, 356] width 215 height 477
click at [866, 187] on div at bounding box center [962, 356] width 215 height 477
click at [955, 210] on div at bounding box center [962, 356] width 215 height 477
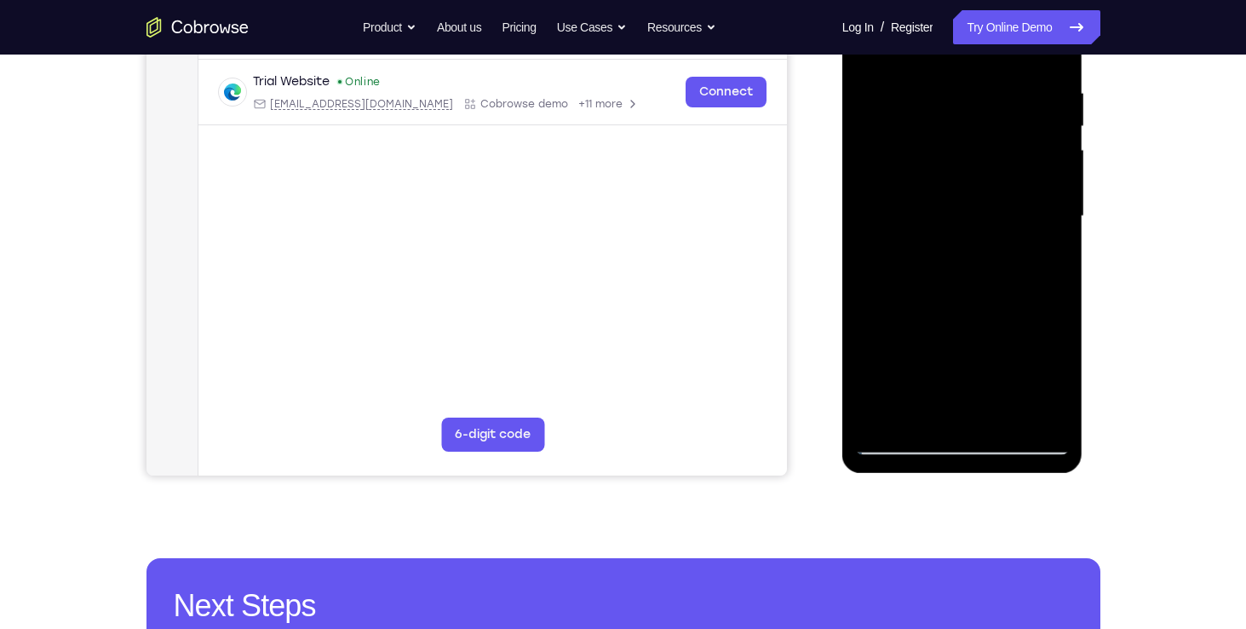
scroll to position [318, 0]
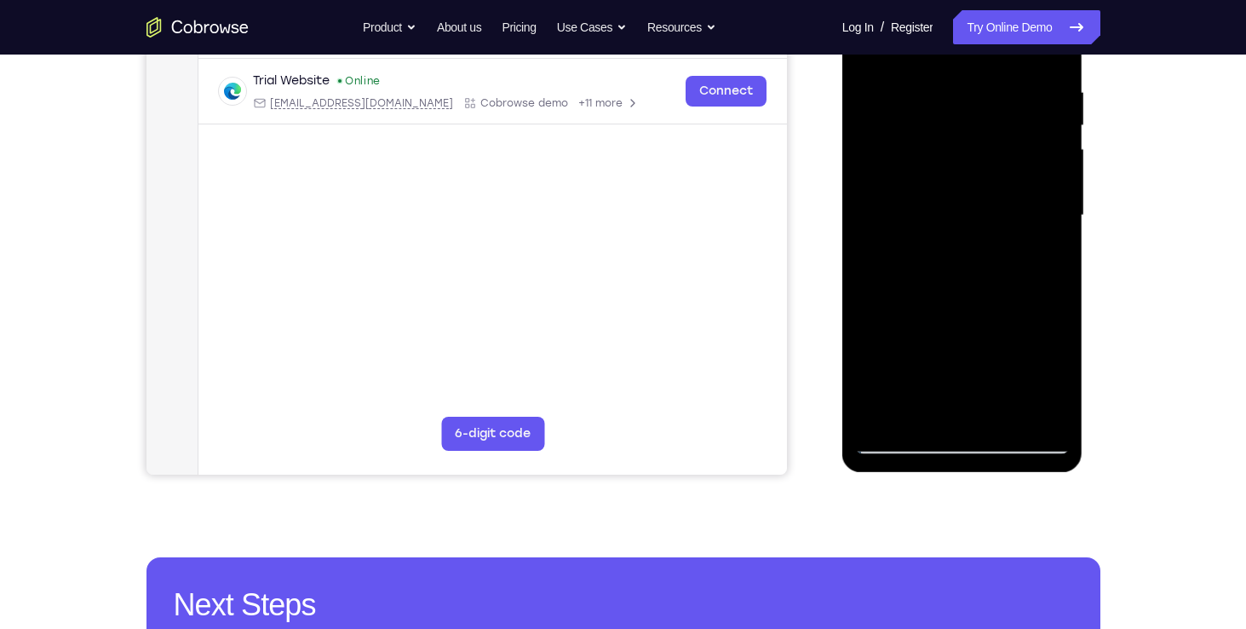
click at [877, 408] on div at bounding box center [962, 215] width 215 height 477
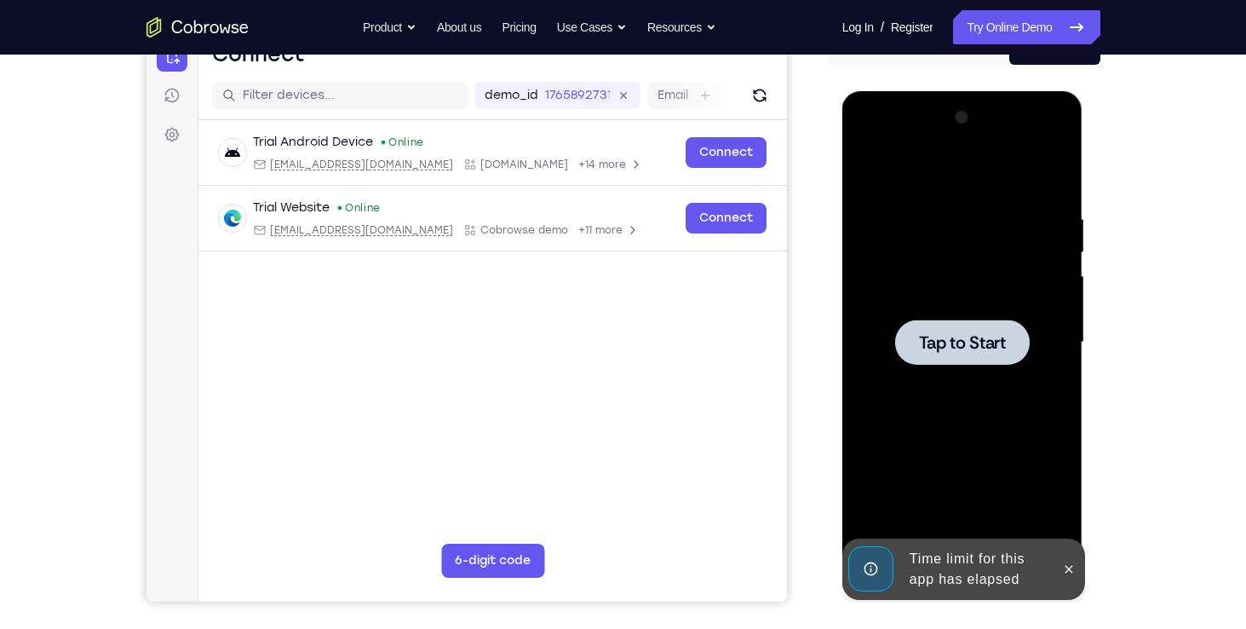
scroll to position [284, 0]
